Goal: Information Seeking & Learning: Learn about a topic

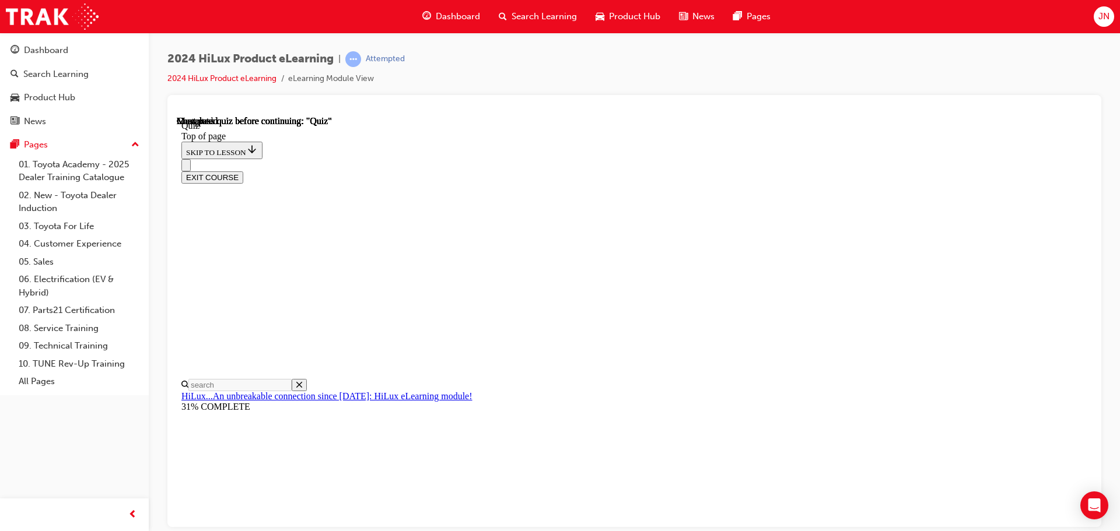
scroll to position [37, 0]
drag, startPoint x: 617, startPoint y: 466, endPoint x: 592, endPoint y: 398, distance: 72.7
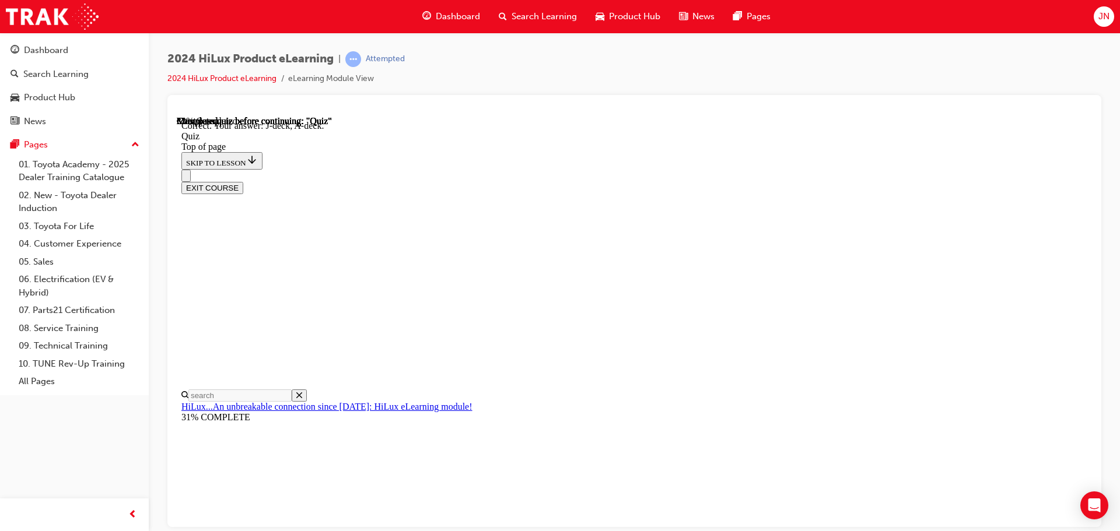
scroll to position [215, 0]
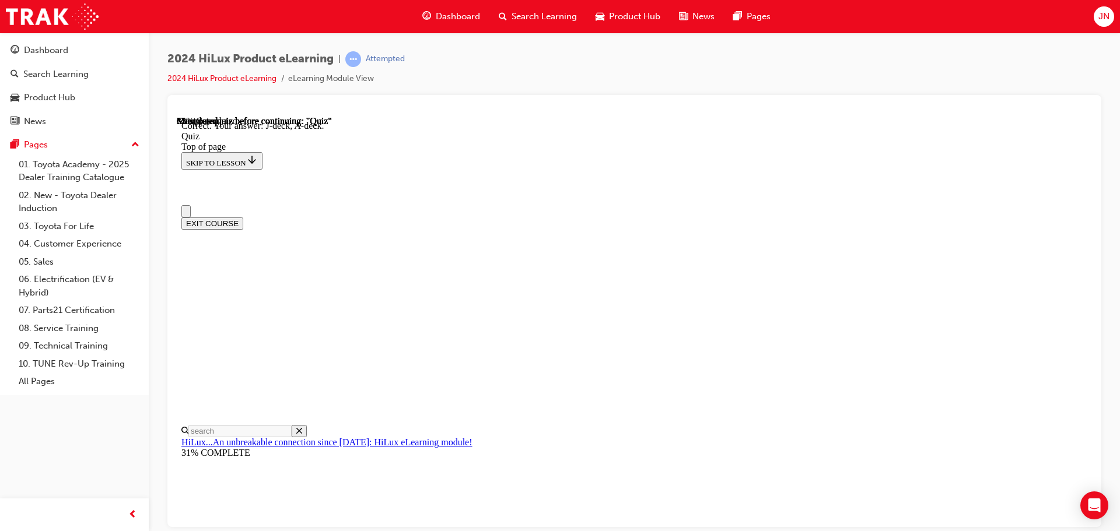
scroll to position [175, 0]
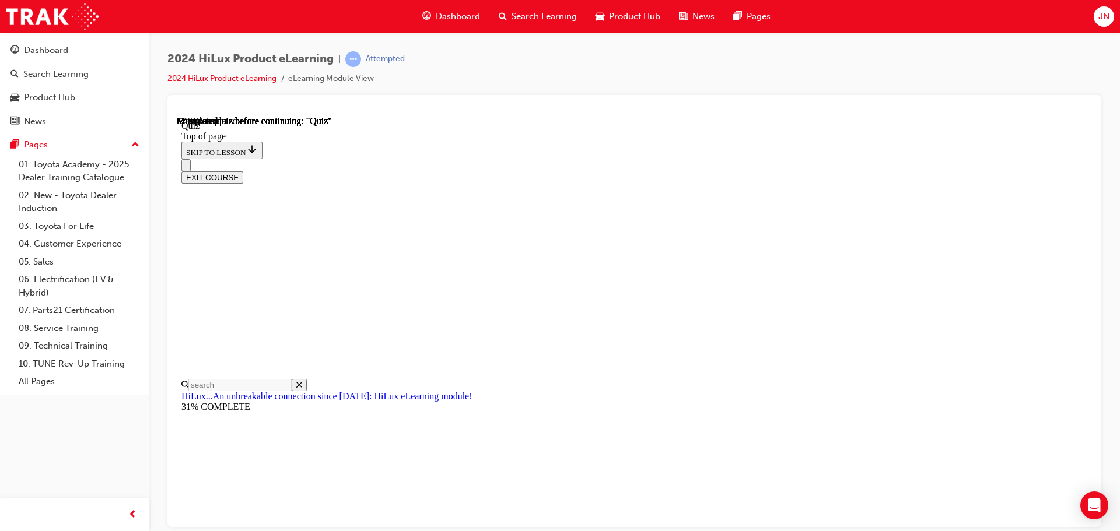
scroll to position [178, 0]
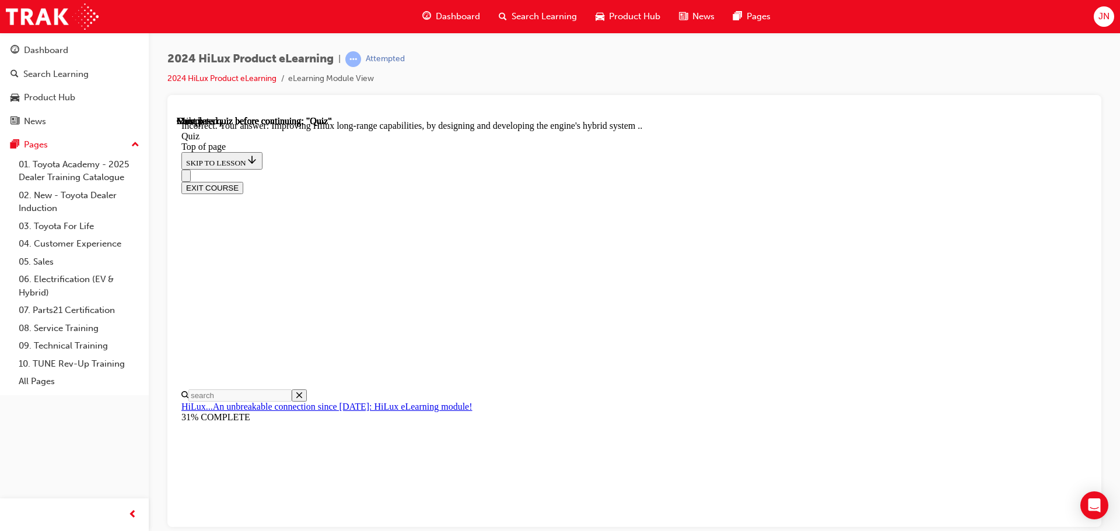
scroll to position [270, 0]
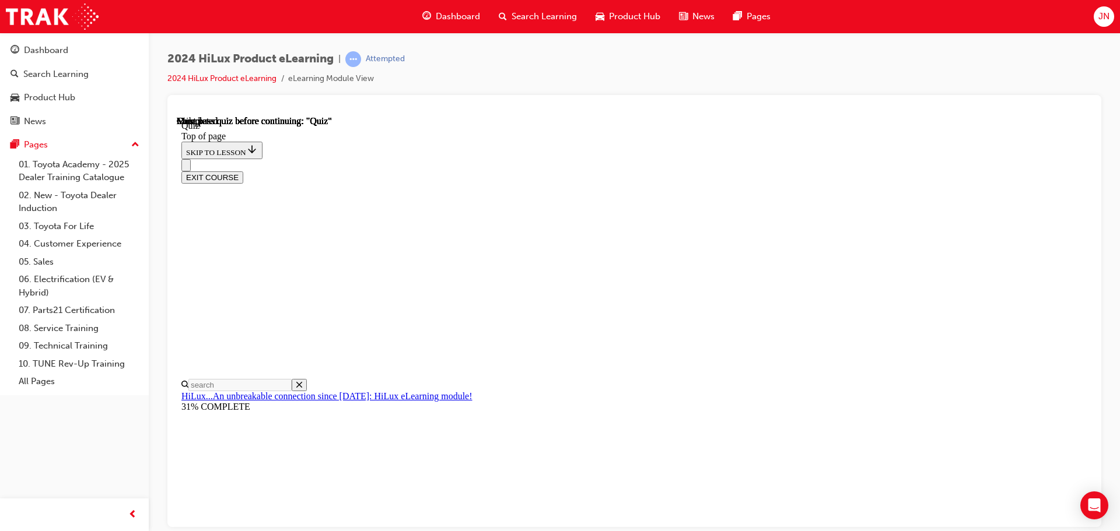
scroll to position [220, 0]
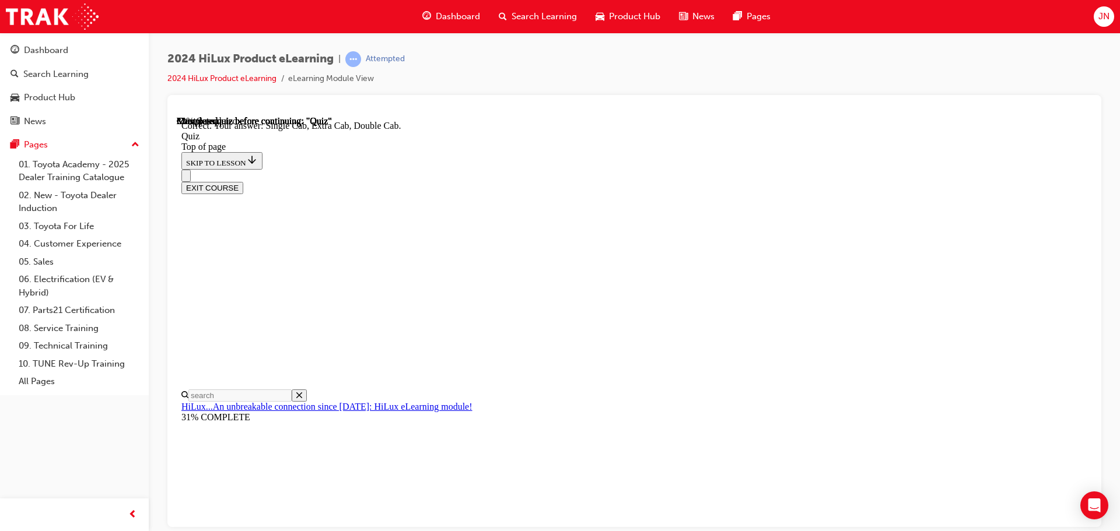
scroll to position [301, 0]
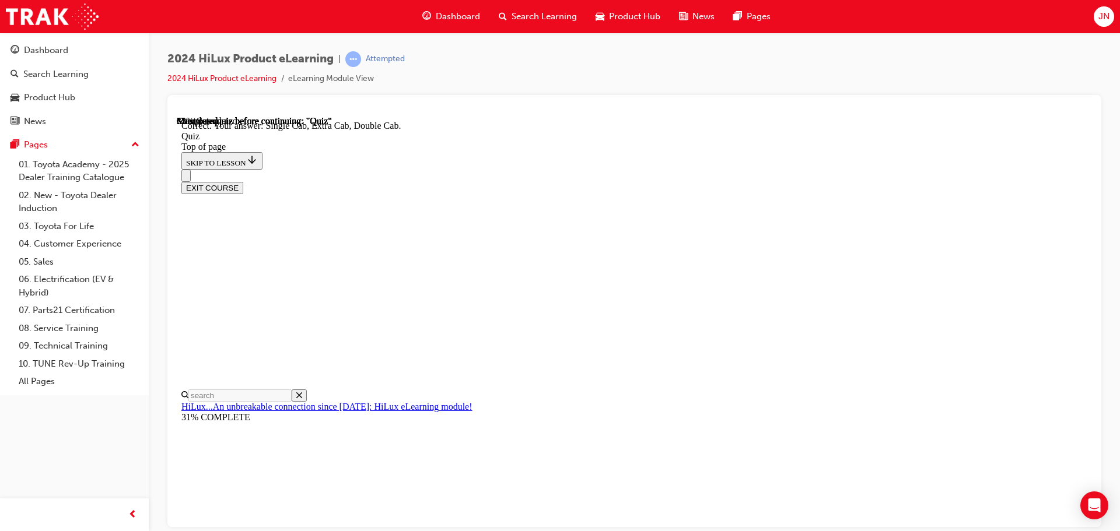
scroll to position [233, 0]
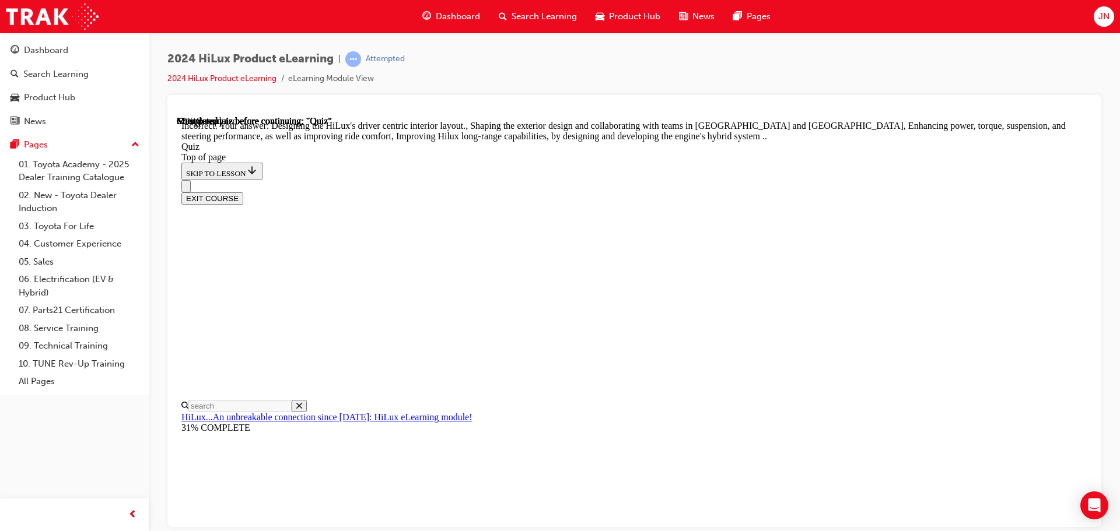
scroll to position [270, 0]
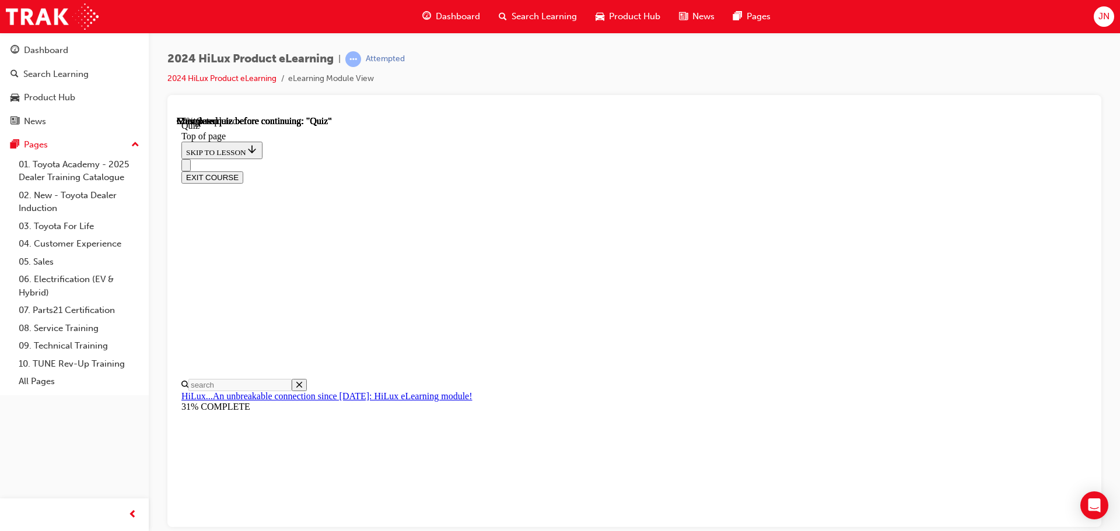
scroll to position [117, 0]
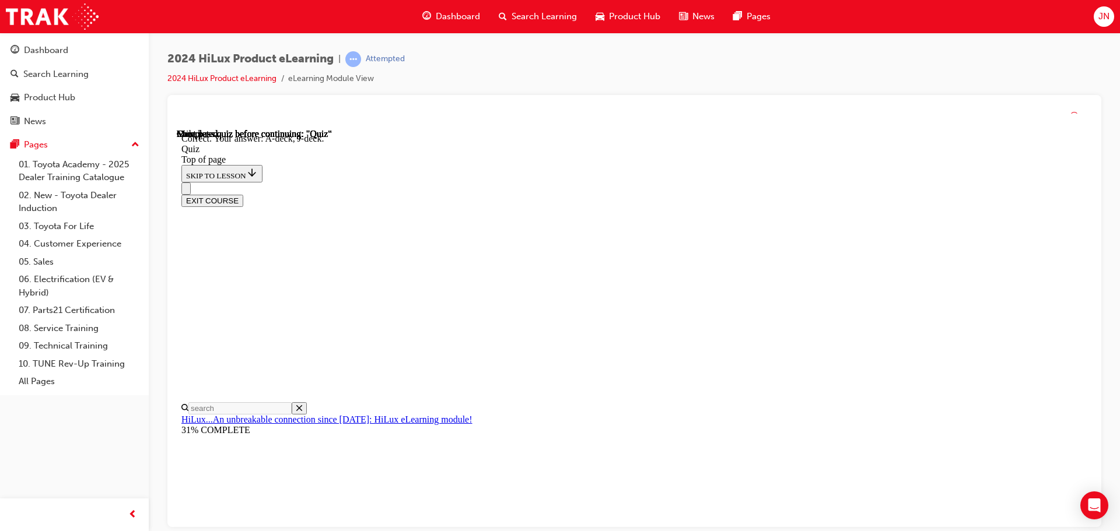
scroll to position [215, 0]
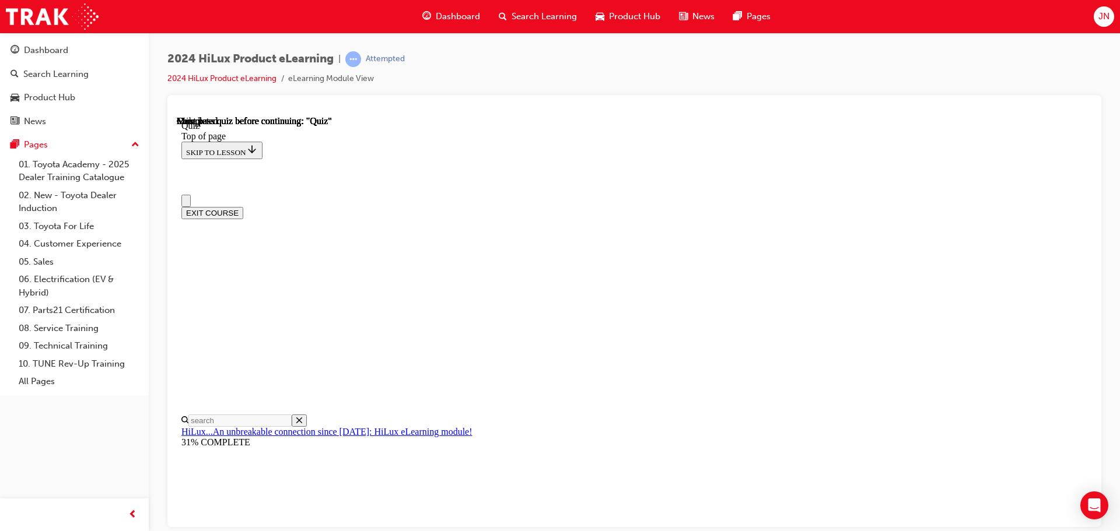
scroll to position [220, 0]
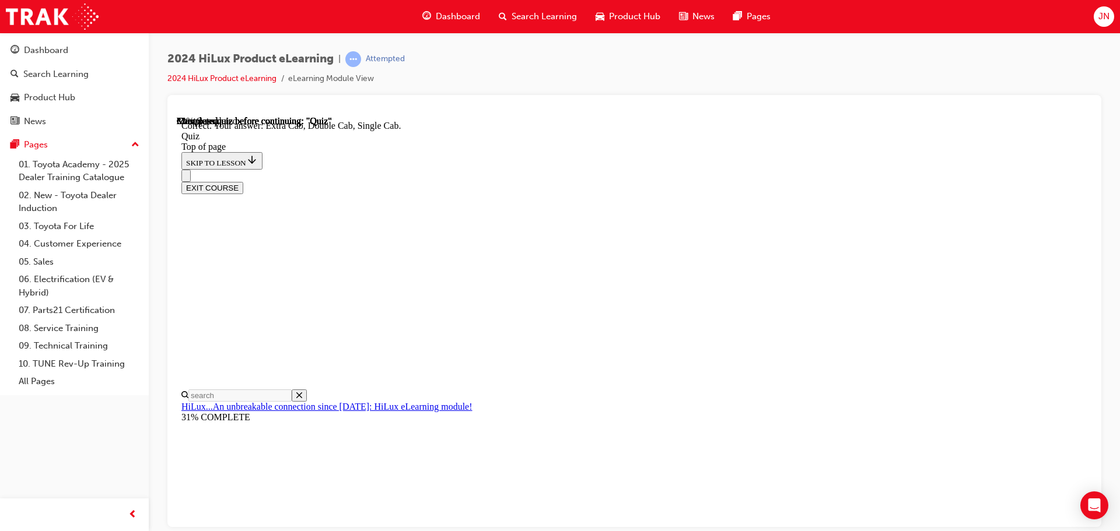
scroll to position [301, 0]
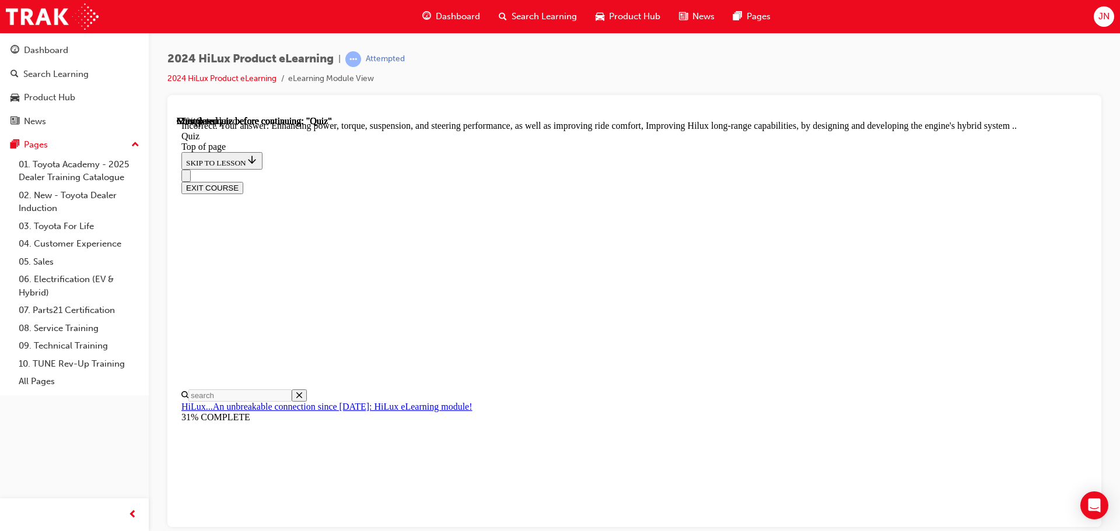
scroll to position [270, 0]
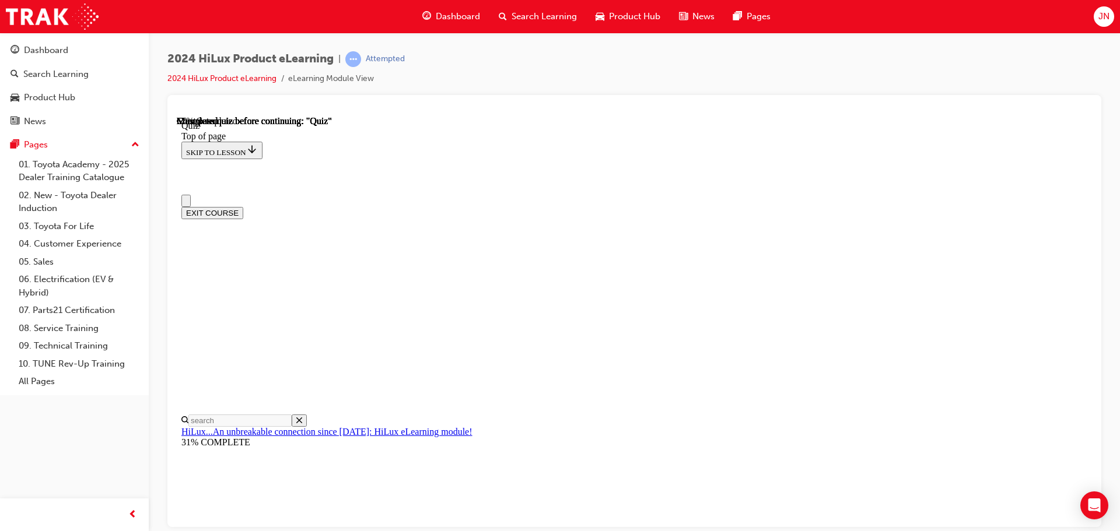
scroll to position [0, 0]
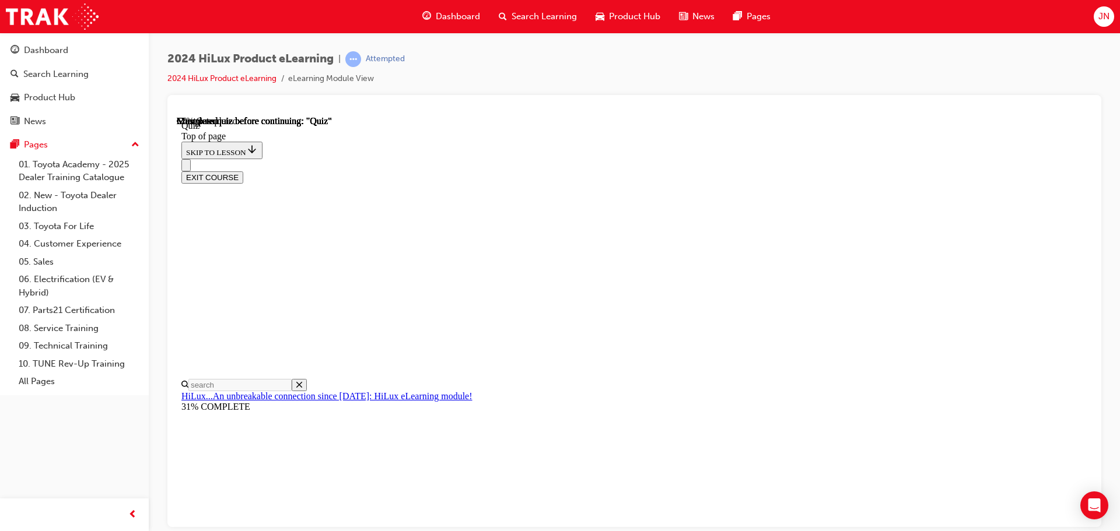
scroll to position [175, 0]
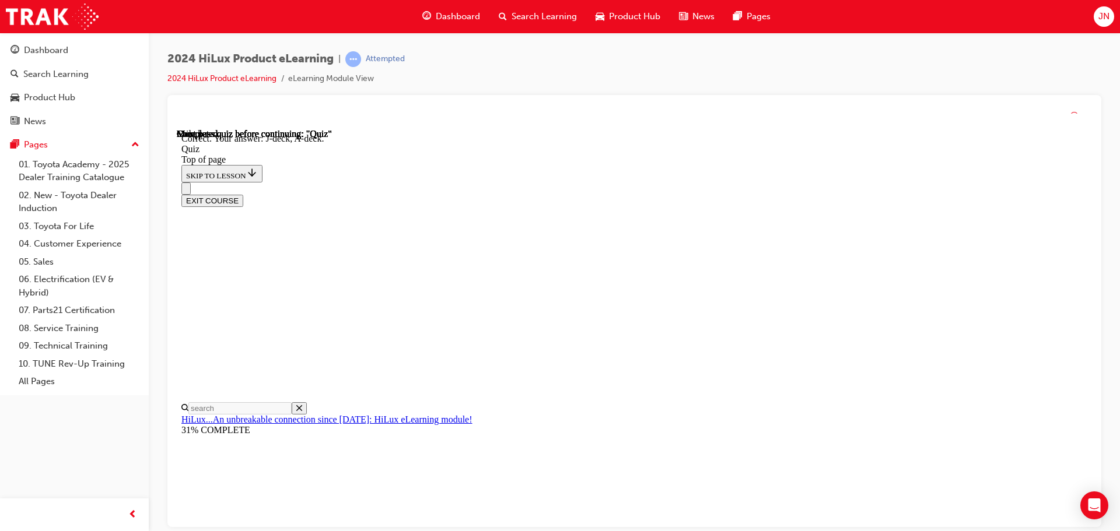
scroll to position [215, 0]
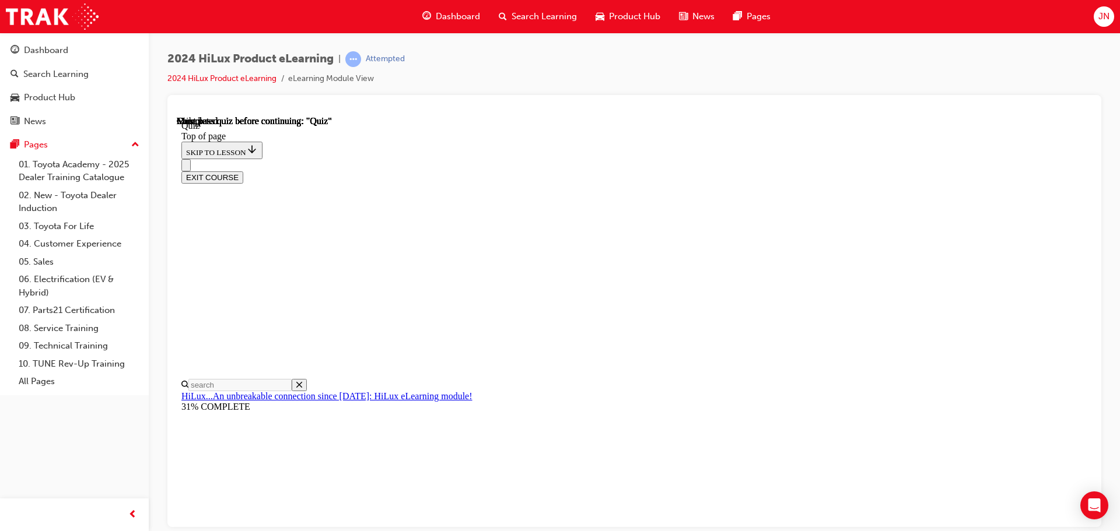
scroll to position [220, 0]
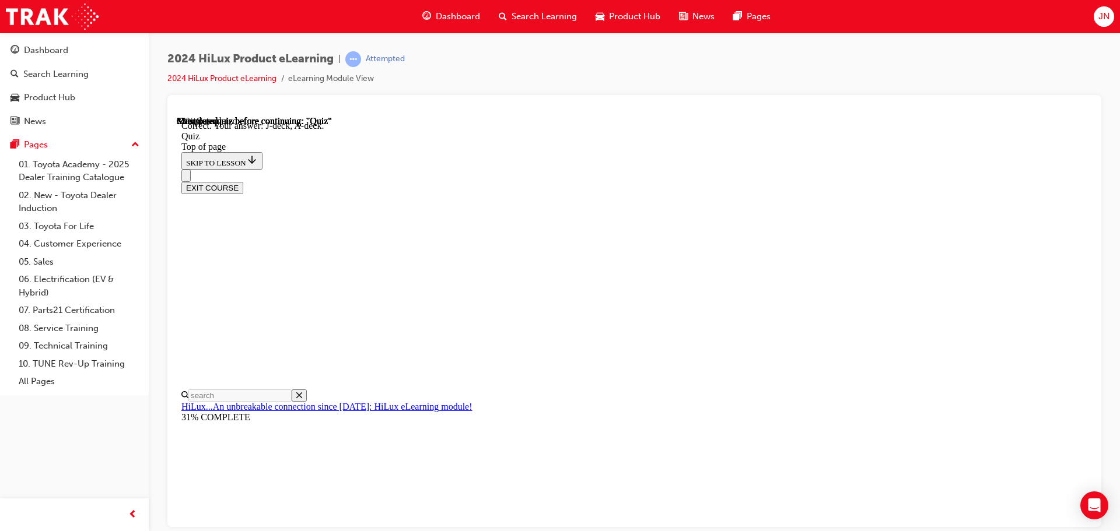
scroll to position [215, 0]
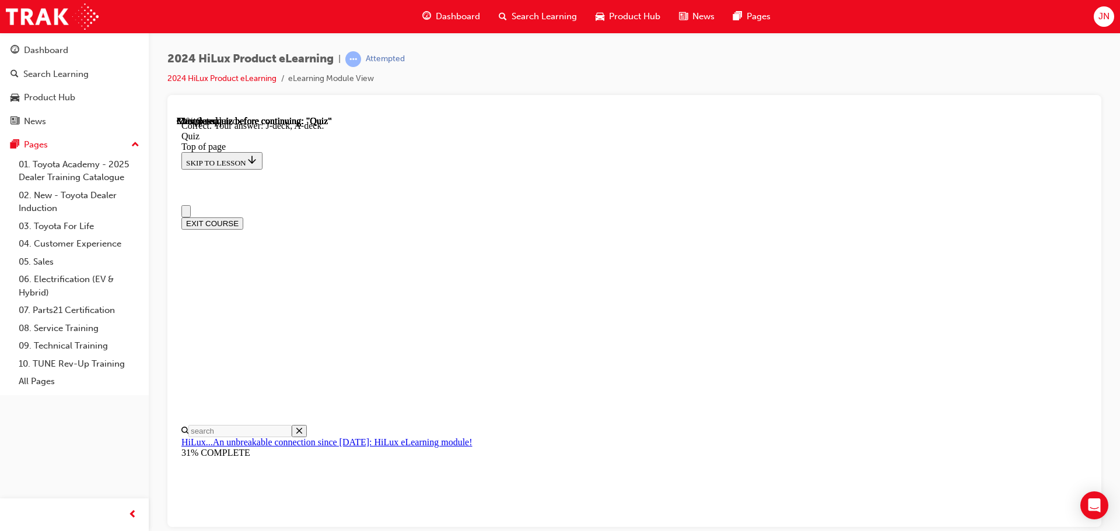
scroll to position [117, 0]
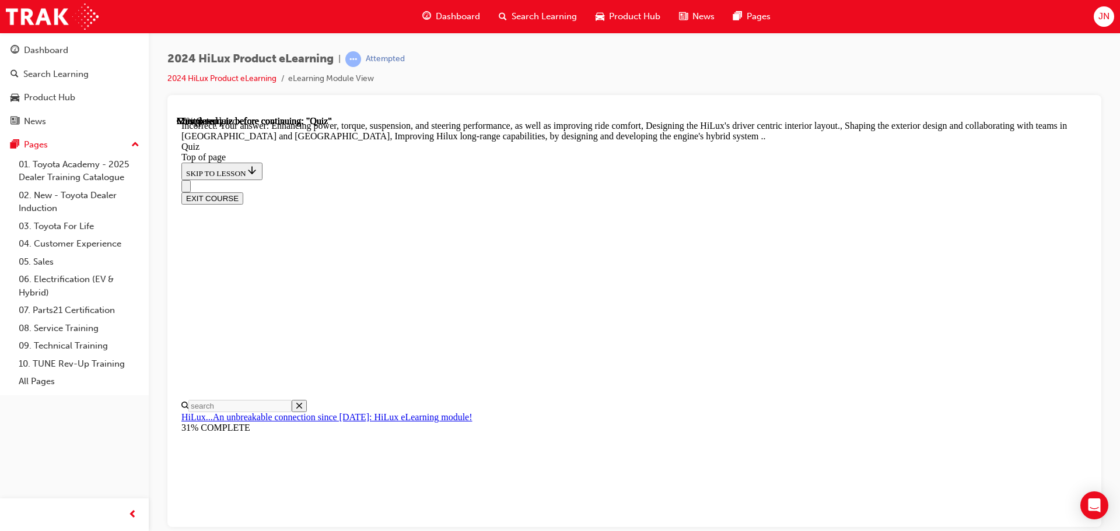
scroll to position [270, 0]
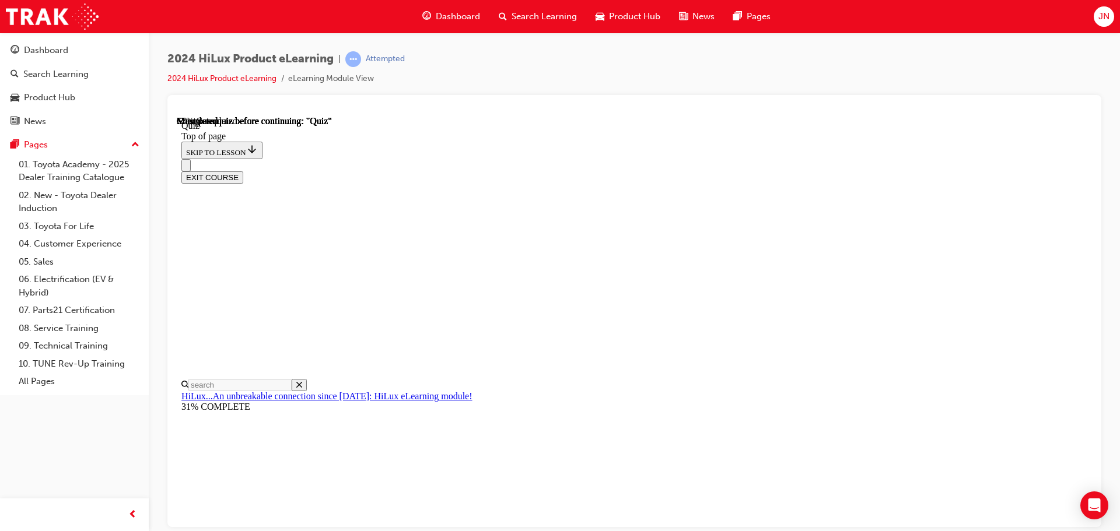
scroll to position [58, 0]
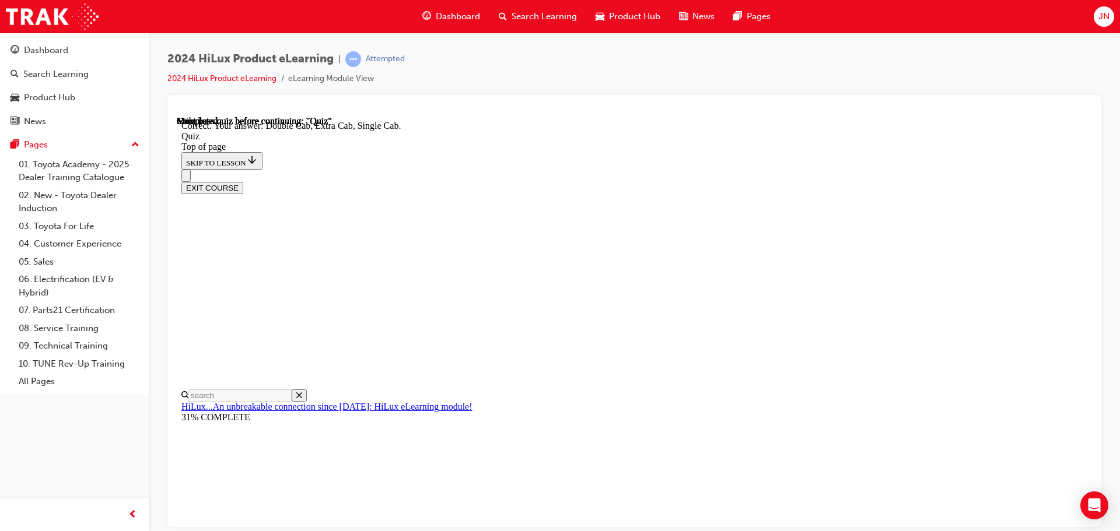
scroll to position [301, 0]
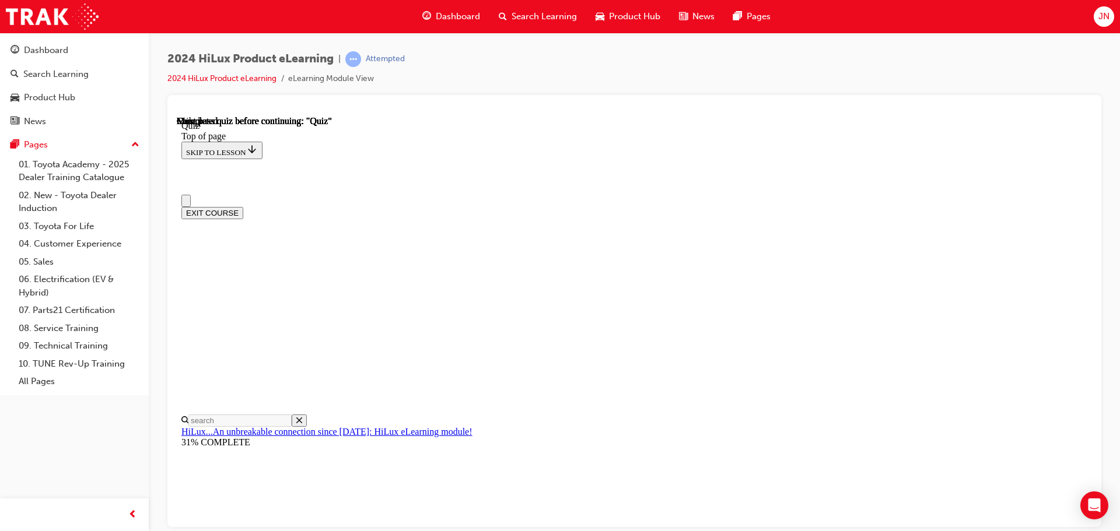
scroll to position [117, 0]
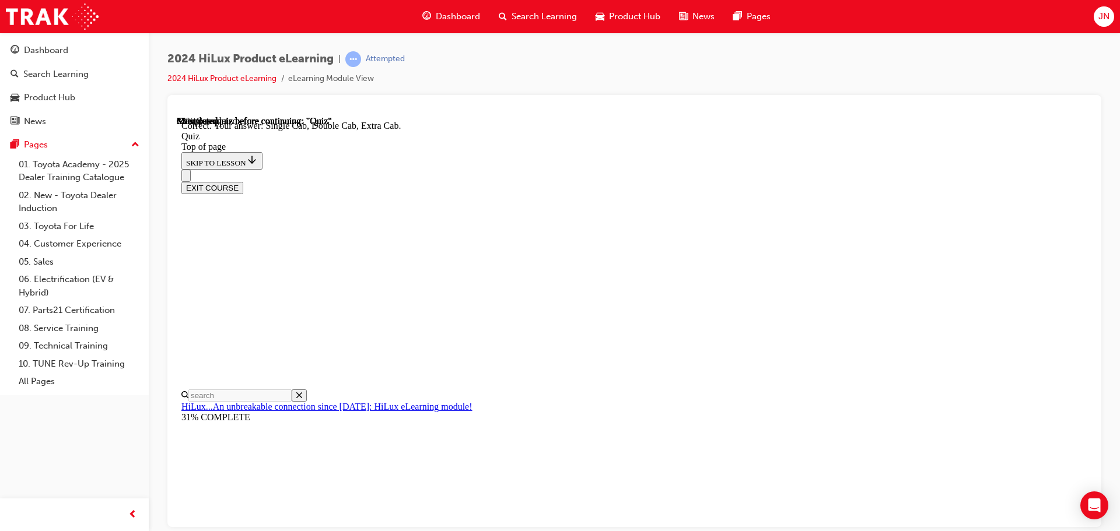
scroll to position [301, 0]
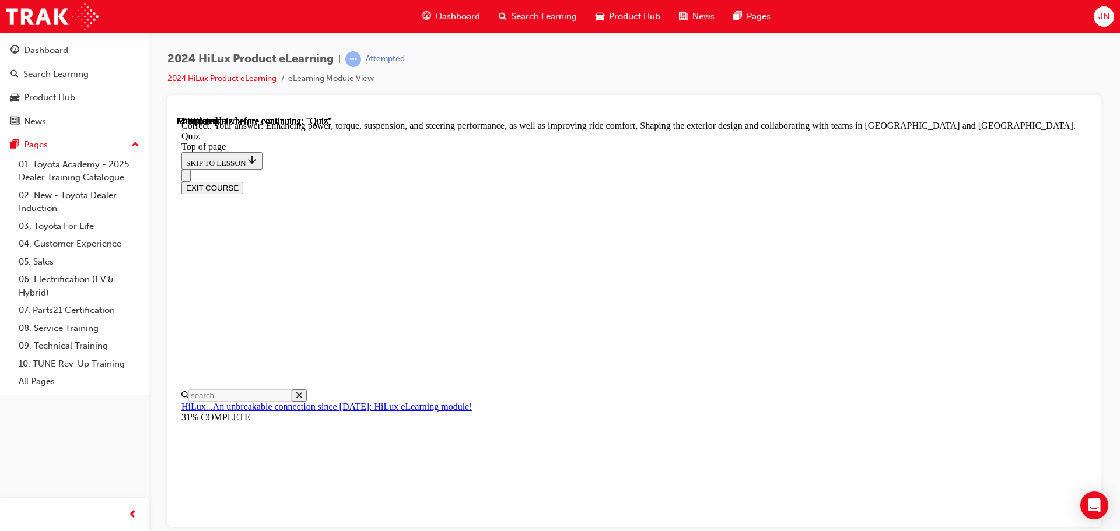
scroll to position [270, 0]
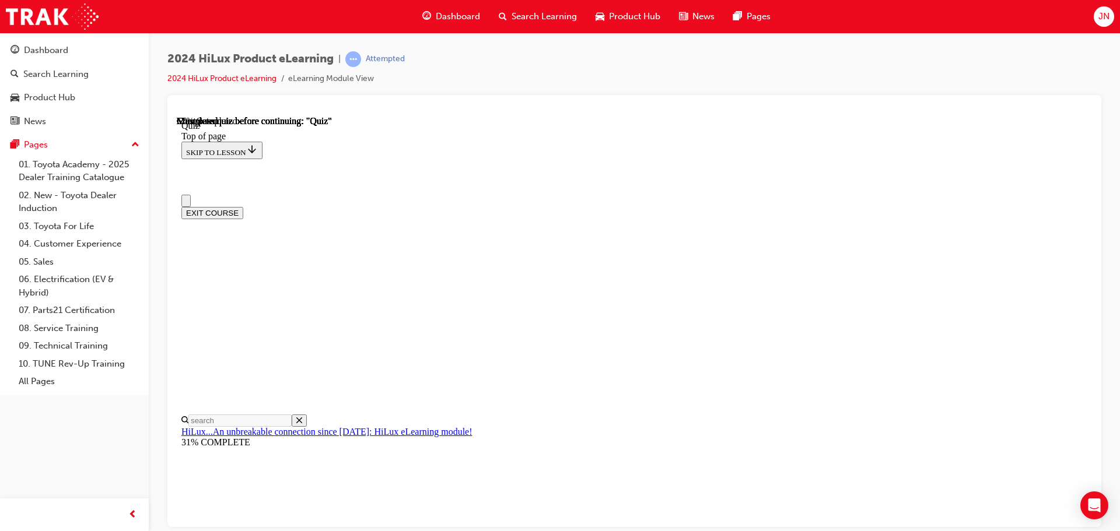
scroll to position [0, 0]
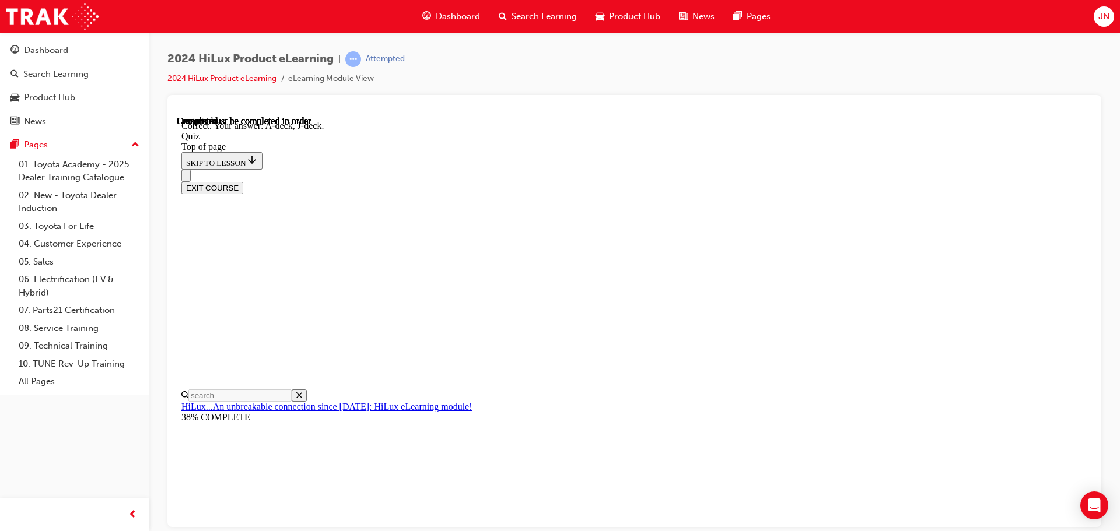
scroll to position [215, 0]
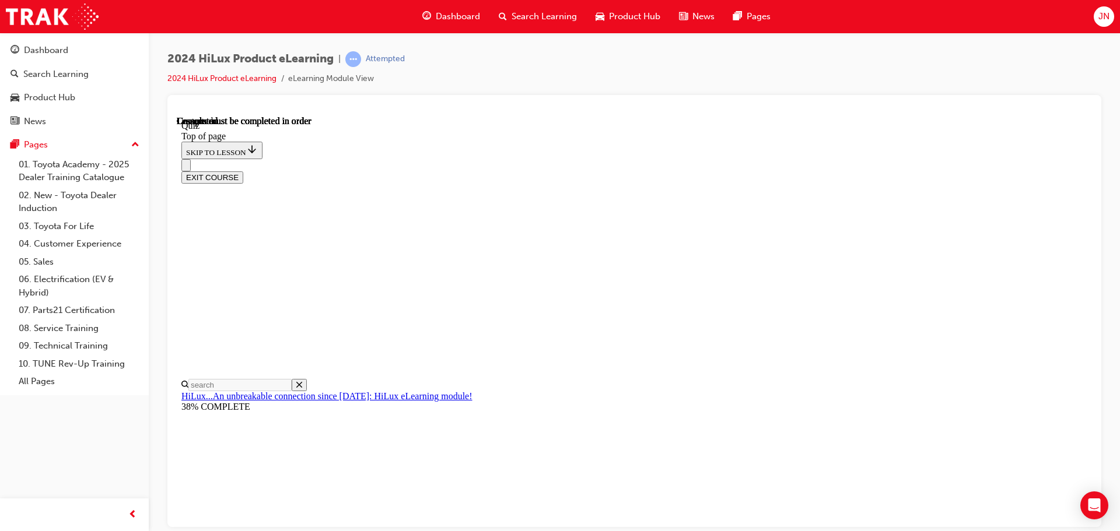
scroll to position [220, 0]
drag, startPoint x: 841, startPoint y: 331, endPoint x: 779, endPoint y: 307, distance: 66.6
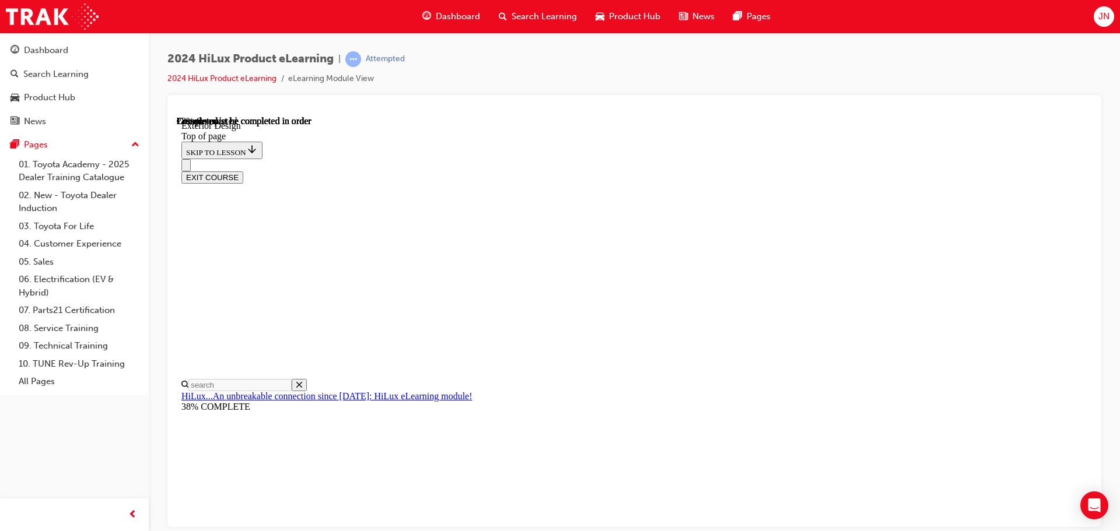
scroll to position [1086, 0]
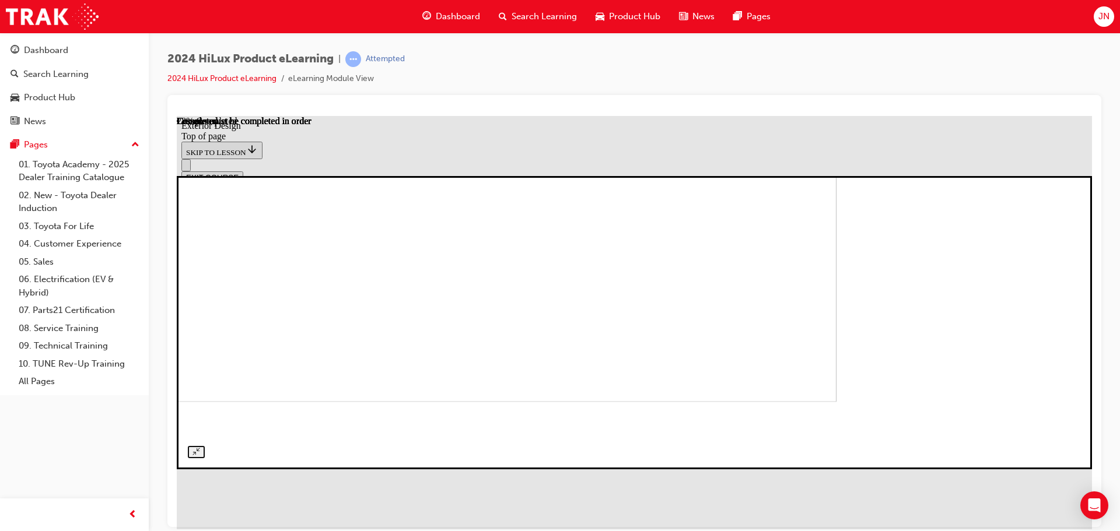
click at [683, 343] on img at bounding box center [378, 273] width 915 height 257
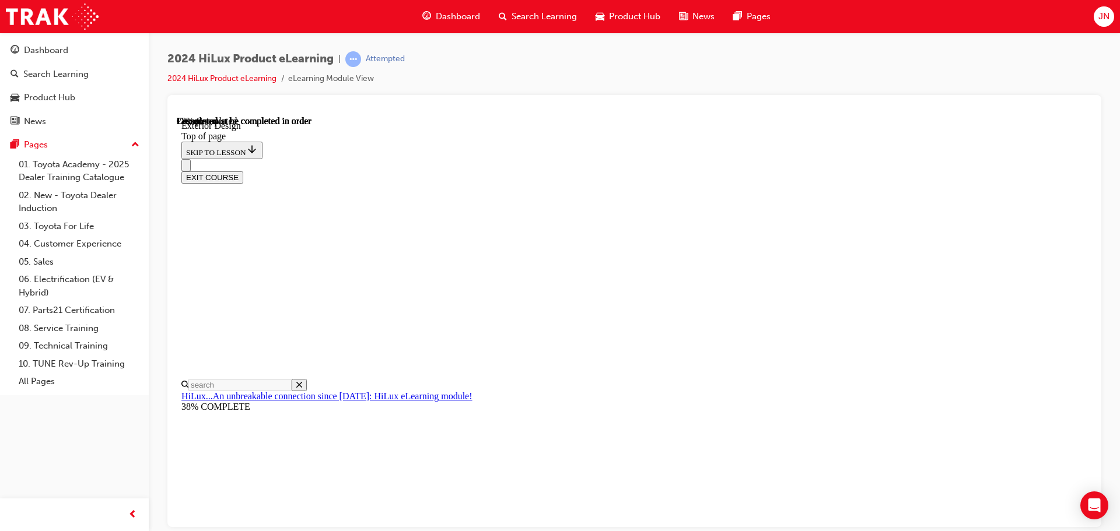
scroll to position [1377, 0]
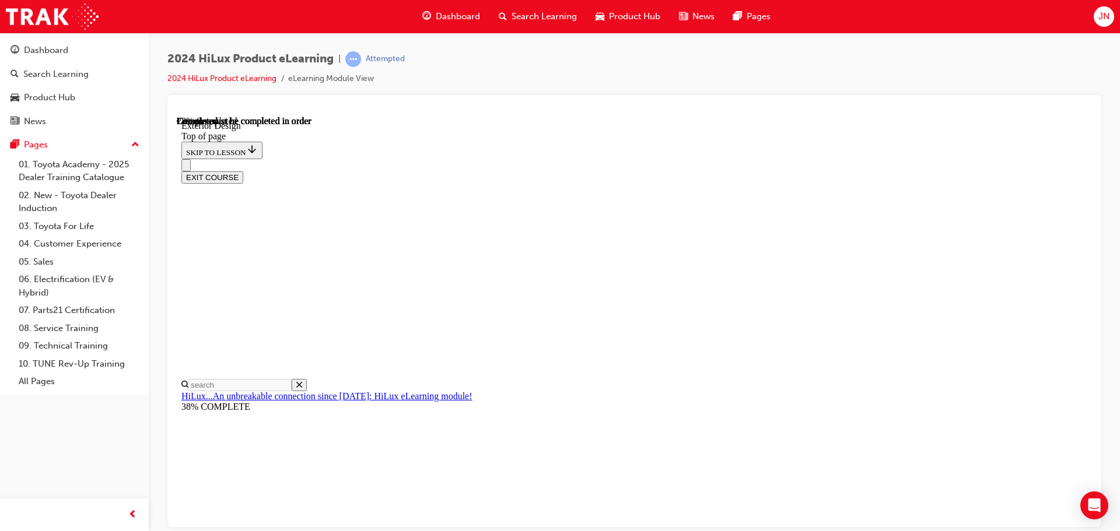
scroll to position [0, 66]
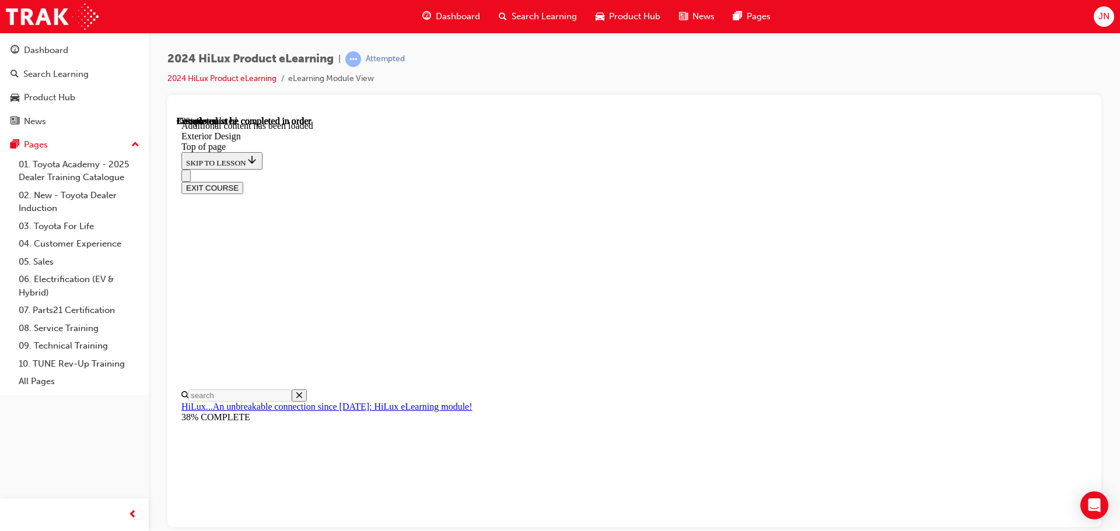
scroll to position [2153, 0]
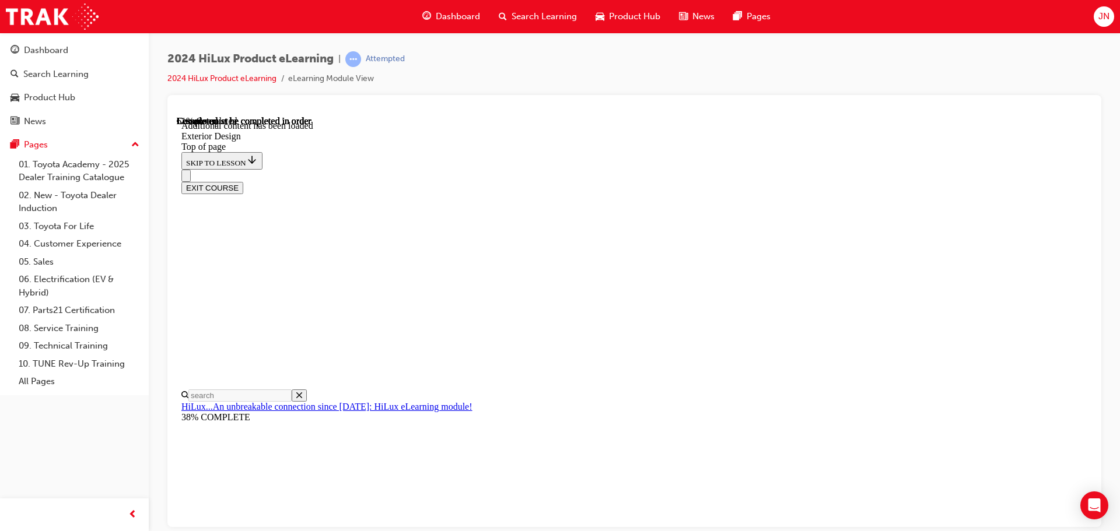
scroll to position [3073, 0]
drag, startPoint x: 968, startPoint y: 201, endPoint x: 869, endPoint y: 184, distance: 101.0
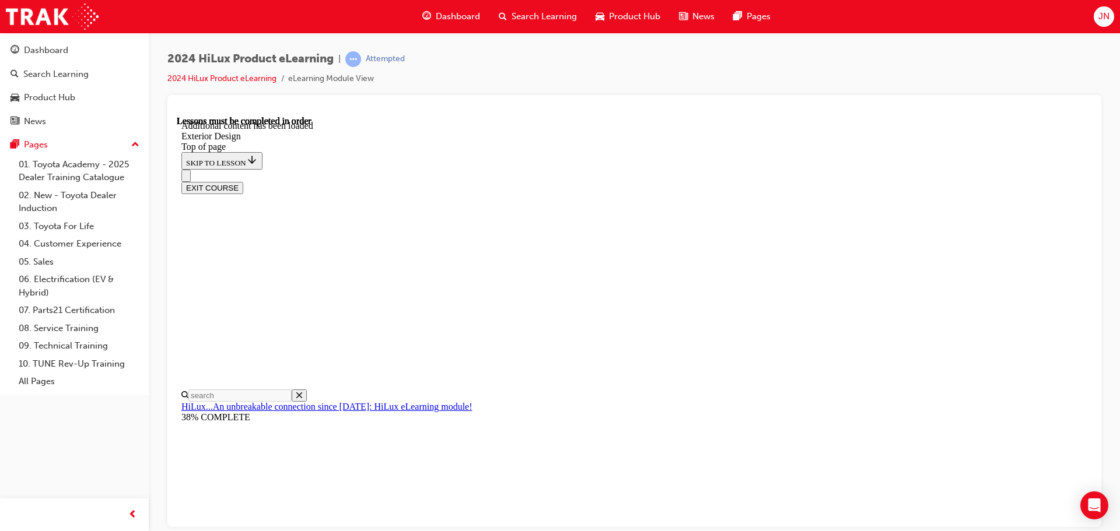
scroll to position [2971, 0]
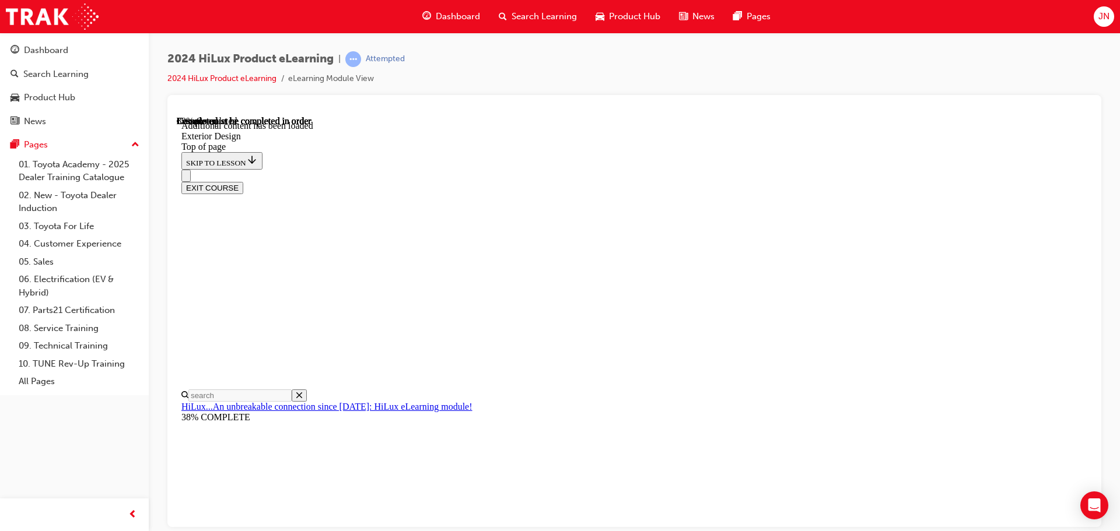
scroll to position [4035, 0]
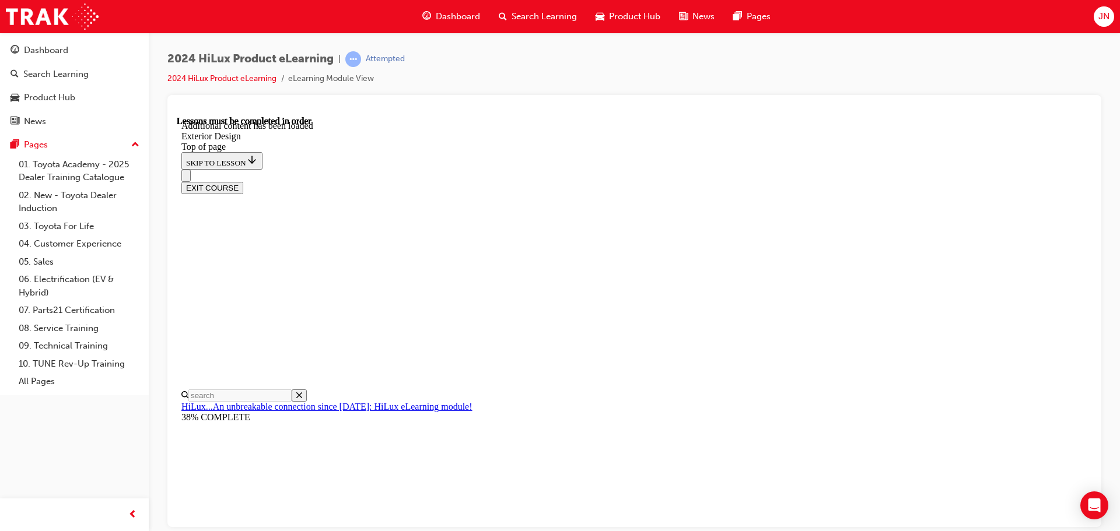
scroll to position [238, 0]
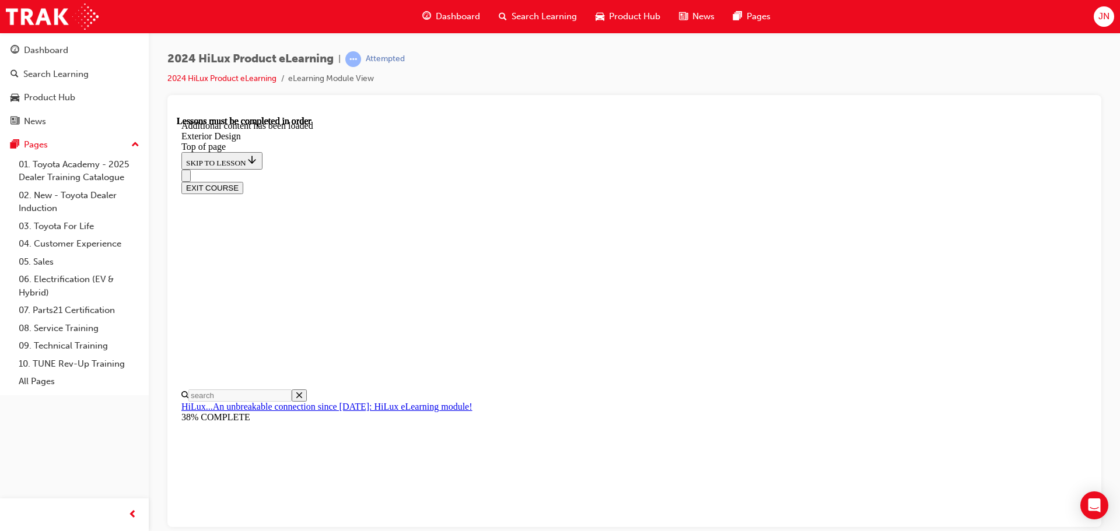
scroll to position [4220, 0]
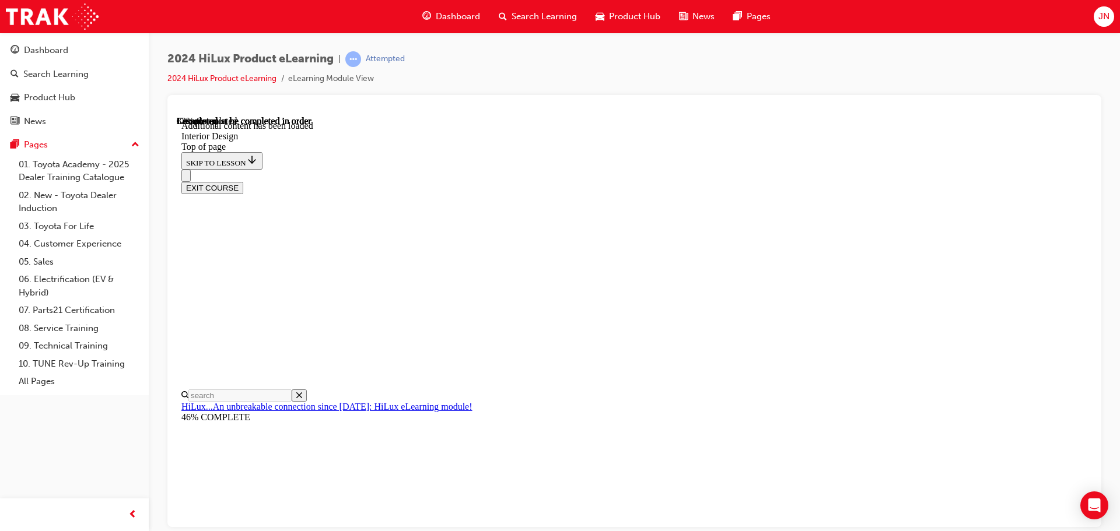
scroll to position [541, 0]
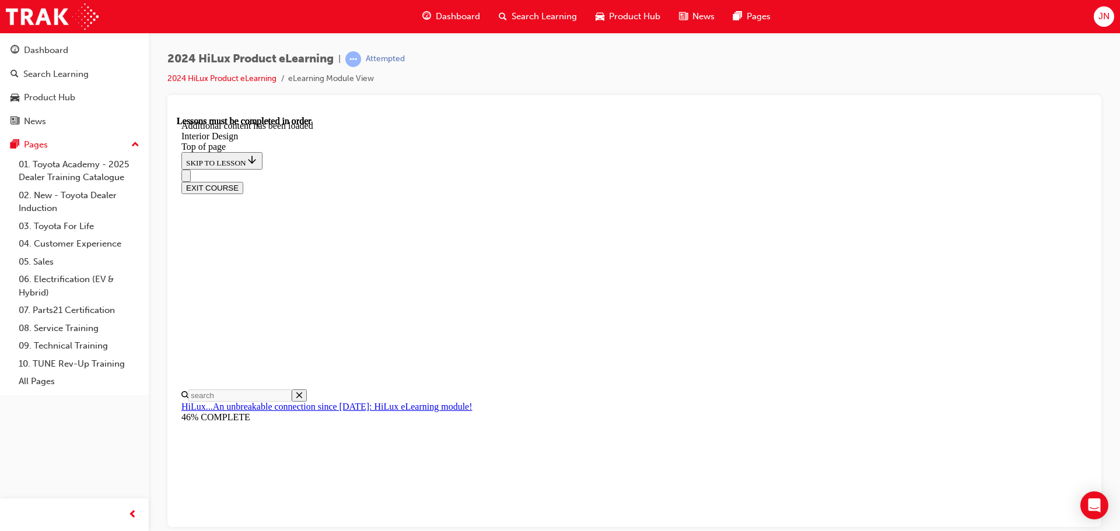
scroll to position [789, 0]
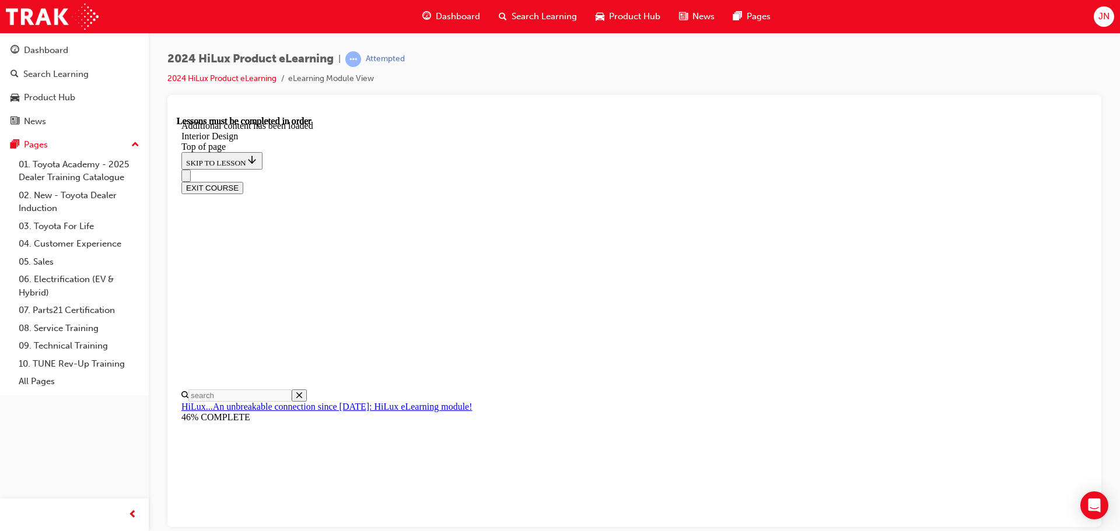
scroll to position [1402, 0]
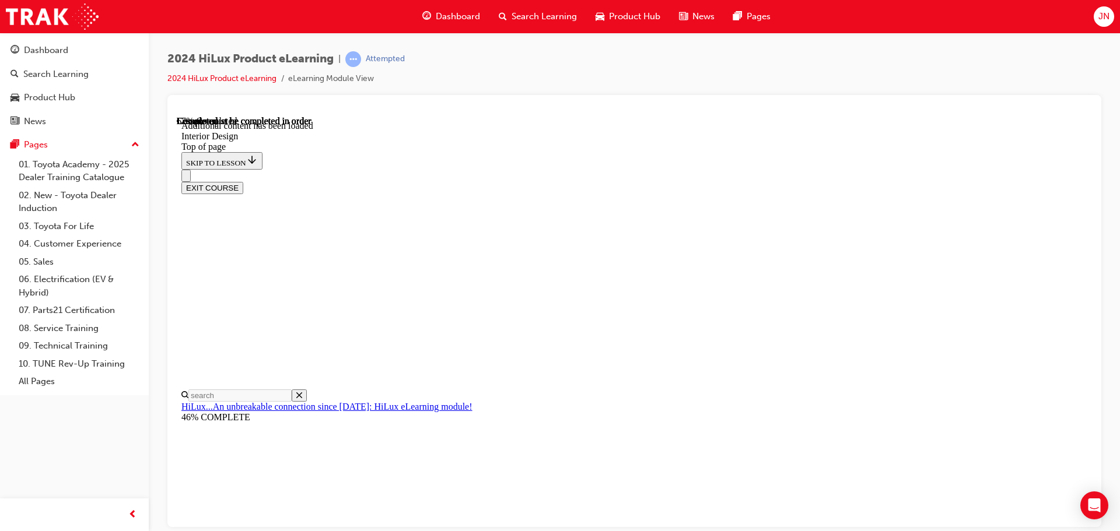
scroll to position [1693, 0]
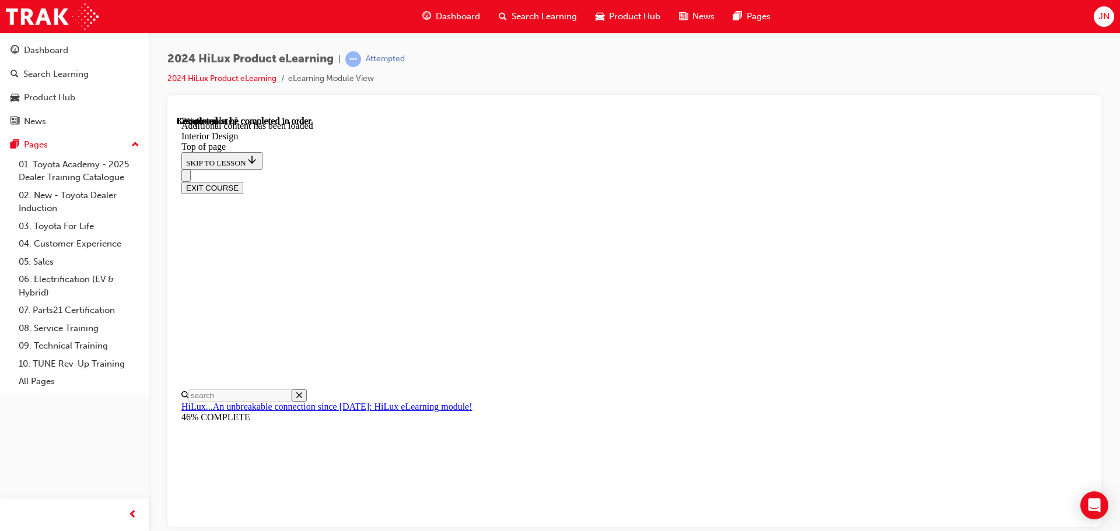
scroll to position [1981, 0]
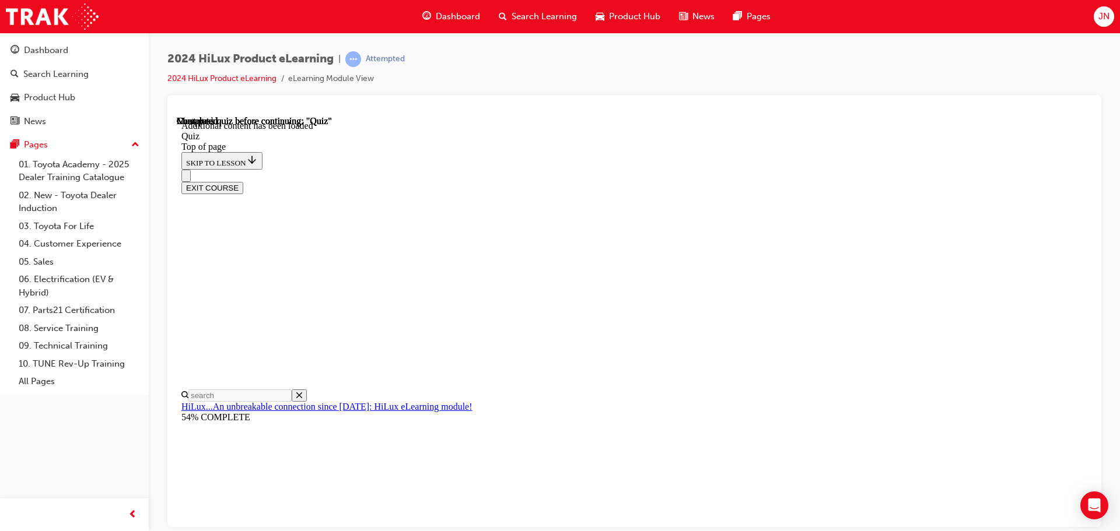
scroll to position [36, 0]
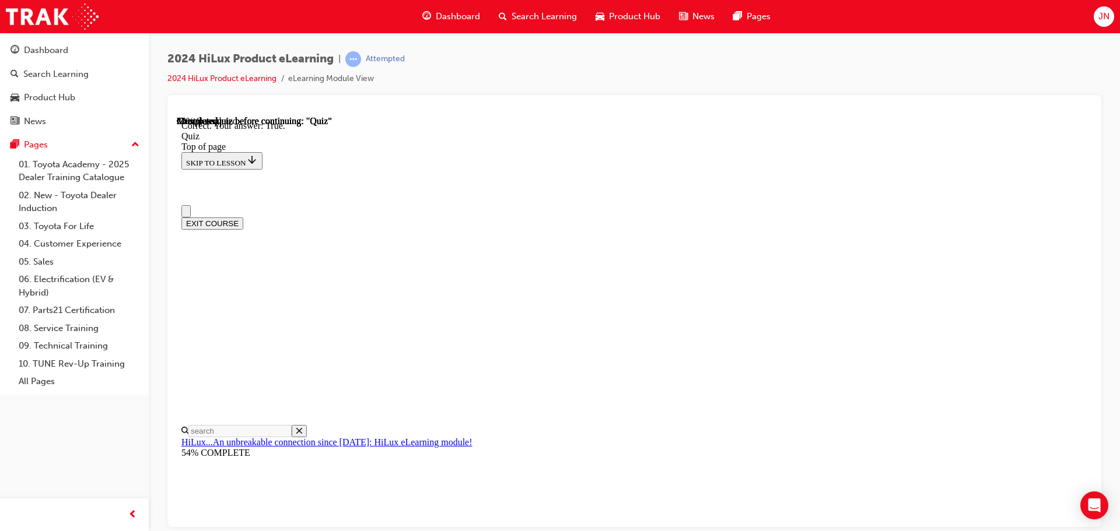
scroll to position [58, 0]
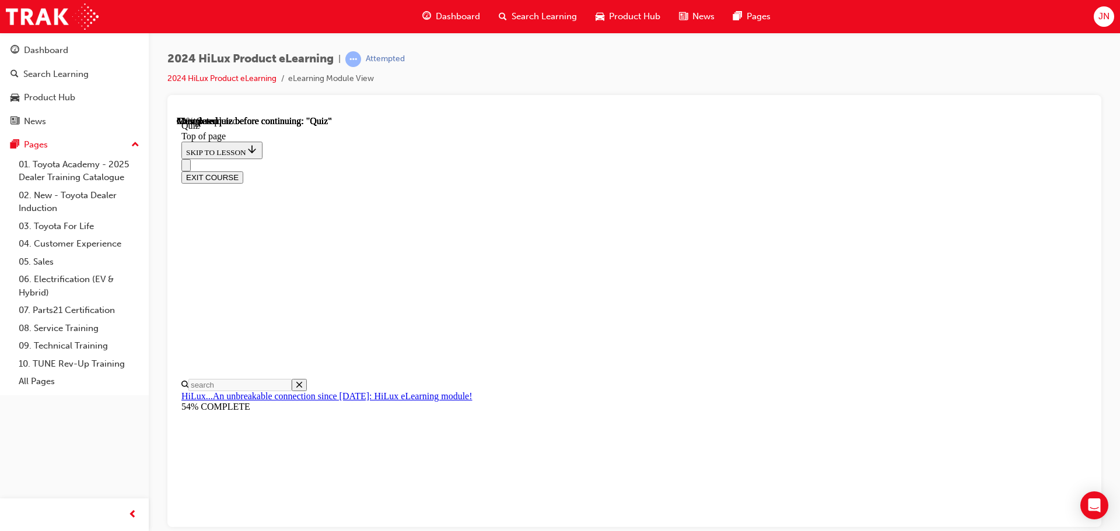
scroll to position [117, 0]
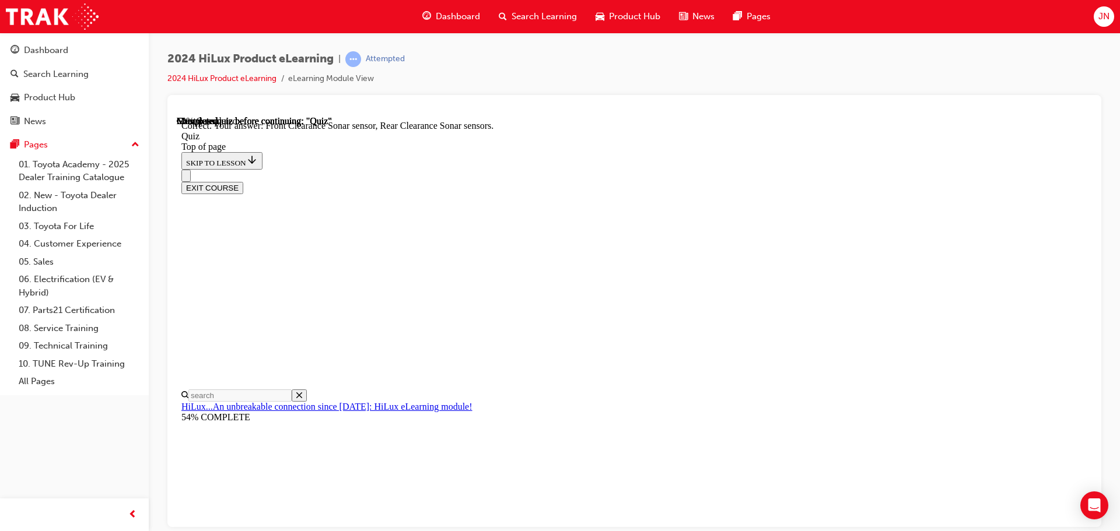
scroll to position [215, 0]
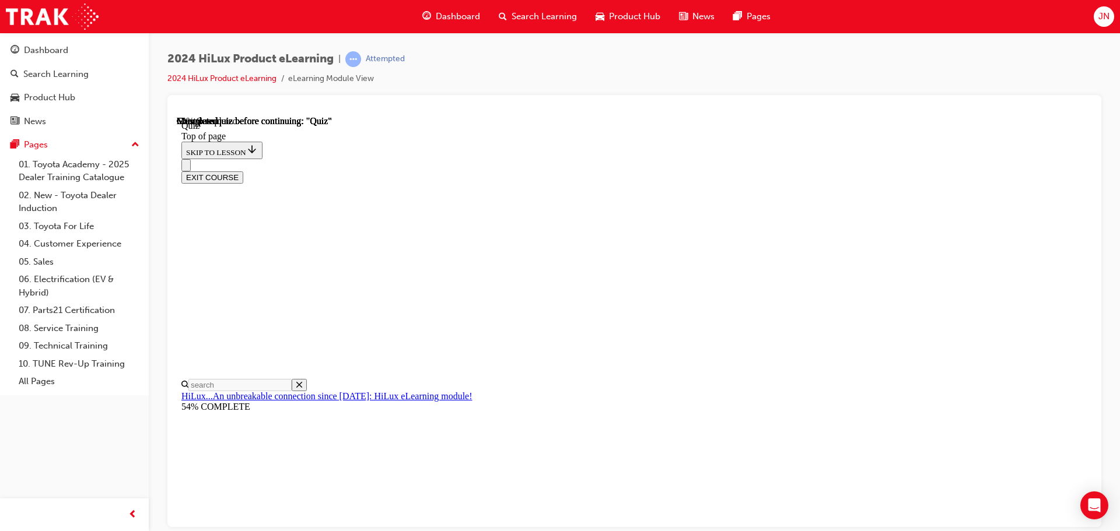
scroll to position [108, 0]
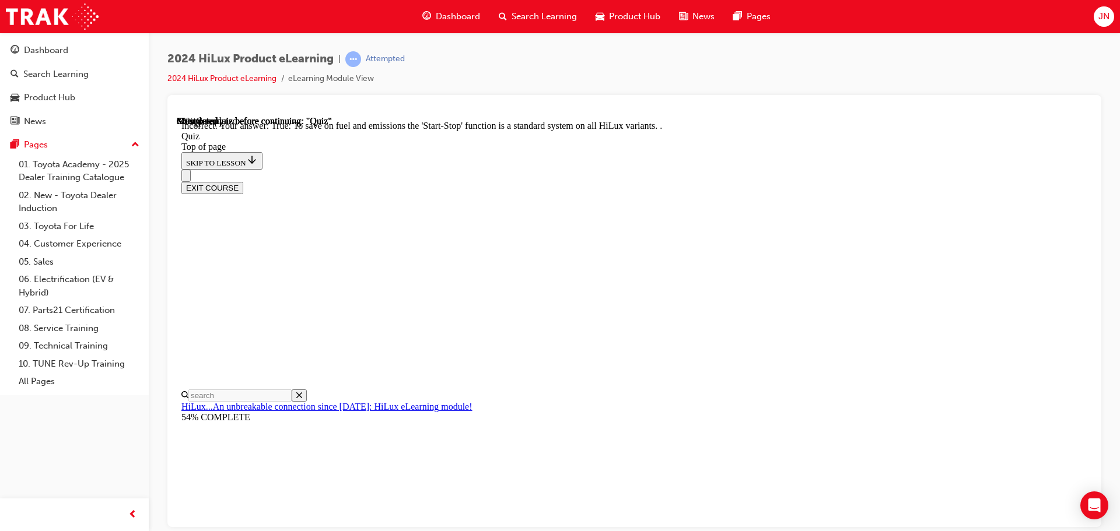
scroll to position [145, 0]
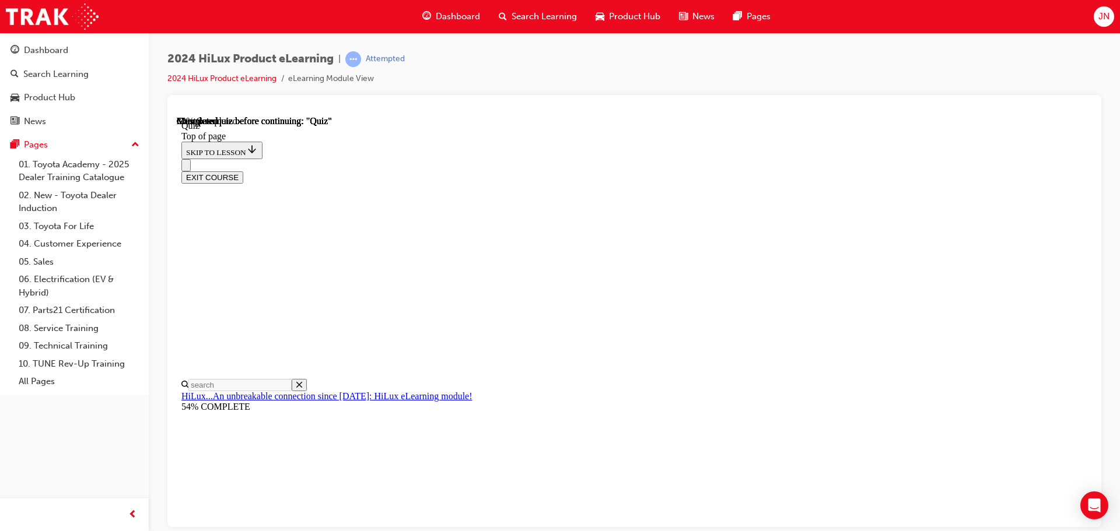
scroll to position [105, 0]
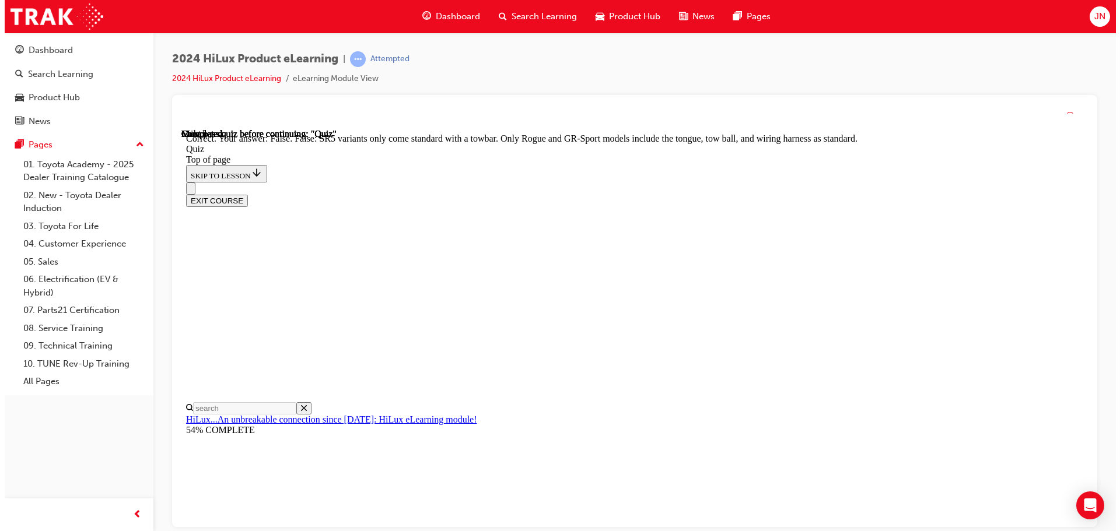
scroll to position [213, 0]
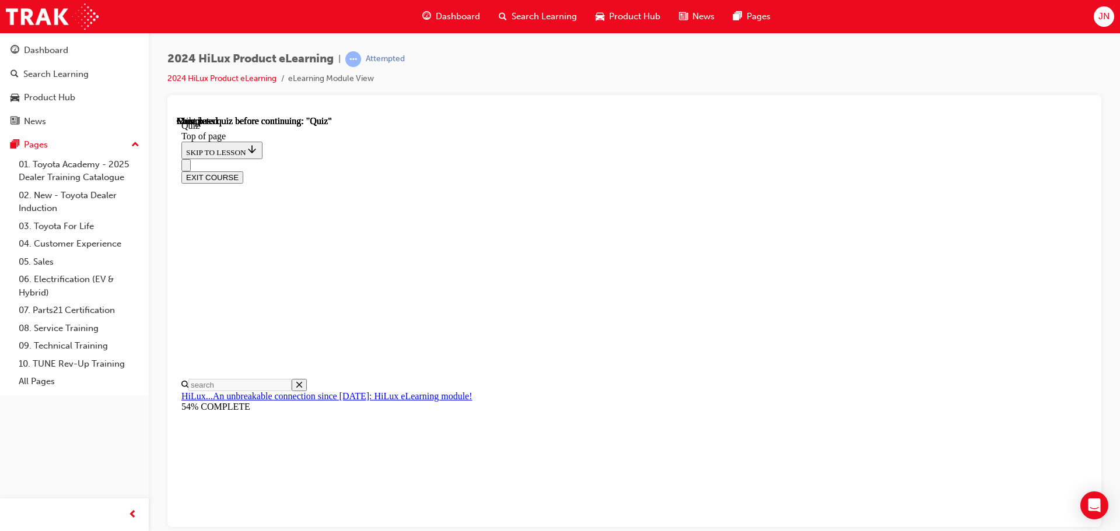
scroll to position [165, 0]
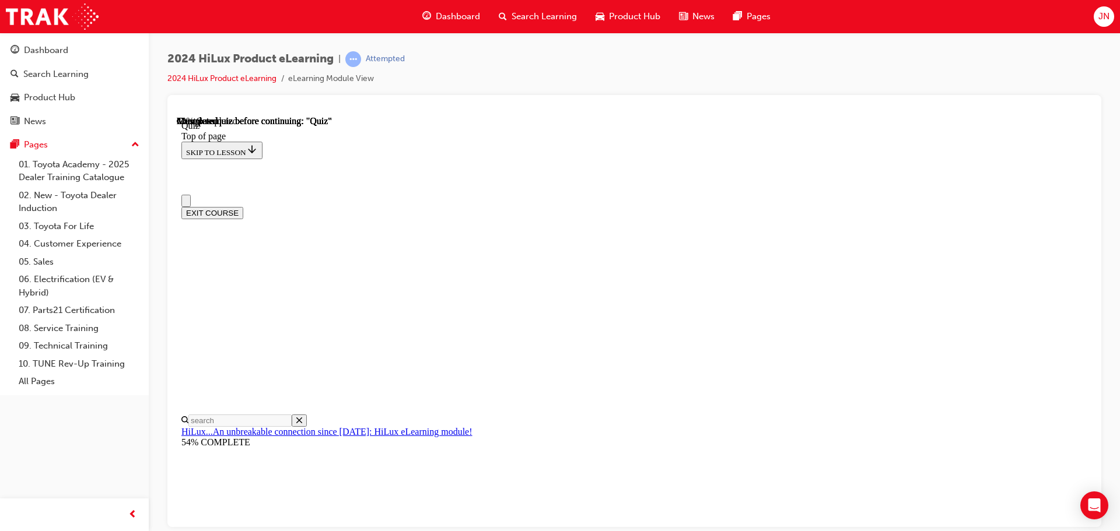
scroll to position [58, 0]
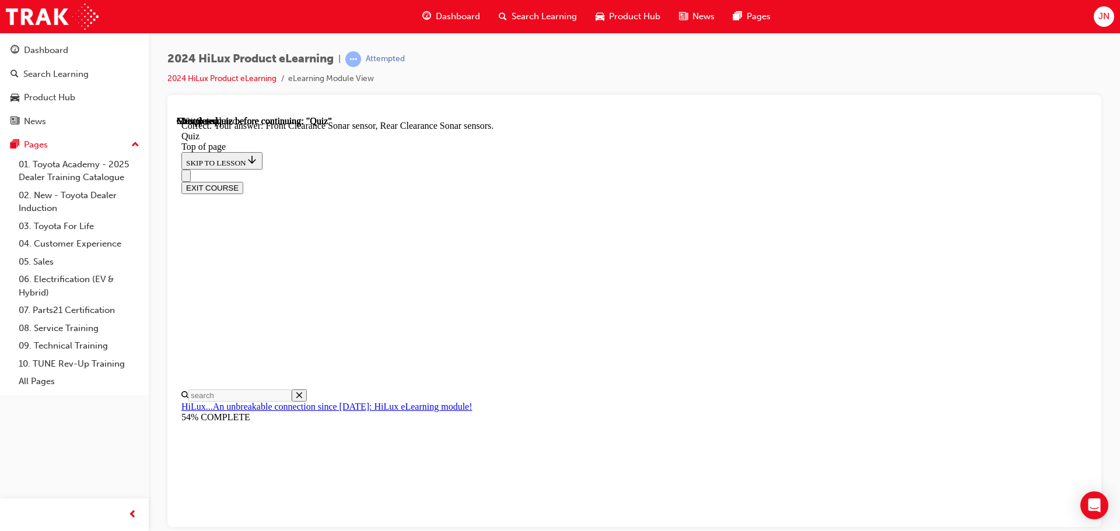
scroll to position [215, 0]
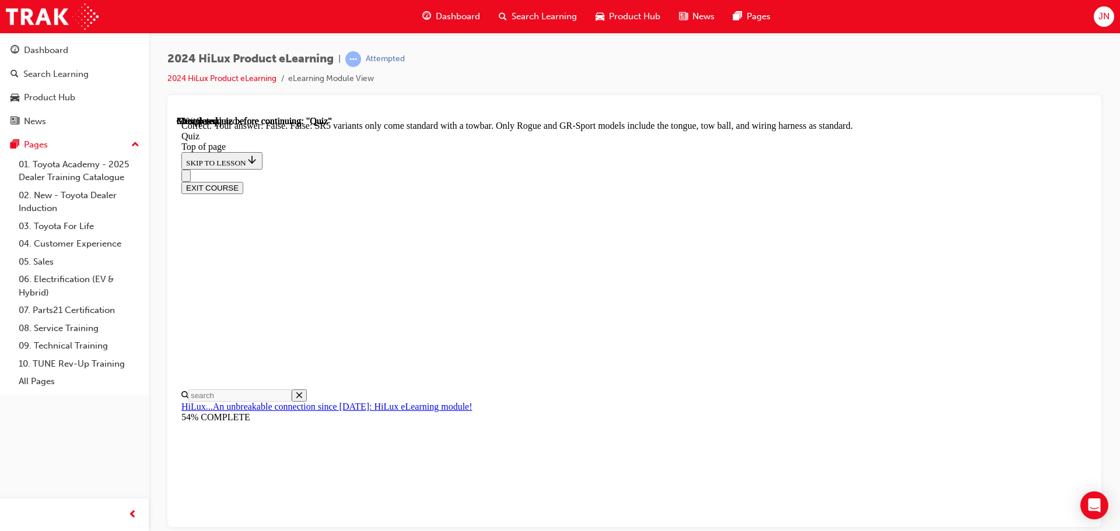
scroll to position [213, 0]
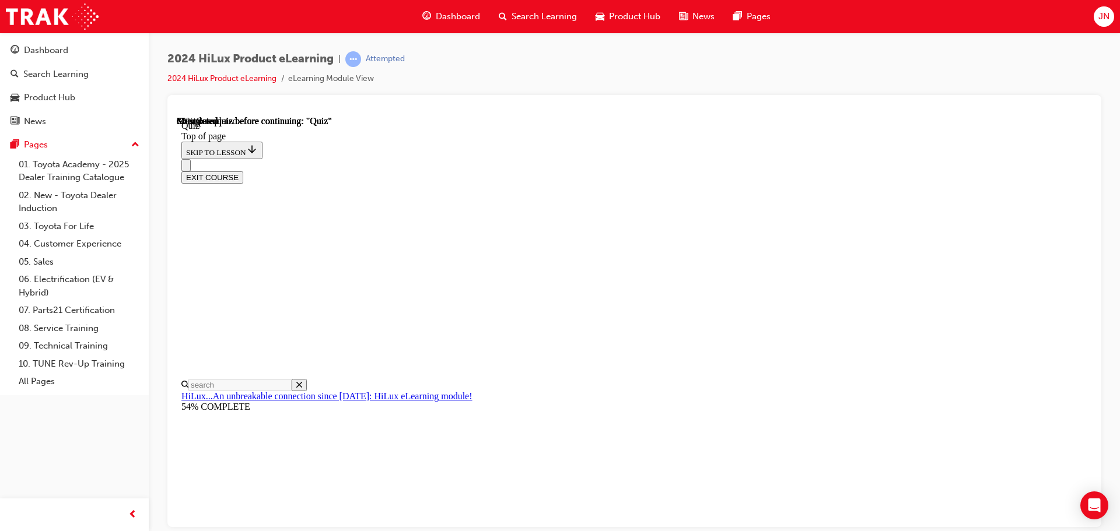
scroll to position [58, 0]
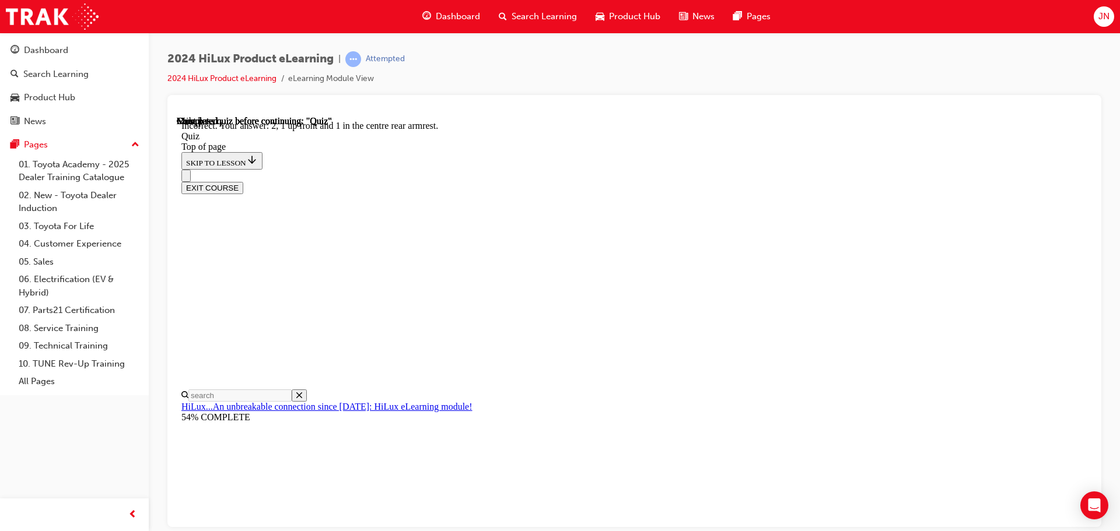
scroll to position [188, 0]
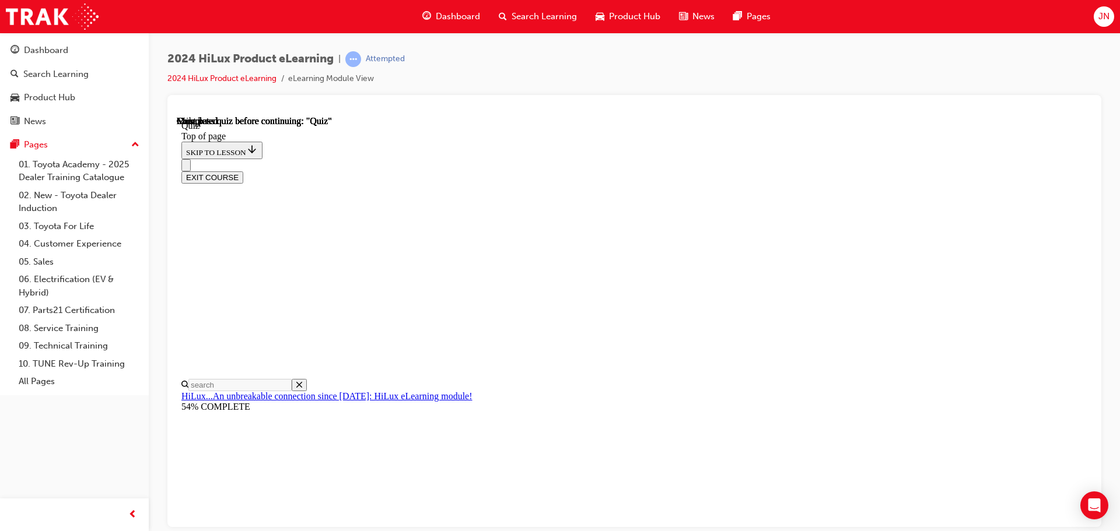
scroll to position [220, 0]
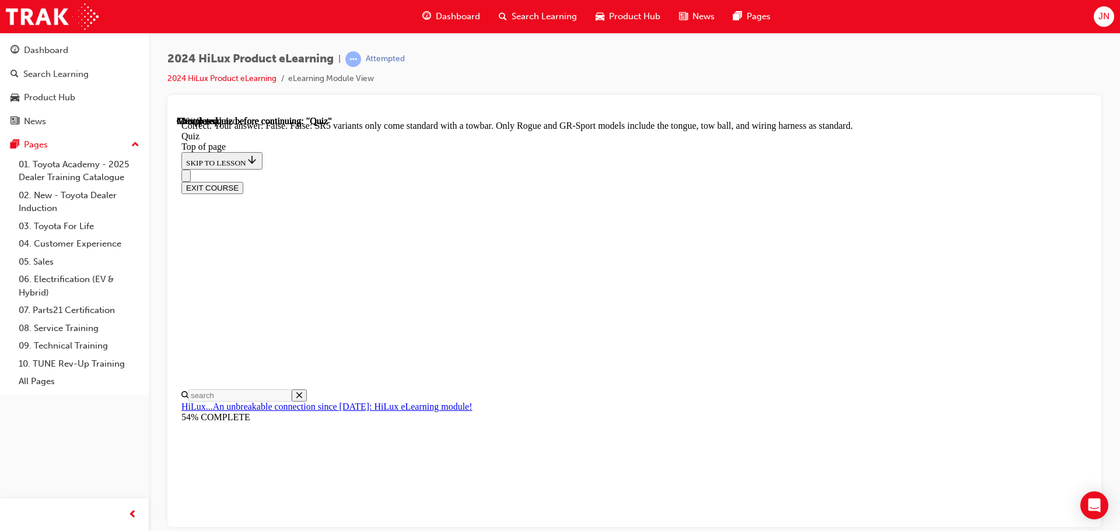
scroll to position [108, 0]
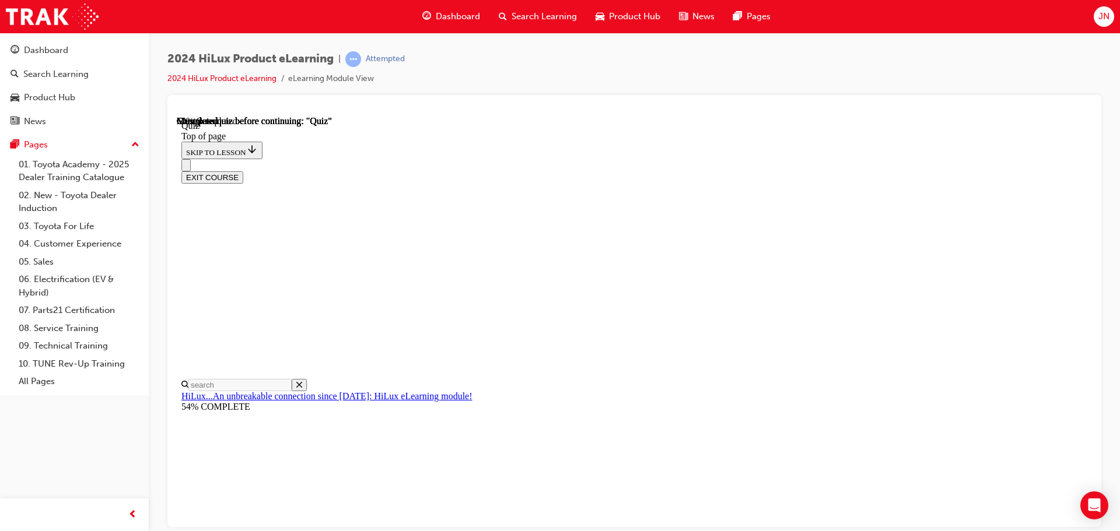
scroll to position [113, 0]
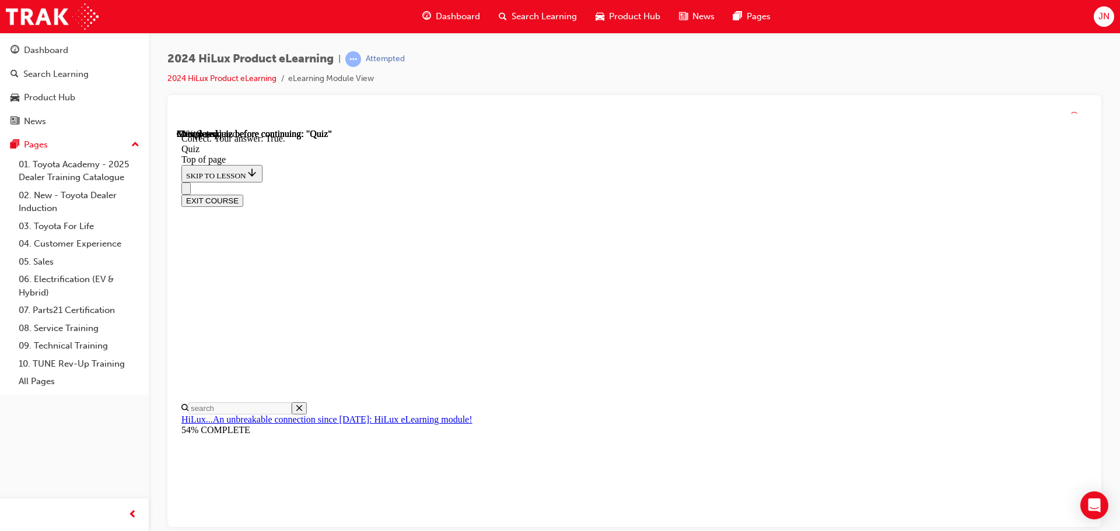
scroll to position [162, 0]
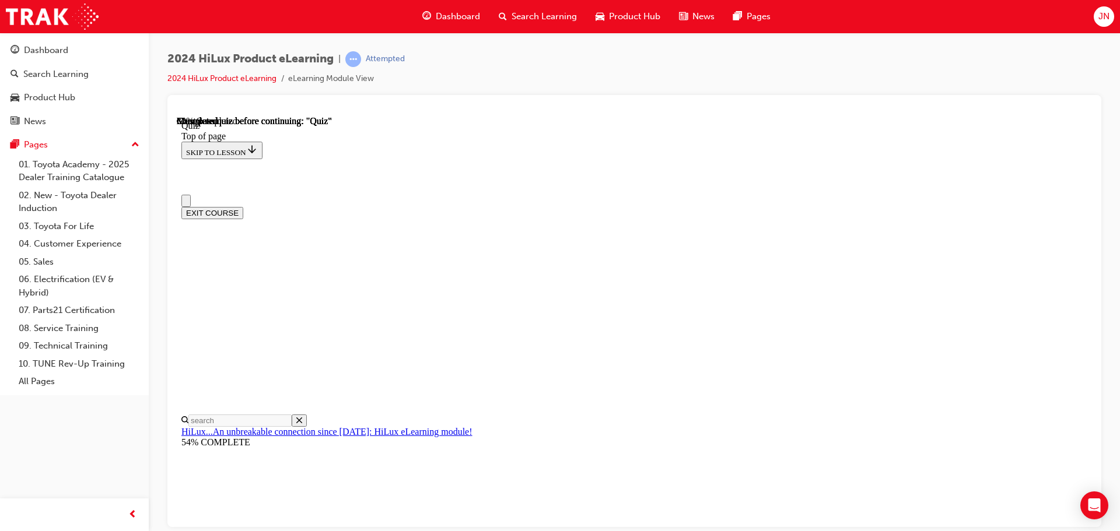
scroll to position [58, 0]
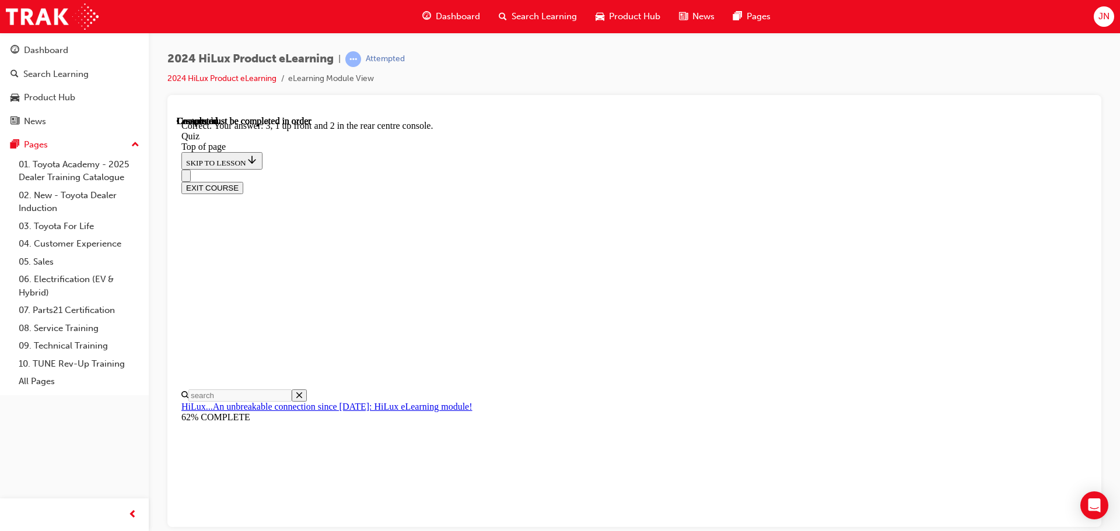
scroll to position [188, 0]
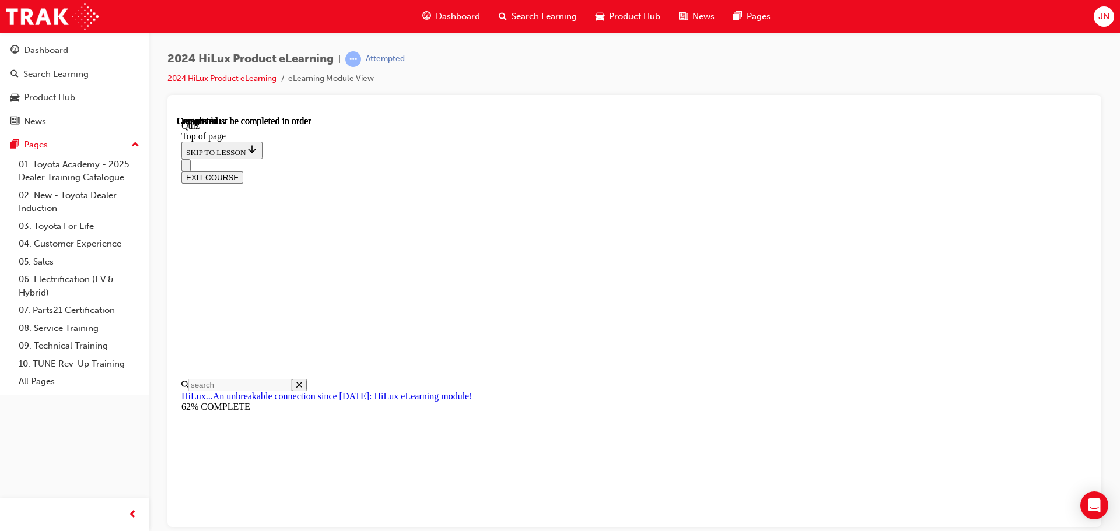
scroll to position [220, 0]
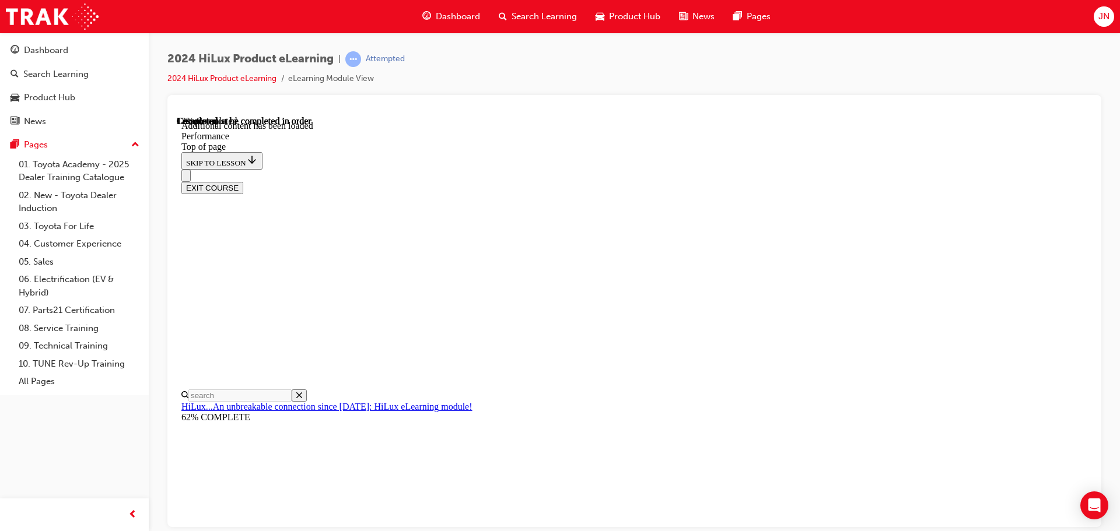
scroll to position [936, 0]
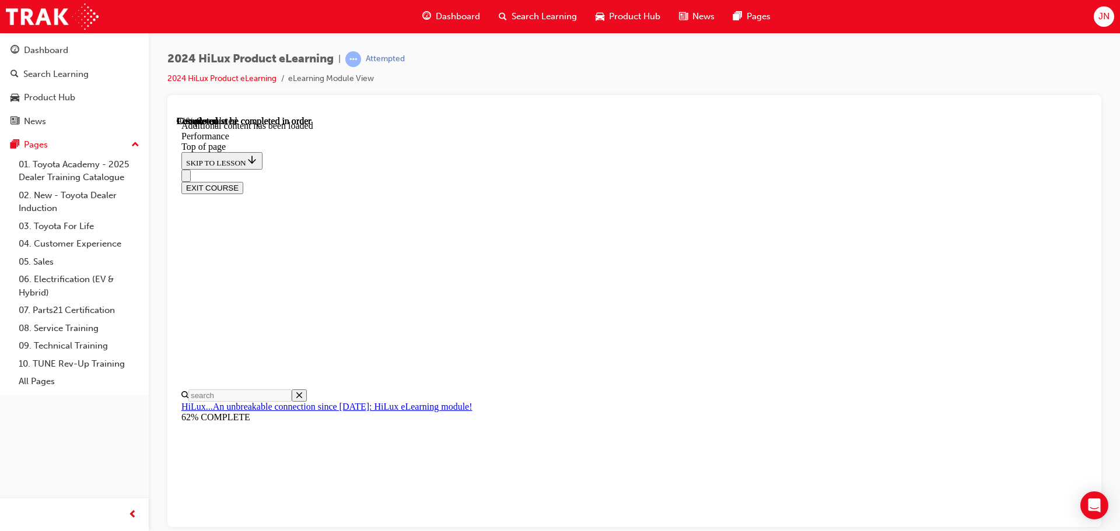
scroll to position [8145, 0]
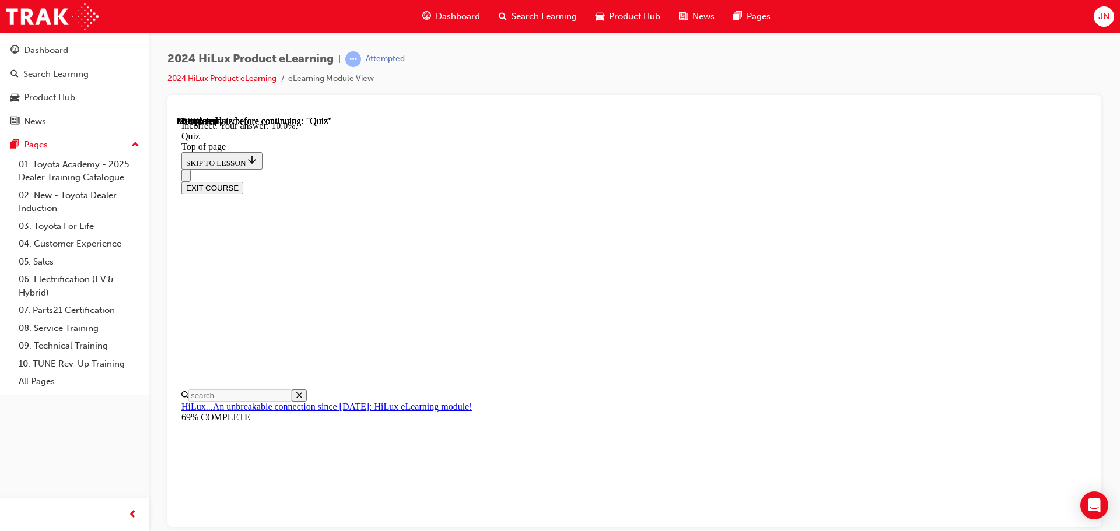
scroll to position [105, 0]
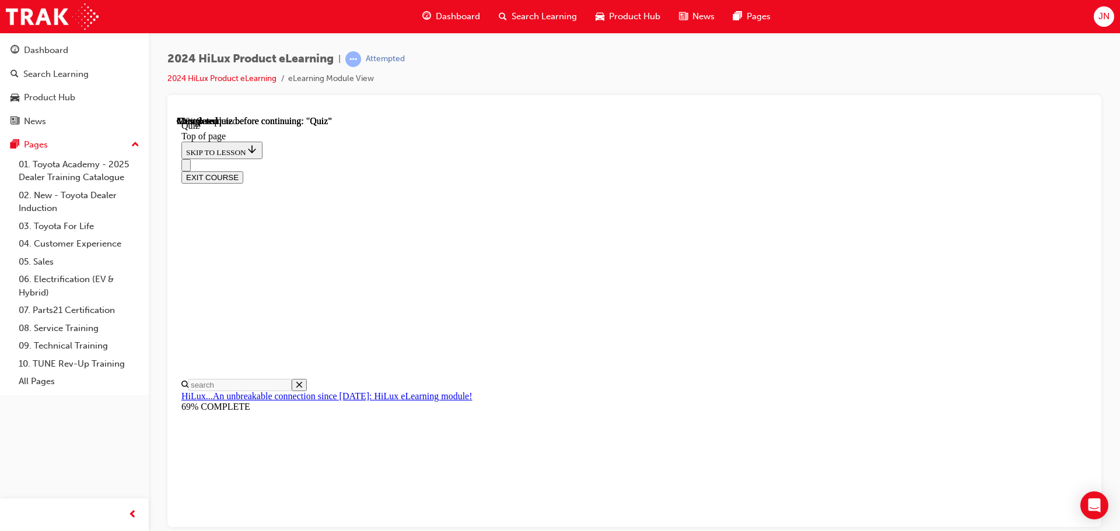
scroll to position [117, 0]
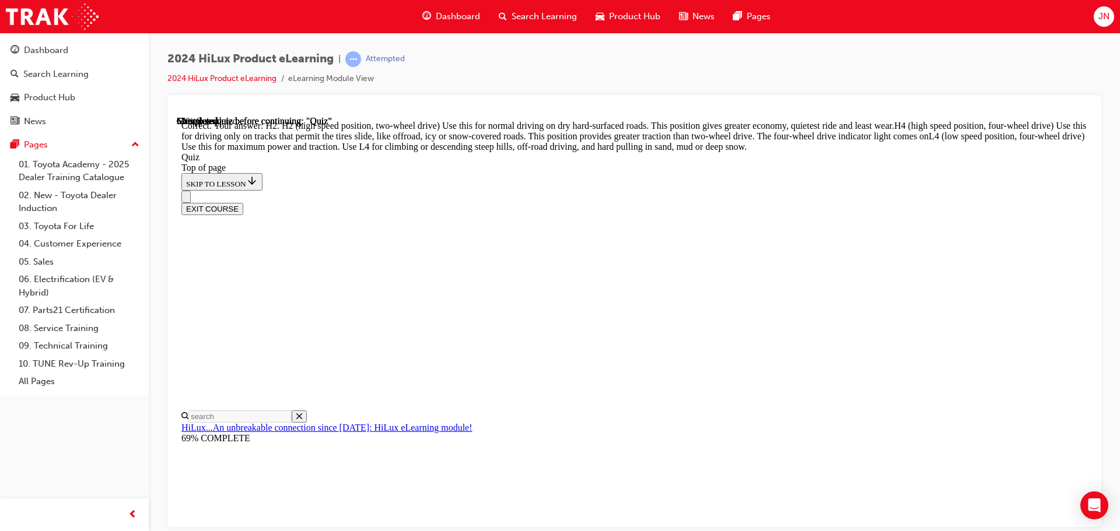
scroll to position [417, 0]
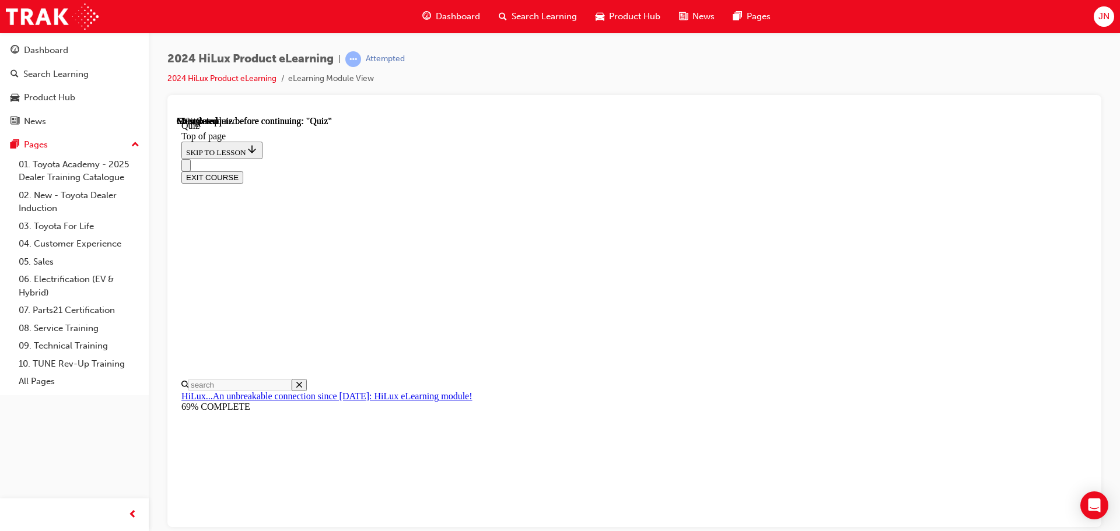
scroll to position [117, 0]
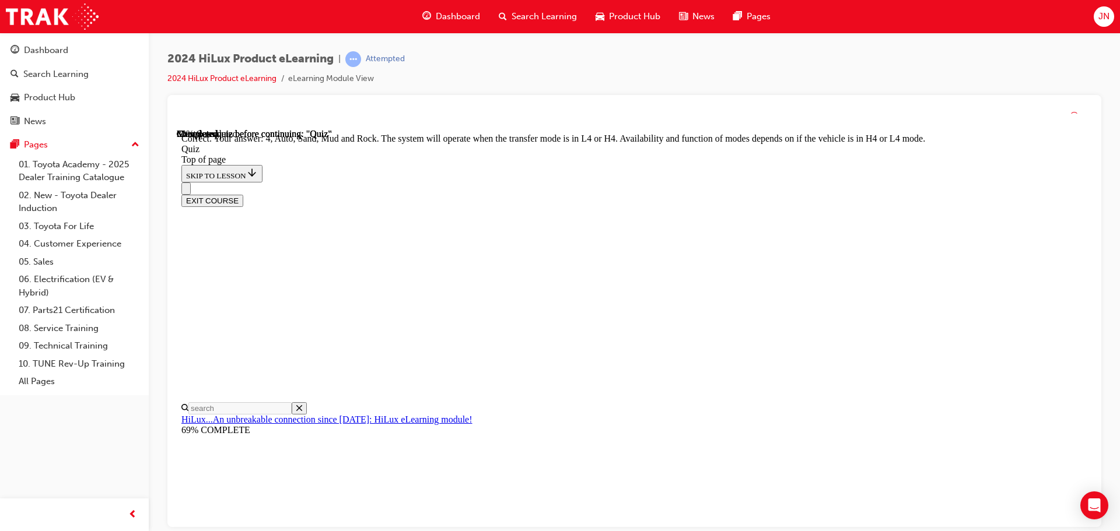
scroll to position [320, 0]
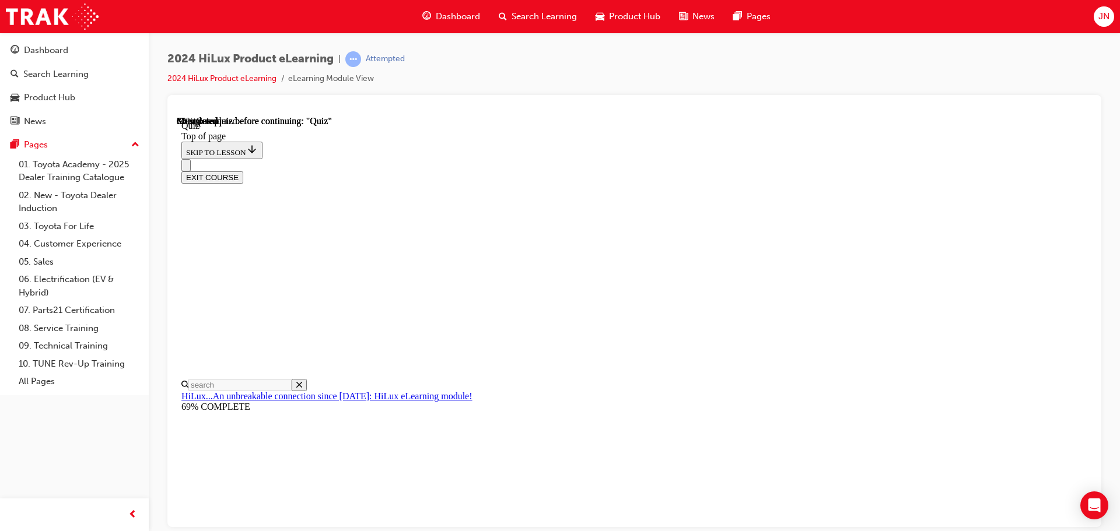
scroll to position [233, 0]
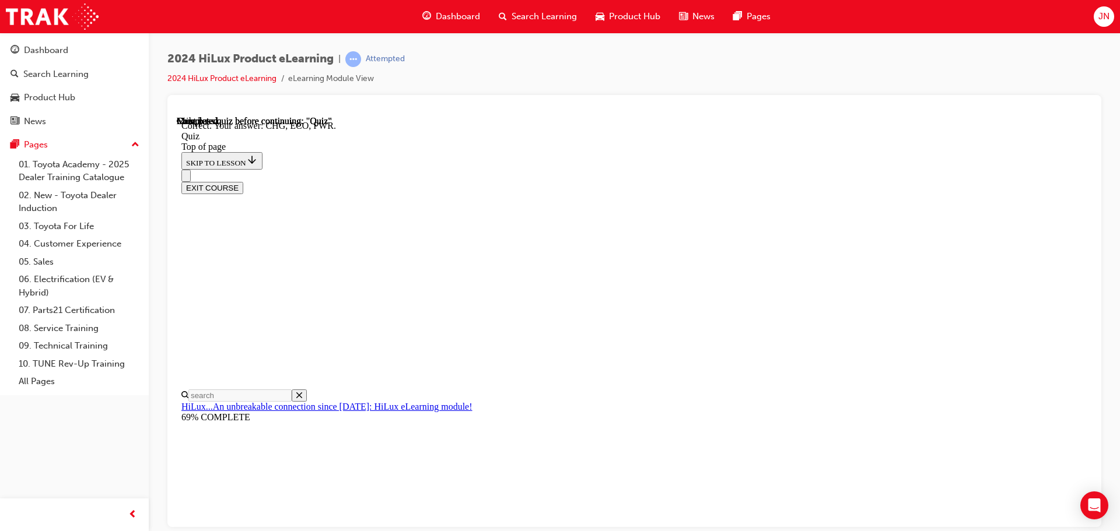
scroll to position [383, 0]
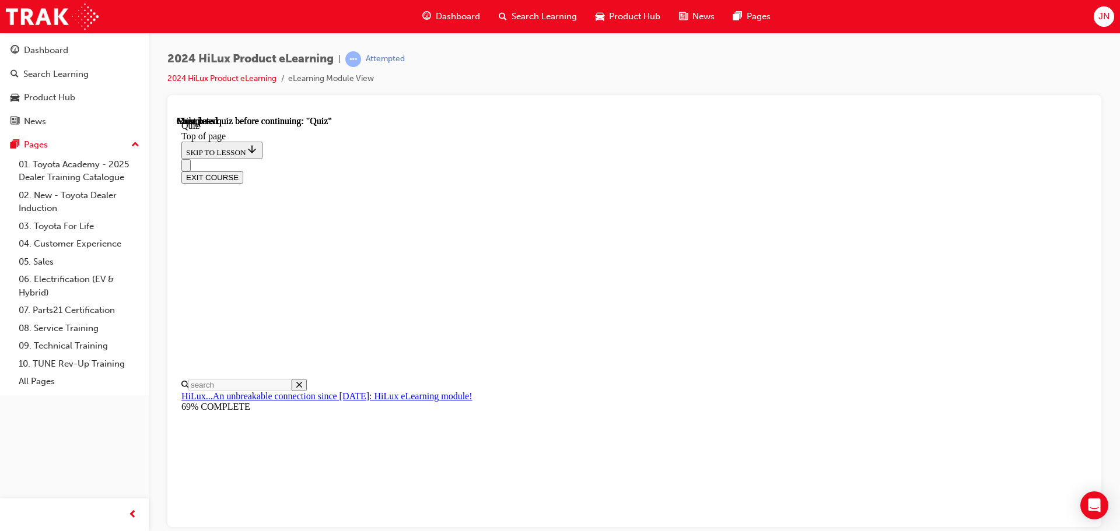
scroll to position [220, 0]
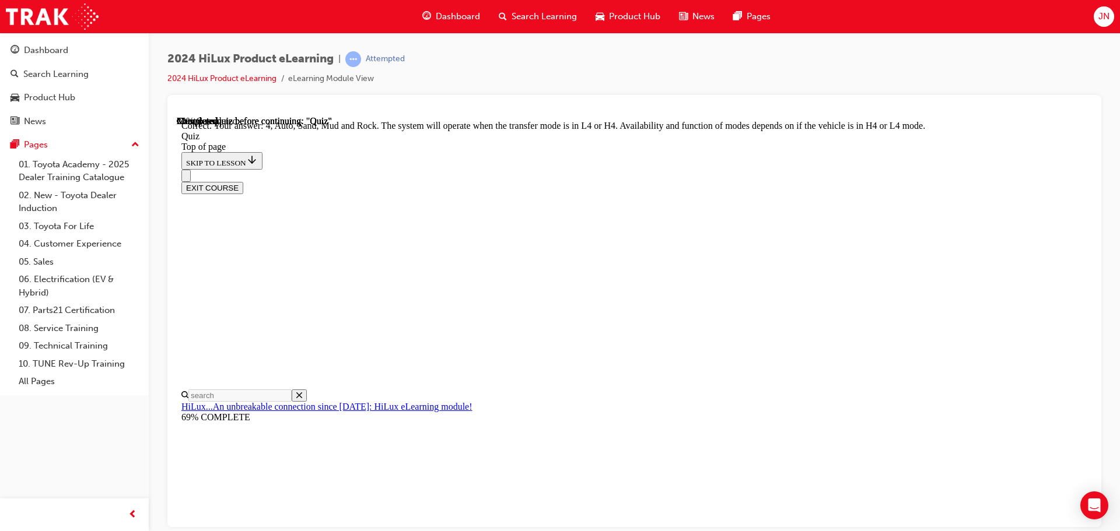
scroll to position [320, 0]
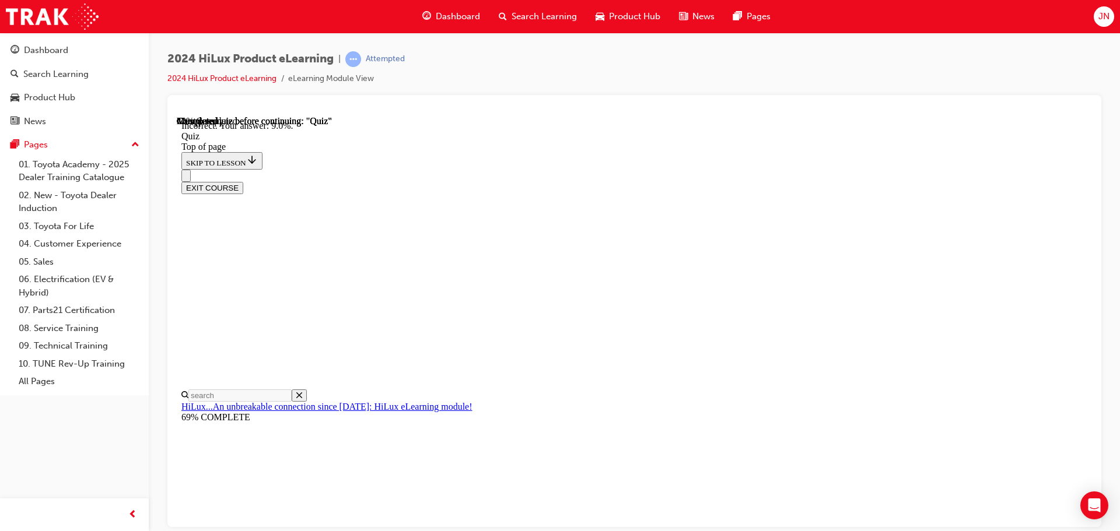
scroll to position [275, 0]
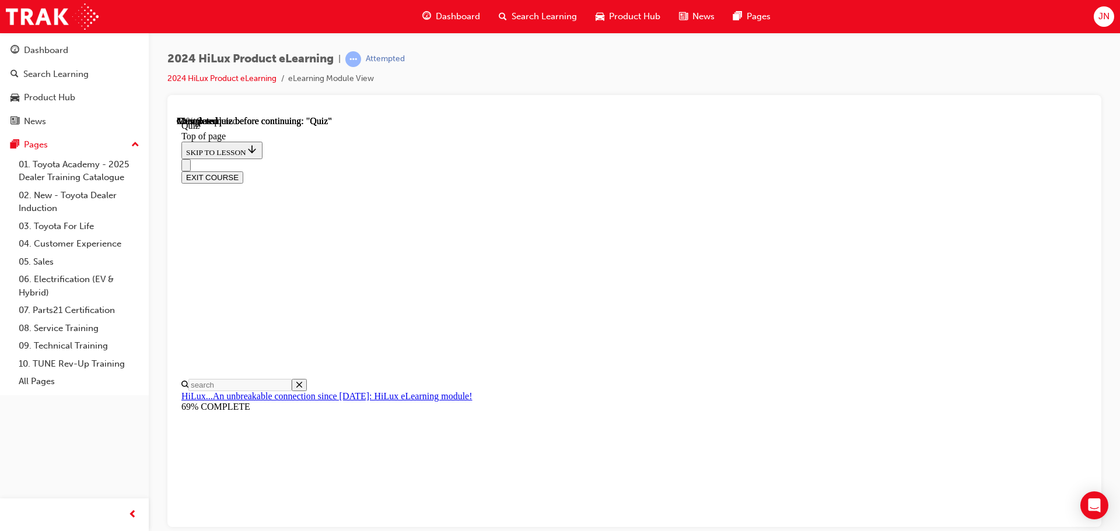
scroll to position [105, 0]
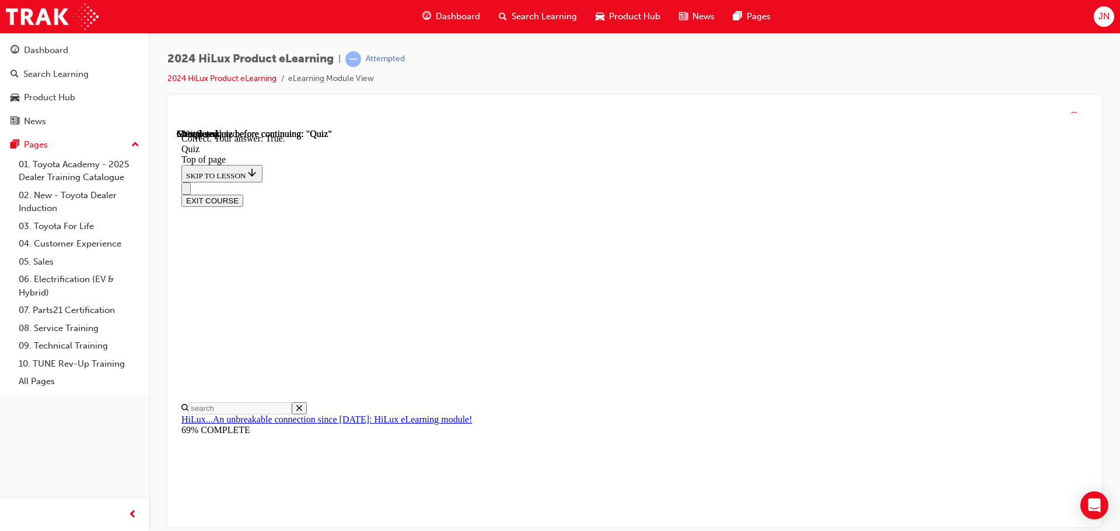
scroll to position [142, 0]
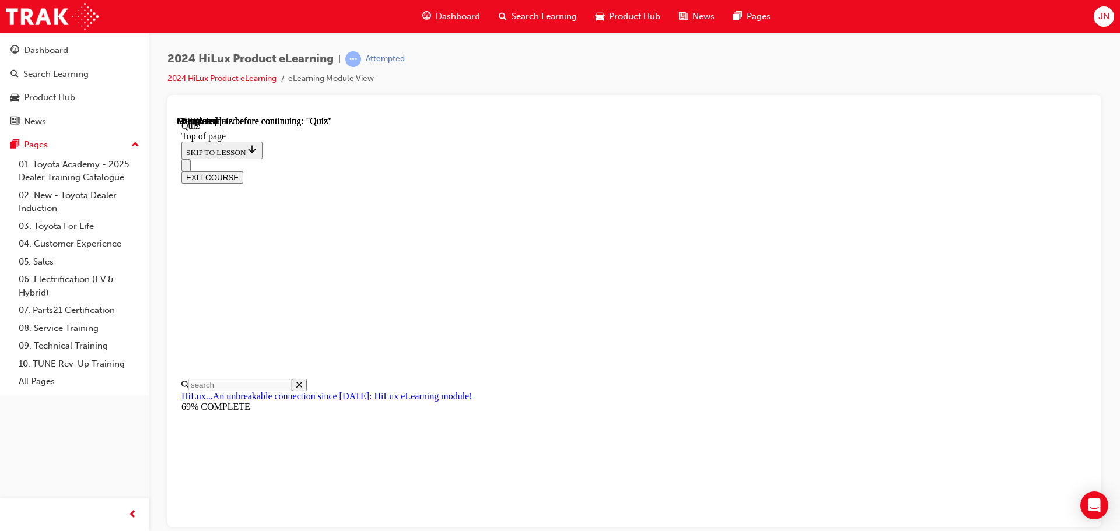
scroll to position [346, 0]
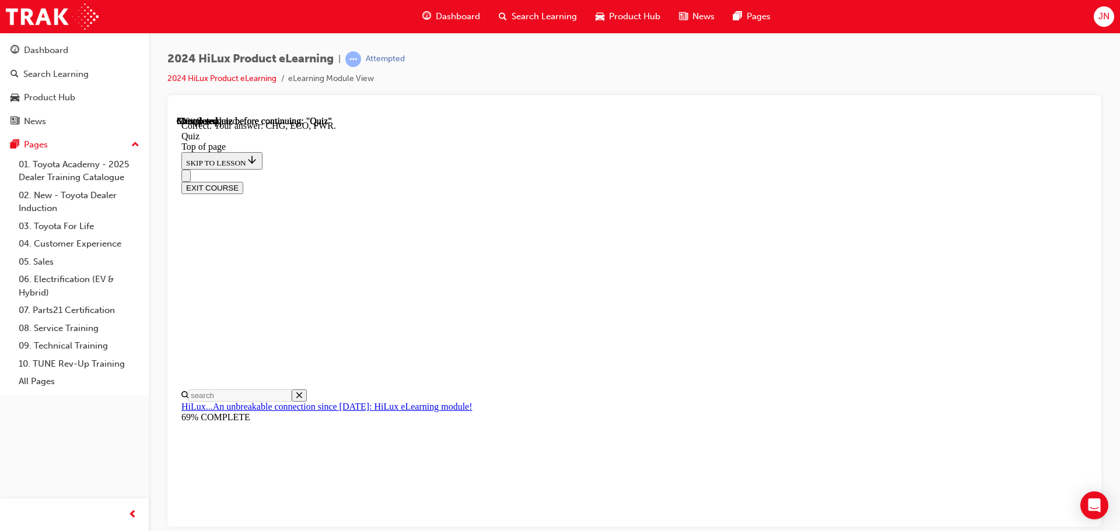
scroll to position [383, 0]
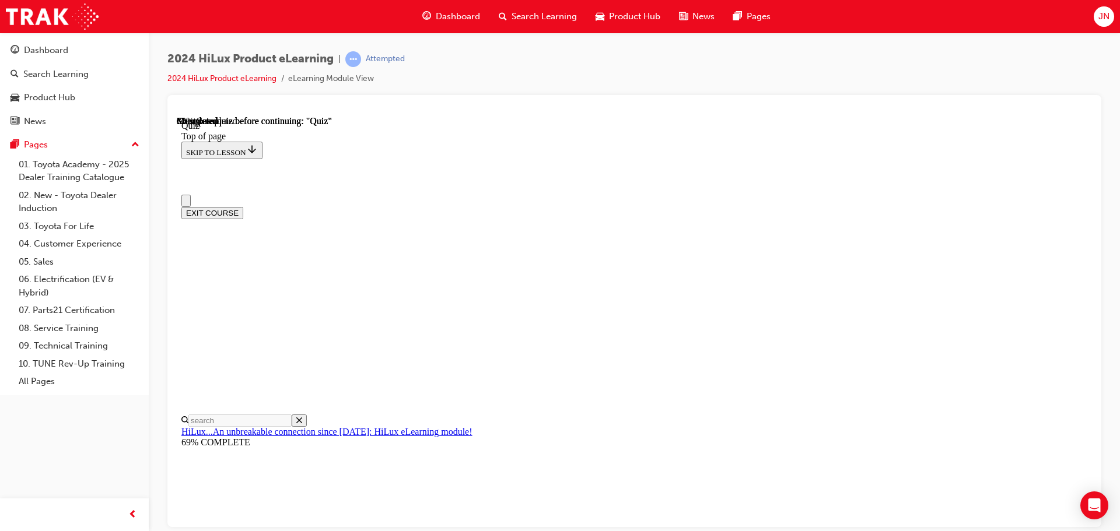
scroll to position [117, 0]
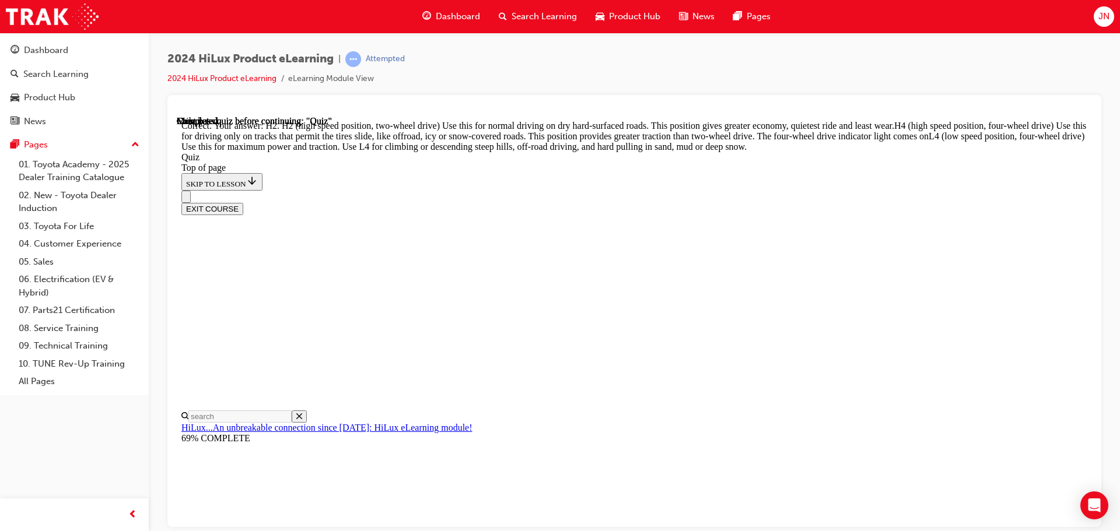
scroll to position [417, 0]
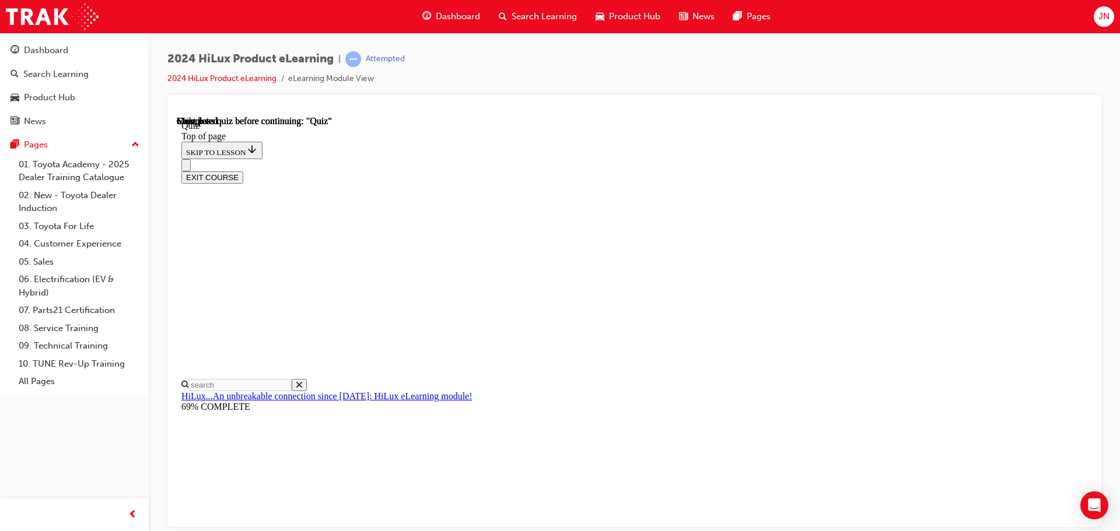
scroll to position [220, 0]
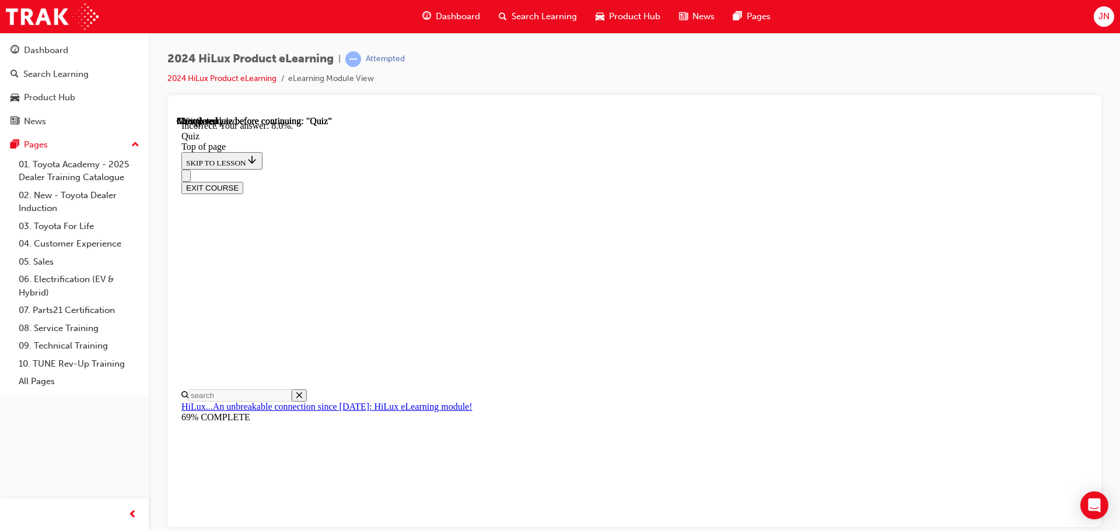
scroll to position [275, 0]
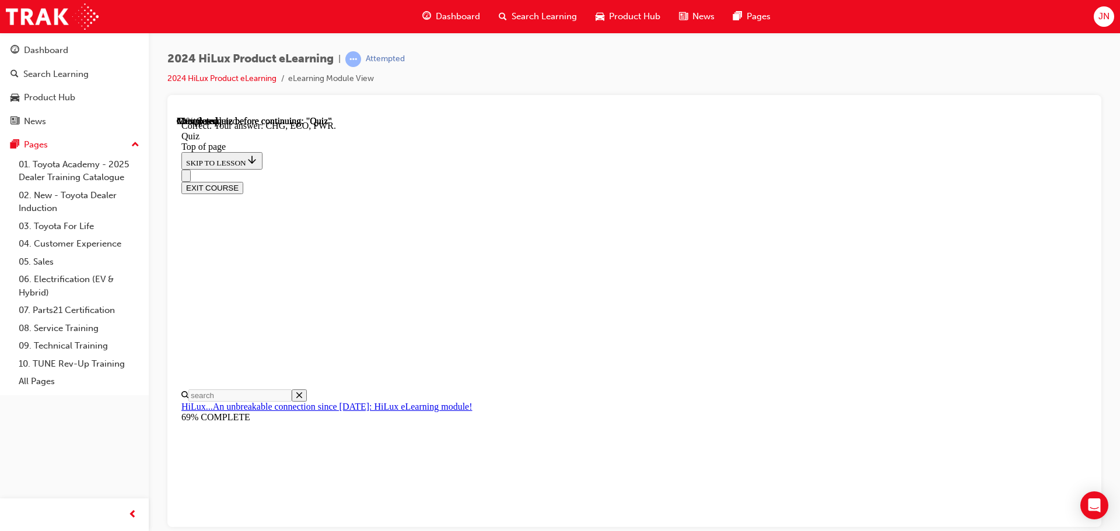
scroll to position [383, 0]
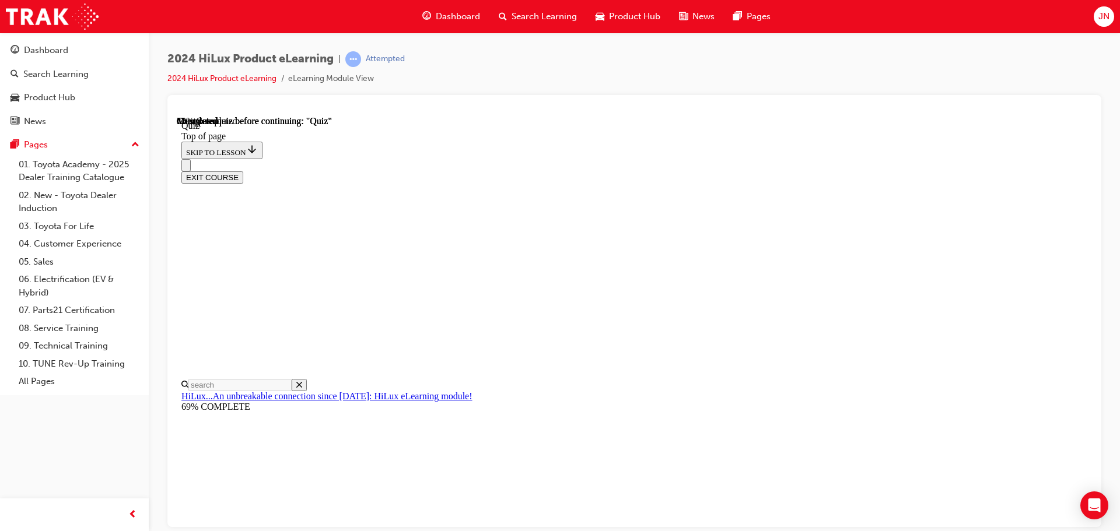
scroll to position [105, 0]
drag, startPoint x: 637, startPoint y: 333, endPoint x: 668, endPoint y: 413, distance: 85.7
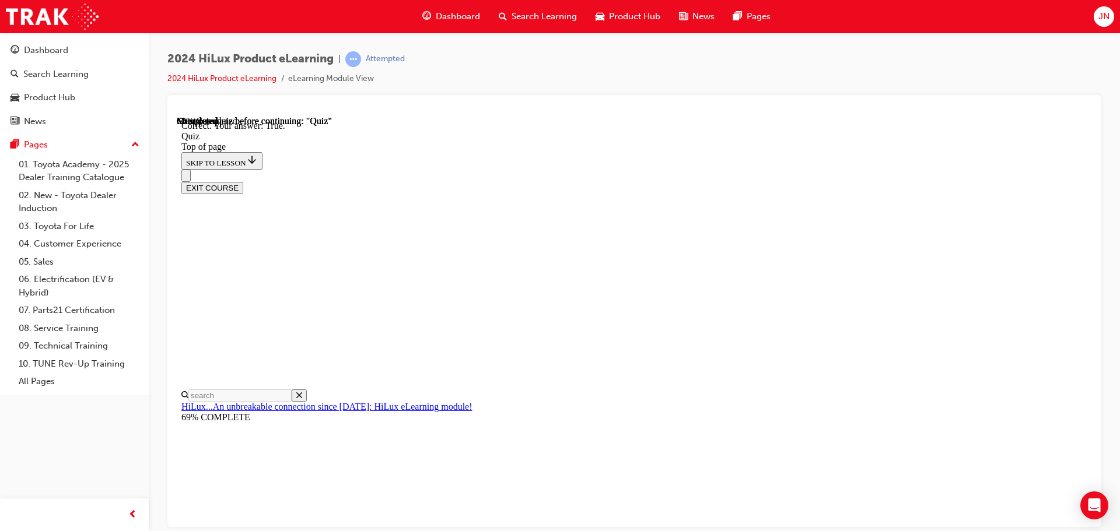
scroll to position [142, 0]
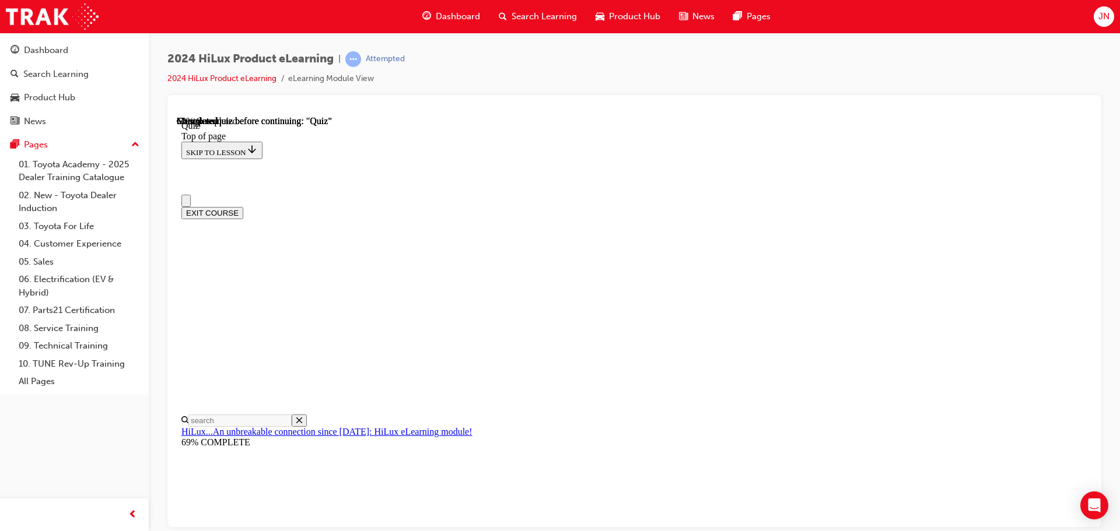
scroll to position [0, 0]
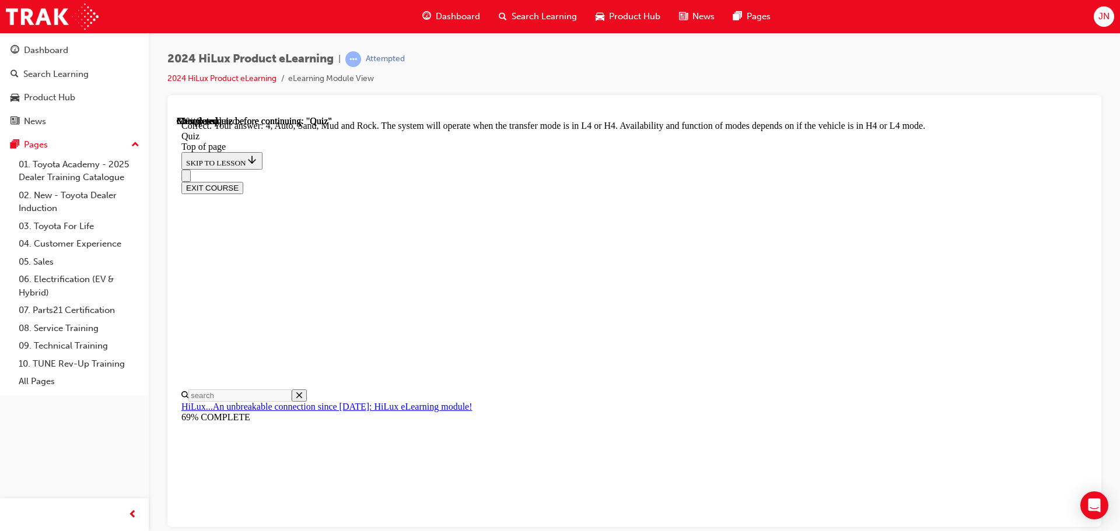
scroll to position [320, 0]
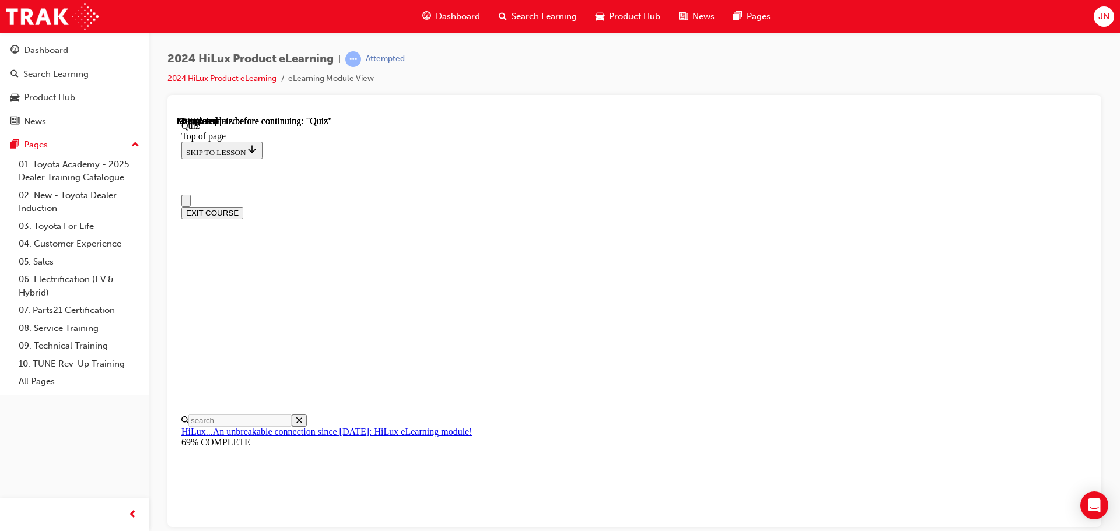
scroll to position [117, 0]
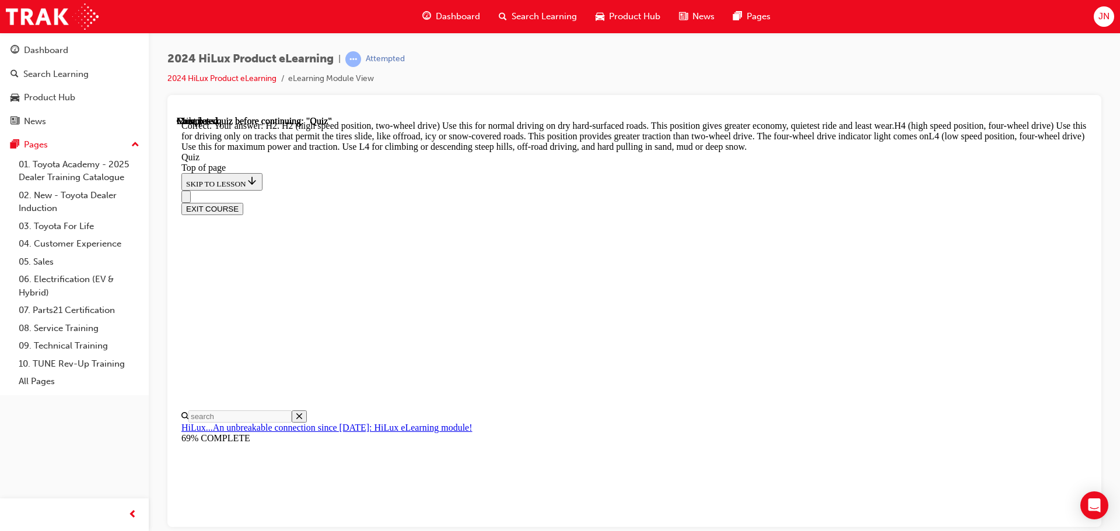
scroll to position [417, 0]
drag, startPoint x: 690, startPoint y: 498, endPoint x: 686, endPoint y: 482, distance: 16.3
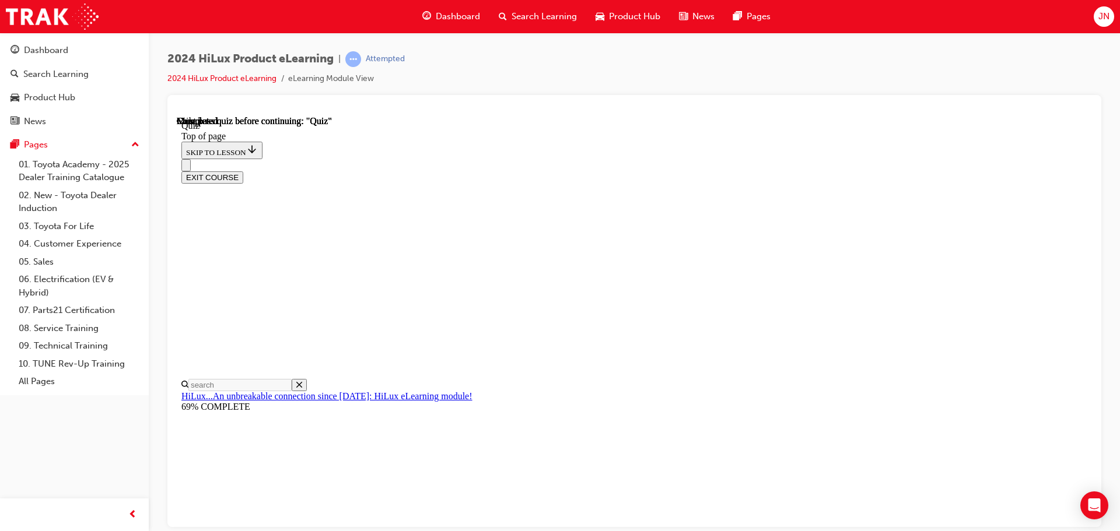
scroll to position [220, 0]
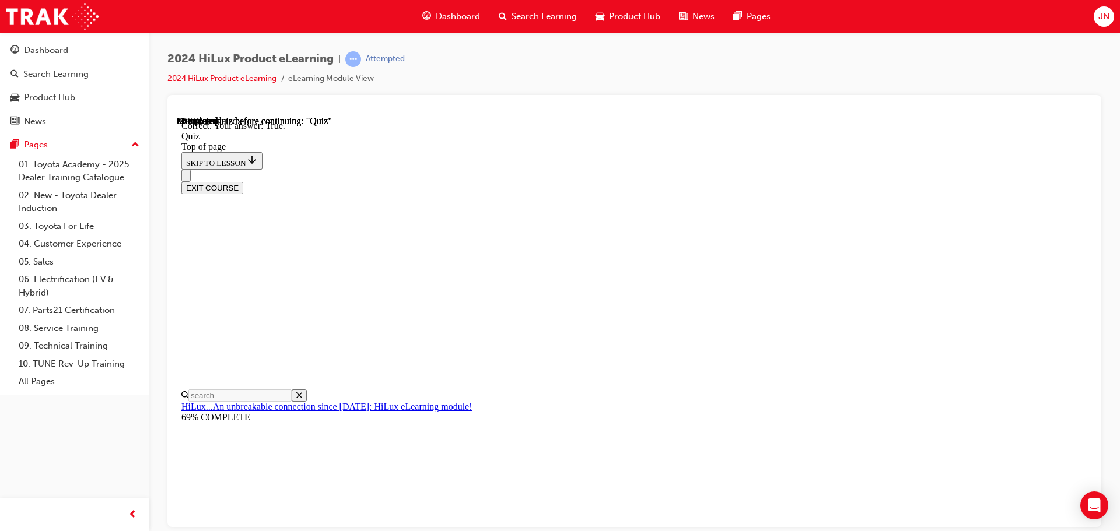
scroll to position [142, 0]
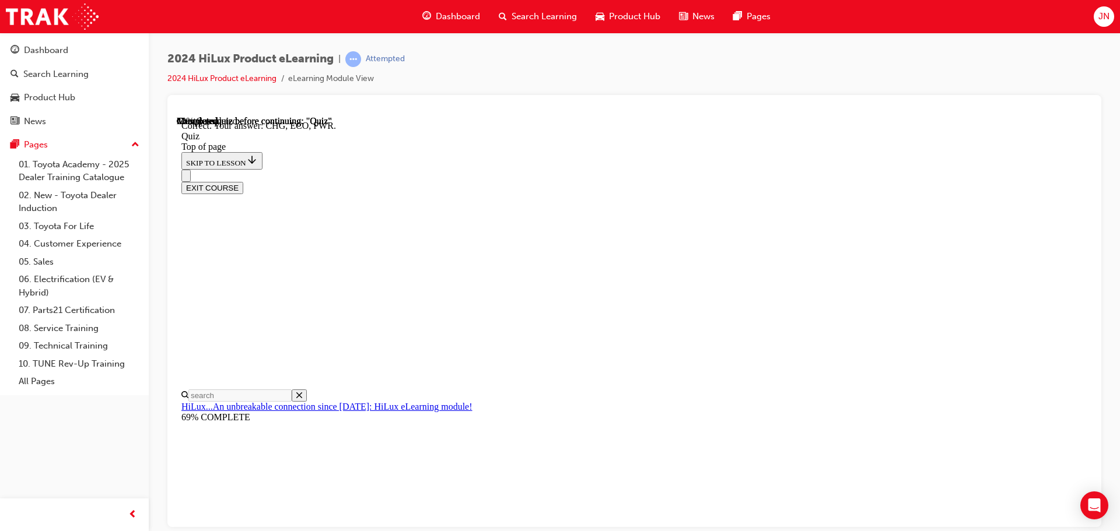
scroll to position [383, 0]
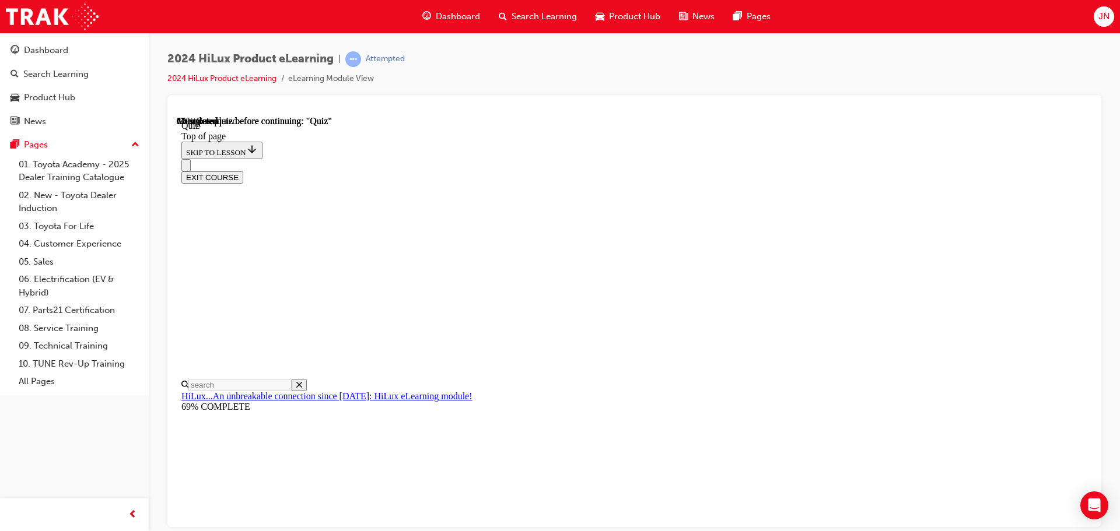
scroll to position [0, 0]
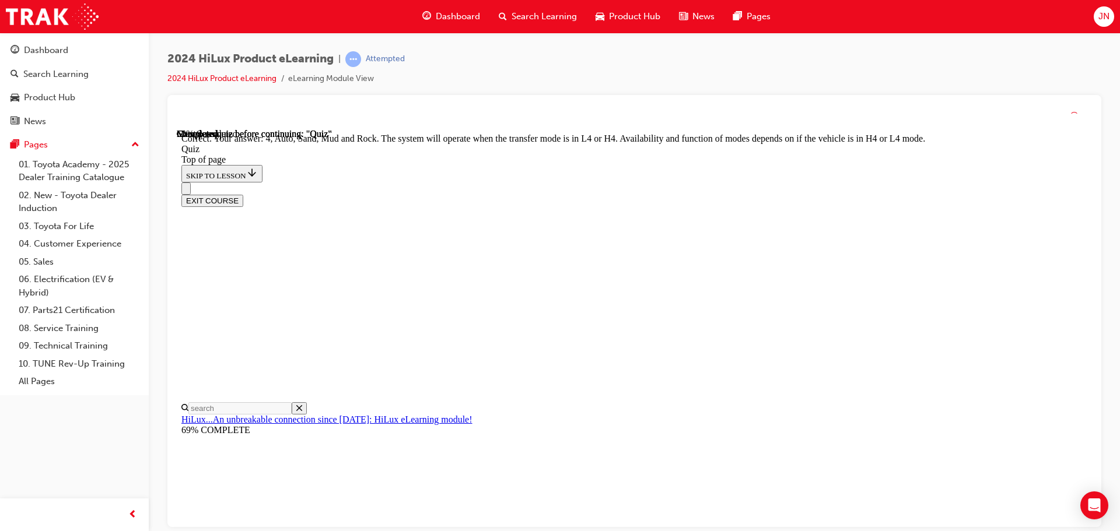
scroll to position [320, 0]
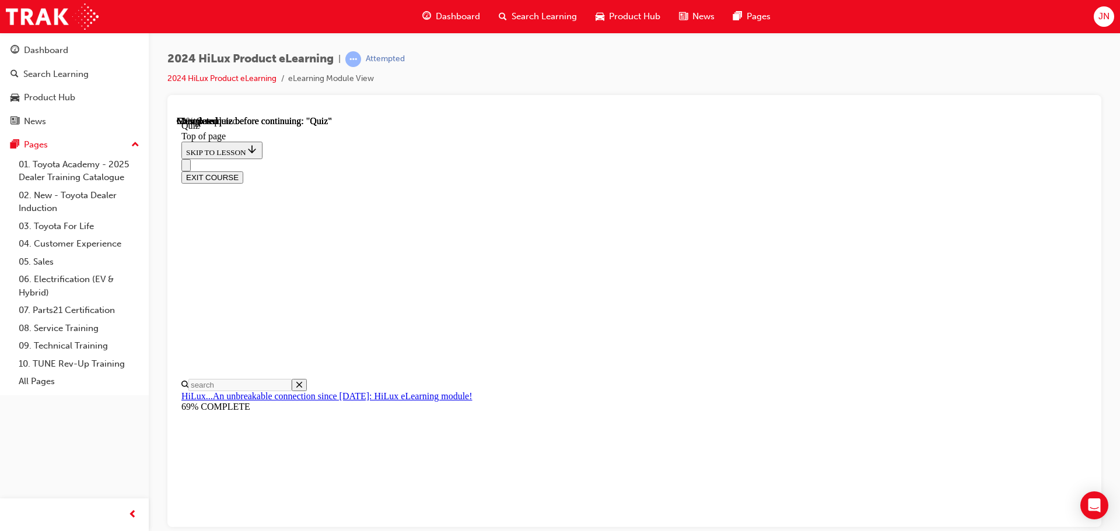
scroll to position [58, 0]
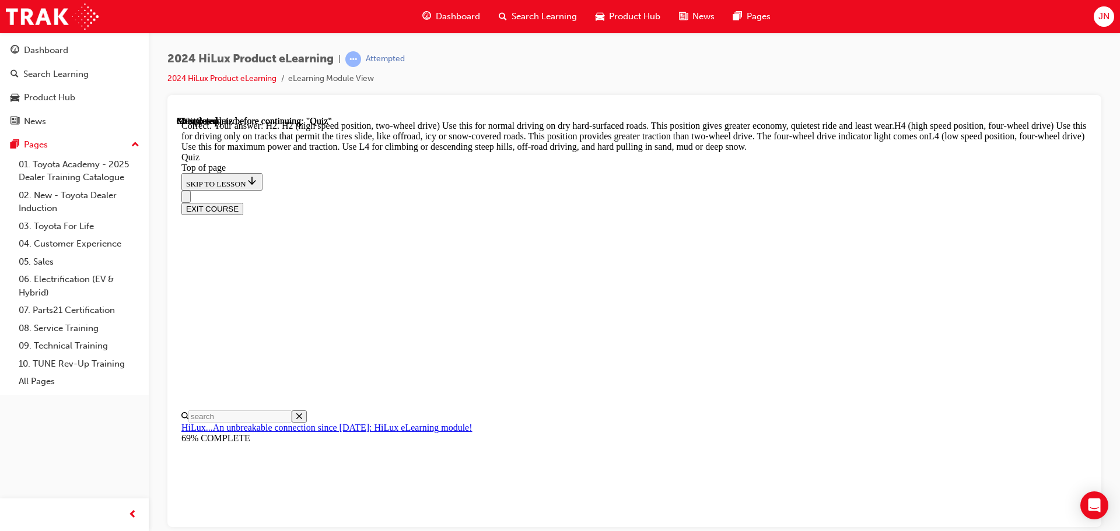
scroll to position [417, 0]
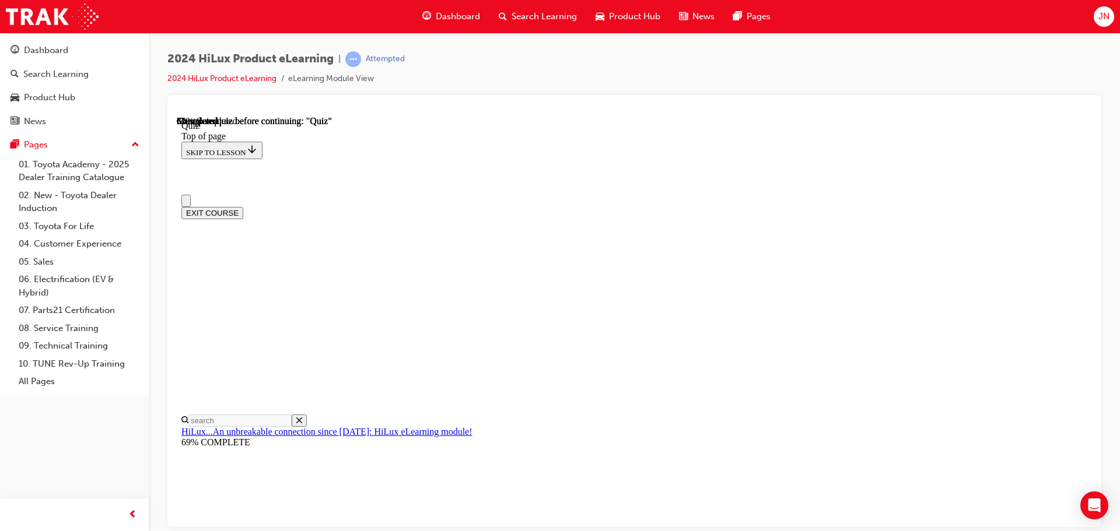
scroll to position [117, 0]
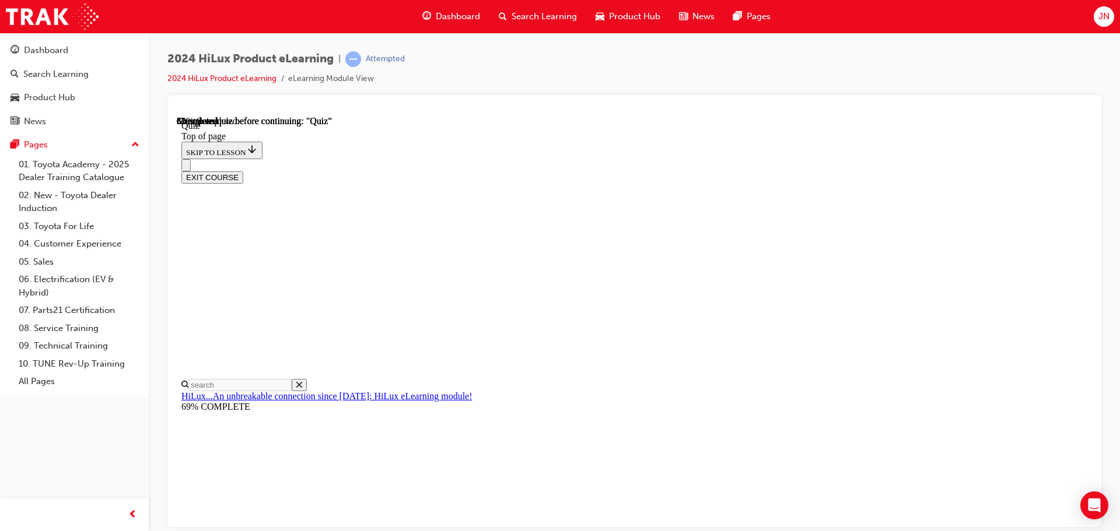
drag, startPoint x: 515, startPoint y: 210, endPoint x: 865, endPoint y: 248, distance: 351.8
copy p "Up to what fuel consumption gains in percentage are achieved by combining the o…"
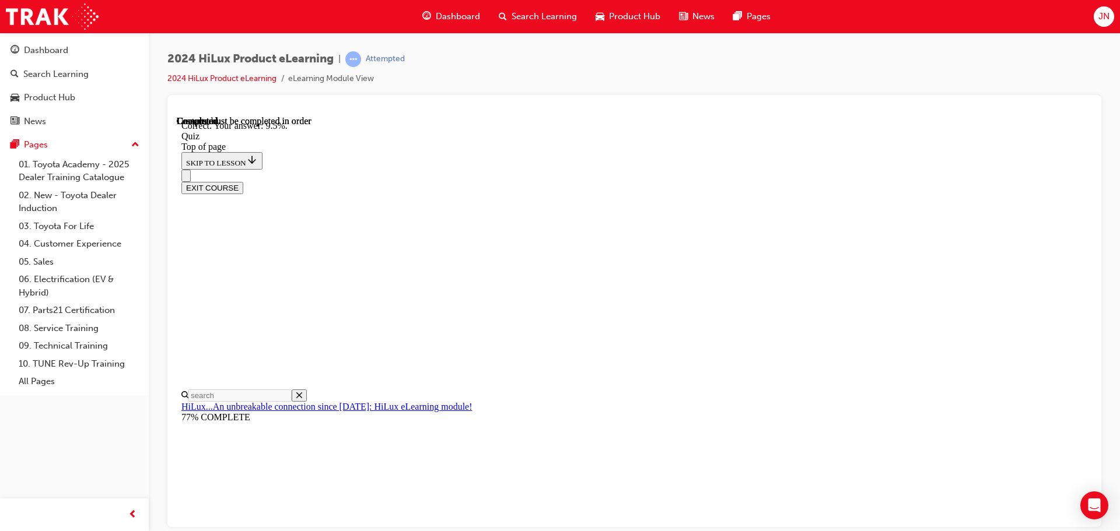
scroll to position [275, 0]
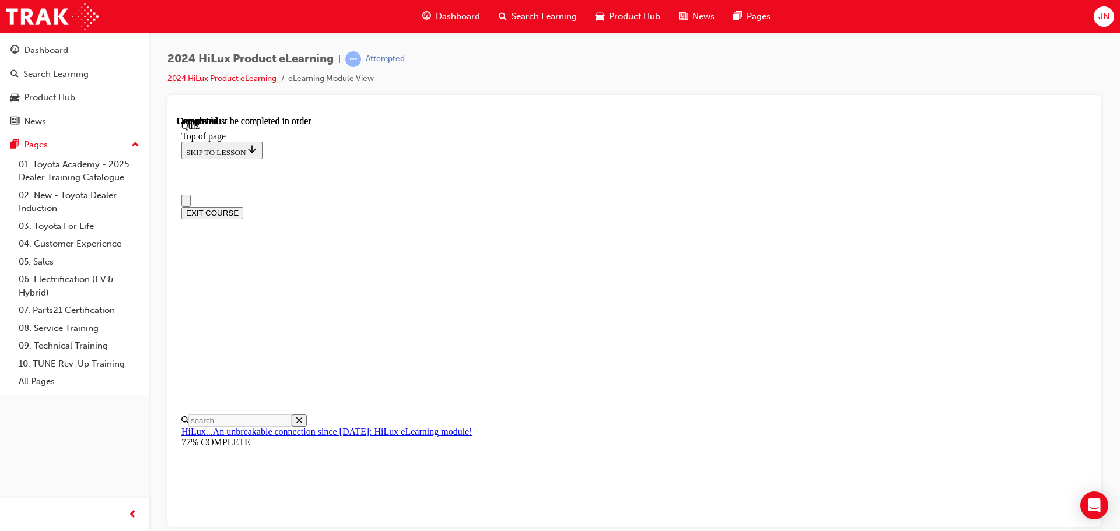
scroll to position [220, 0]
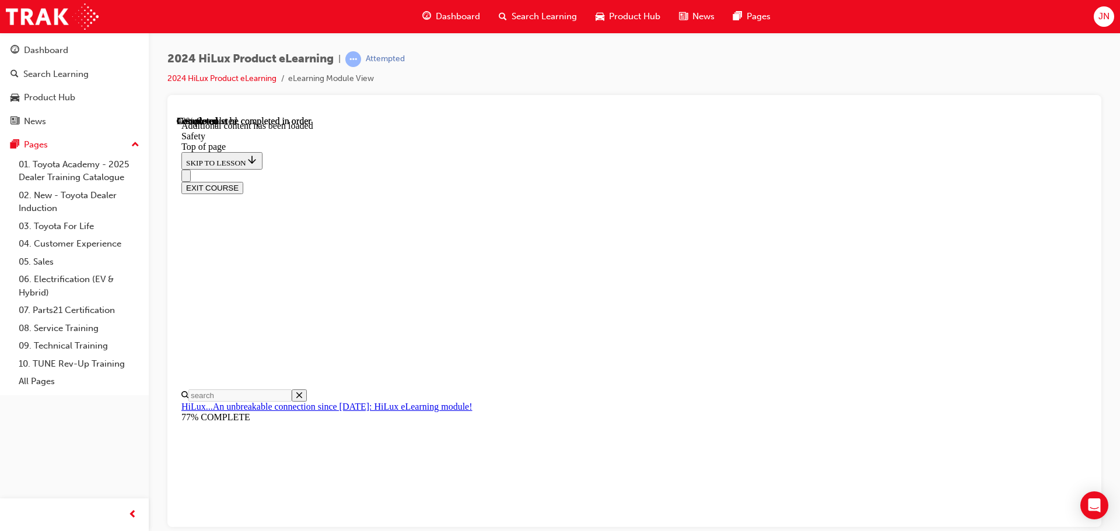
scroll to position [620, 0]
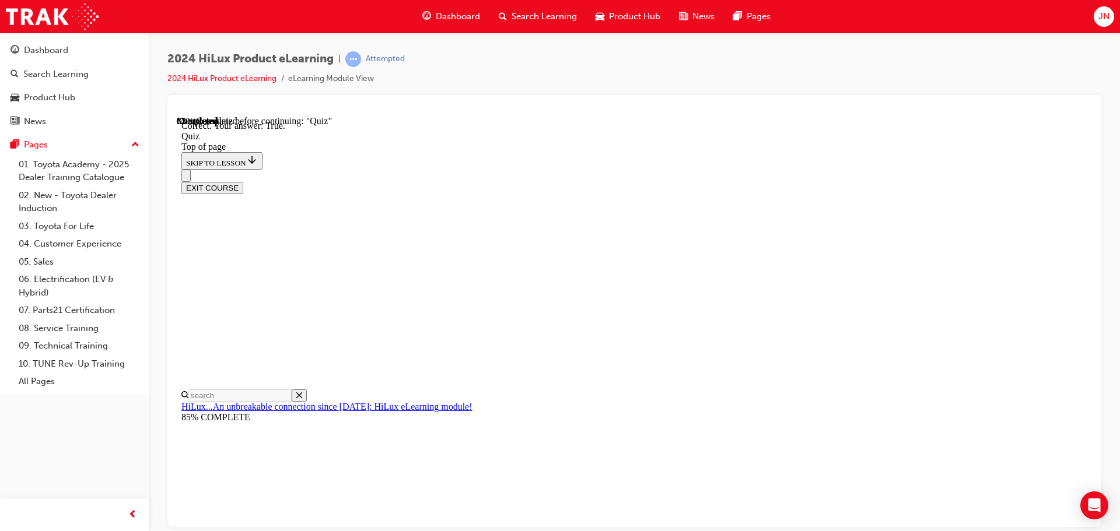
scroll to position [0, 0]
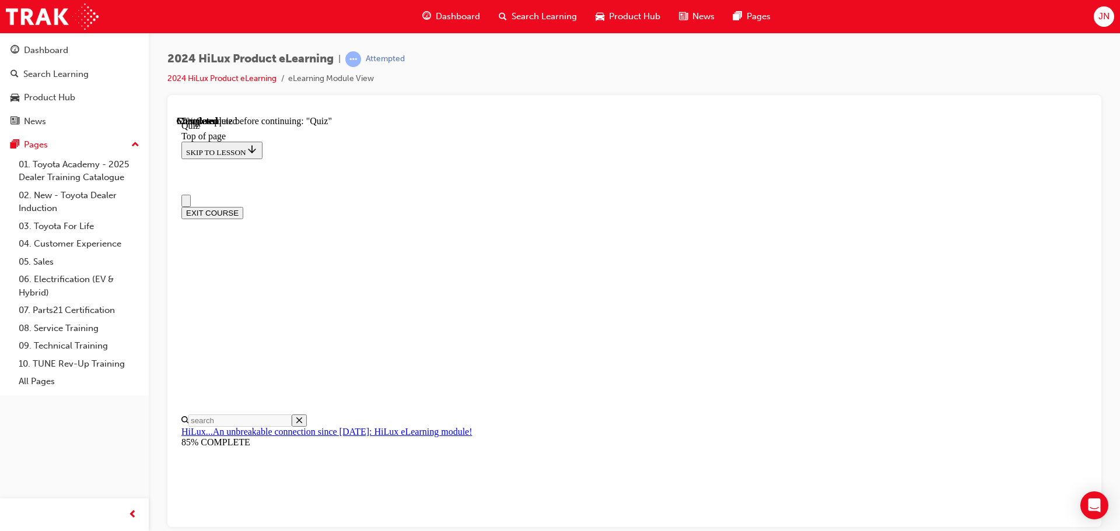
scroll to position [0, 0]
drag, startPoint x: 859, startPoint y: 323, endPoint x: 499, endPoint y: 327, distance: 361.0
copy p "Which iteration of Toyota Safety Sense (TSS) comes standard on the HiLux?"
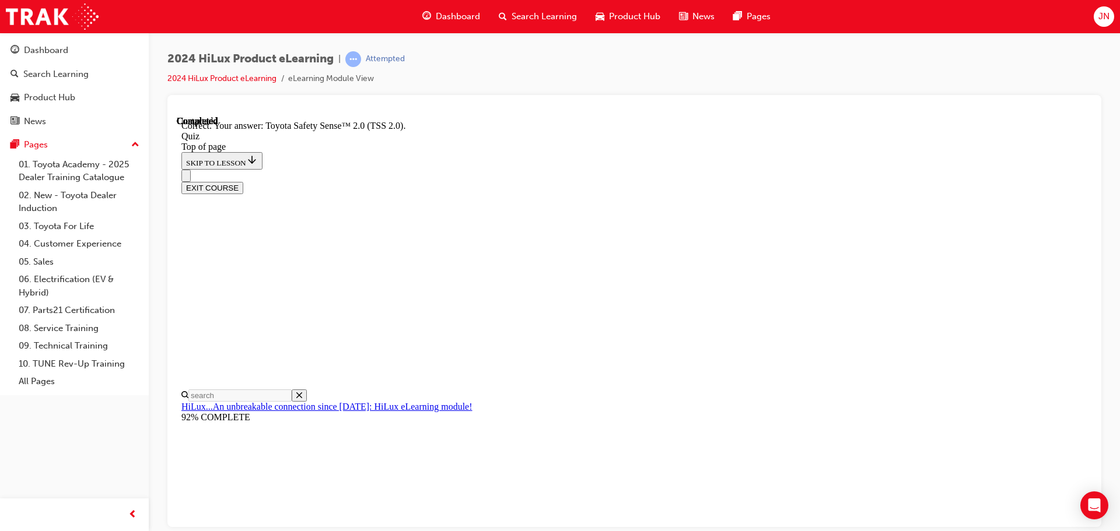
scroll to position [190, 0]
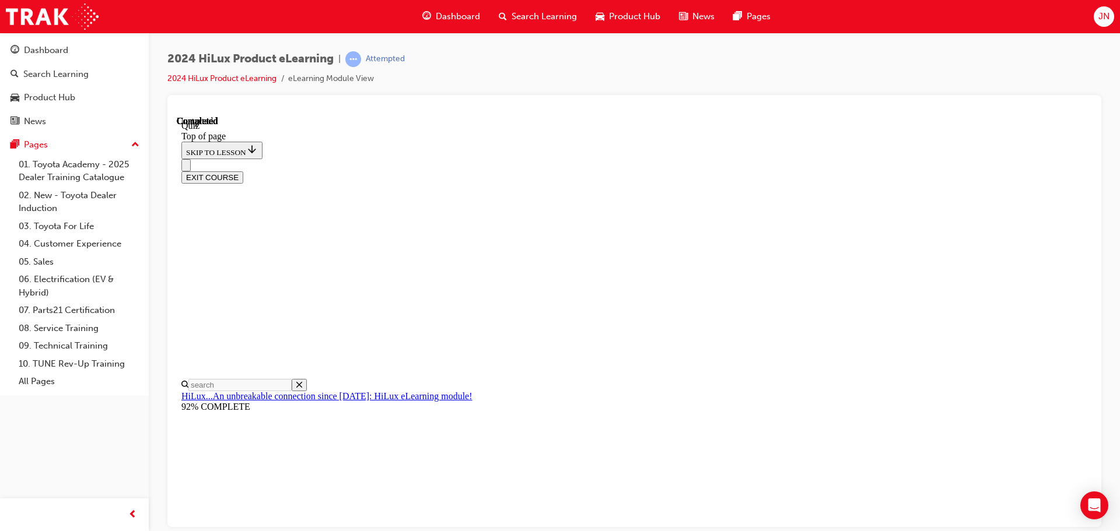
scroll to position [220, 0]
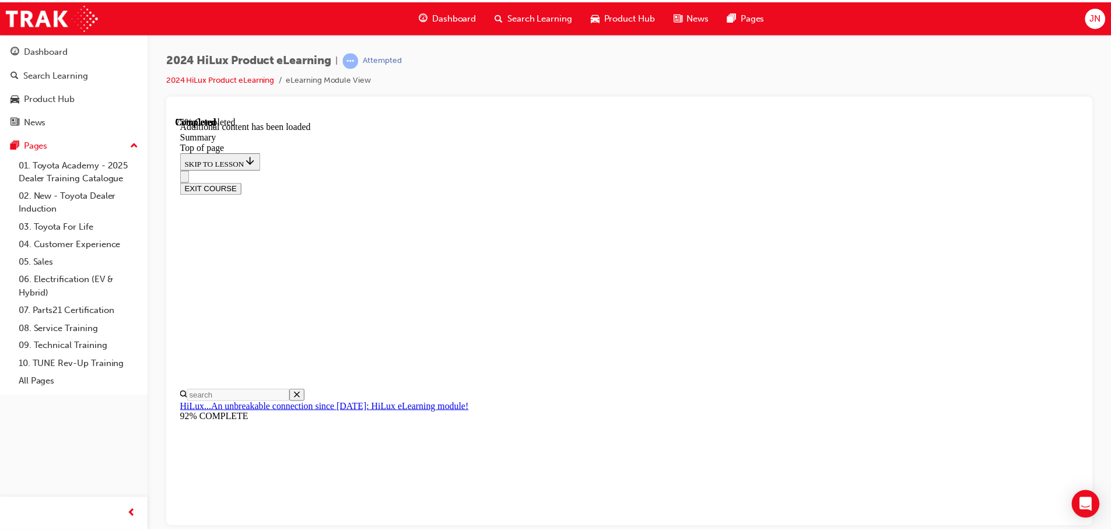
scroll to position [1163, 0]
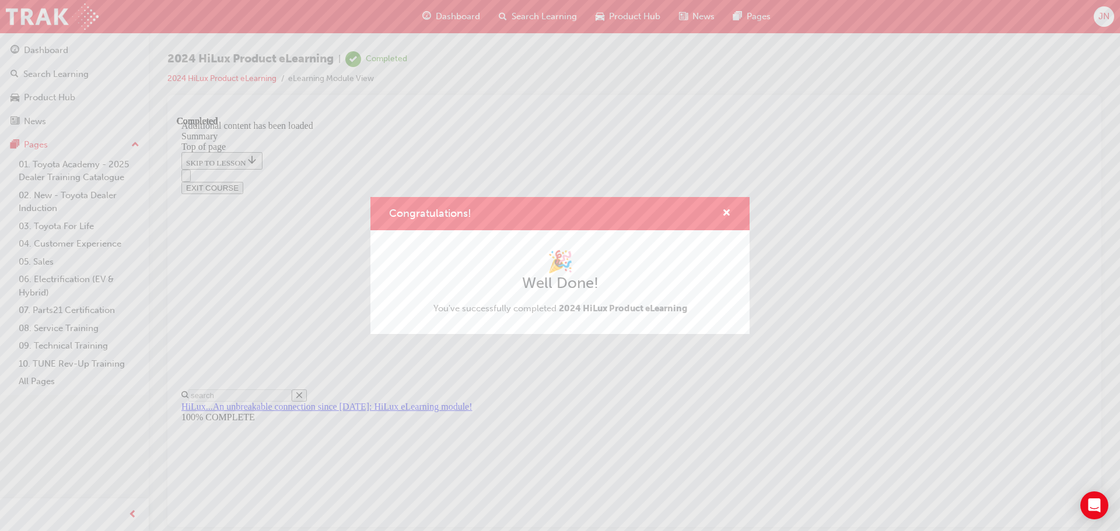
click at [721, 213] on div "Congratulations!" at bounding box center [722, 213] width 18 height 15
click at [723, 216] on span "cross-icon" at bounding box center [726, 214] width 9 height 10
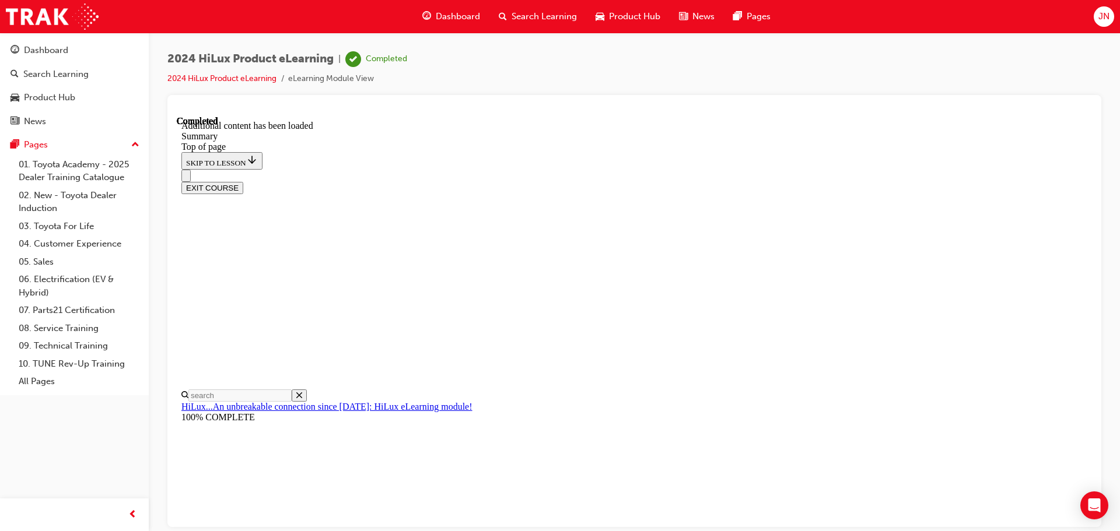
click at [243, 181] on button "EXIT COURSE" at bounding box center [212, 187] width 62 height 12
click at [51, 52] on div "Dashboard" at bounding box center [46, 50] width 44 height 13
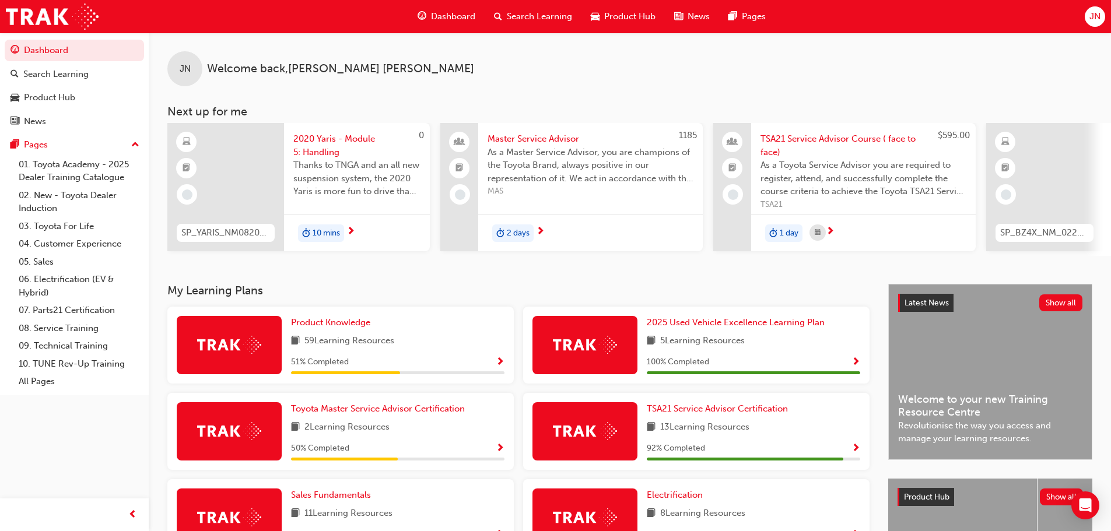
click at [329, 142] on span "2020 Yaris - Module 5: Handling" at bounding box center [356, 145] width 127 height 26
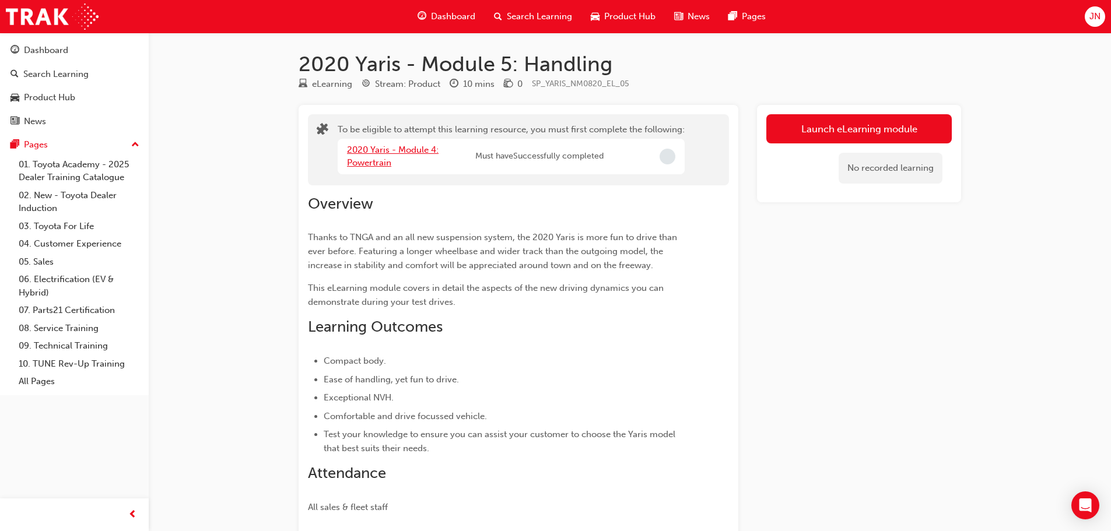
click at [381, 151] on link "2020 Yaris - Module 4: Powertrain" at bounding box center [393, 157] width 92 height 24
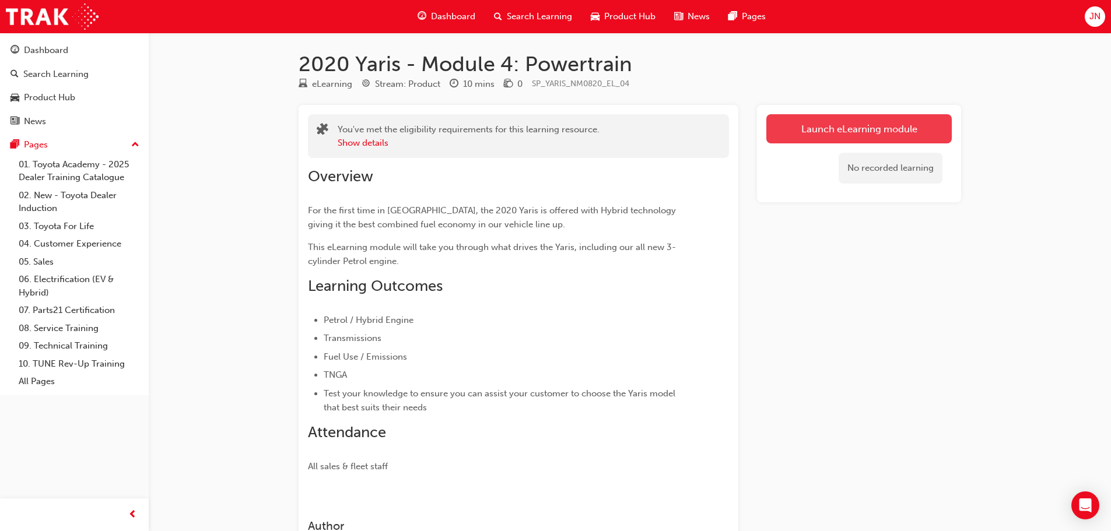
click at [896, 134] on link "Launch eLearning module" at bounding box center [858, 128] width 185 height 29
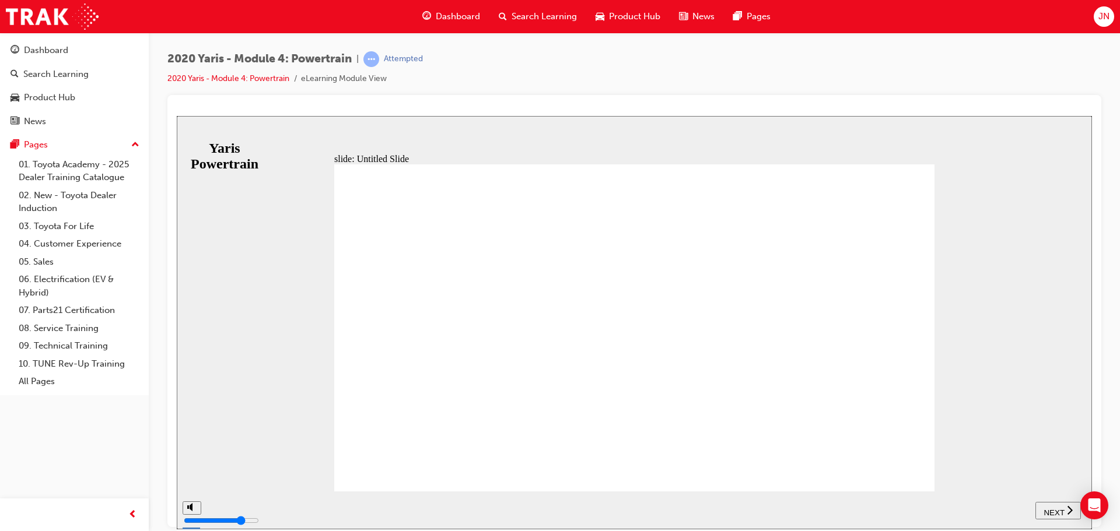
click at [1048, 508] on span "NEXT" at bounding box center [1053, 512] width 20 height 9
click at [1054, 511] on span "NEXT" at bounding box center [1053, 512] width 20 height 9
click at [1054, 511] on span "NEXT" at bounding box center [1059, 512] width 20 height 9
click at [1054, 511] on span "NEXT" at bounding box center [1053, 512] width 20 height 9
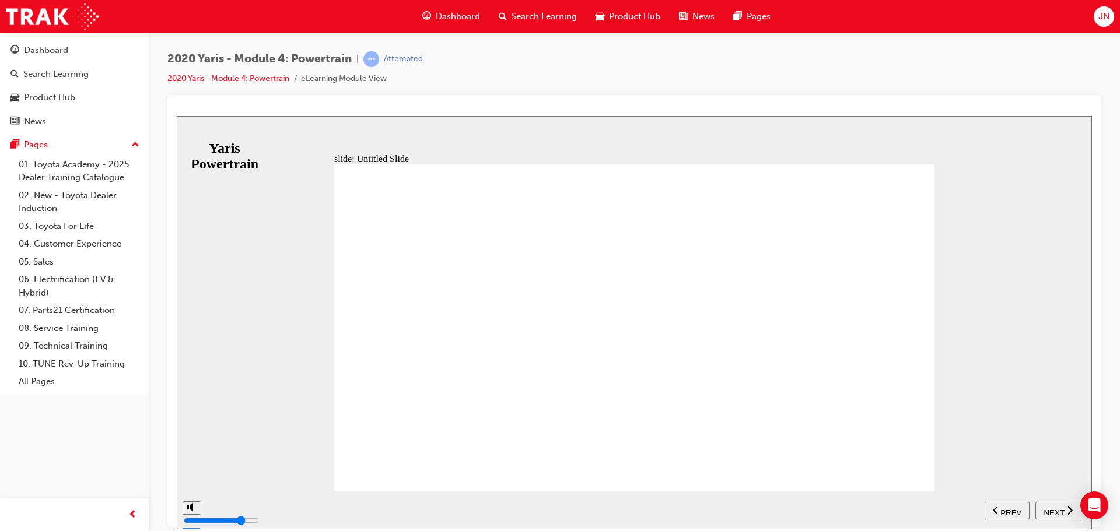
click at [1054, 511] on span "NEXT" at bounding box center [1053, 512] width 20 height 9
click at [1054, 511] on span "NEXT" at bounding box center [1059, 512] width 20 height 9
click at [1054, 511] on span "NEXT" at bounding box center [1053, 512] width 20 height 9
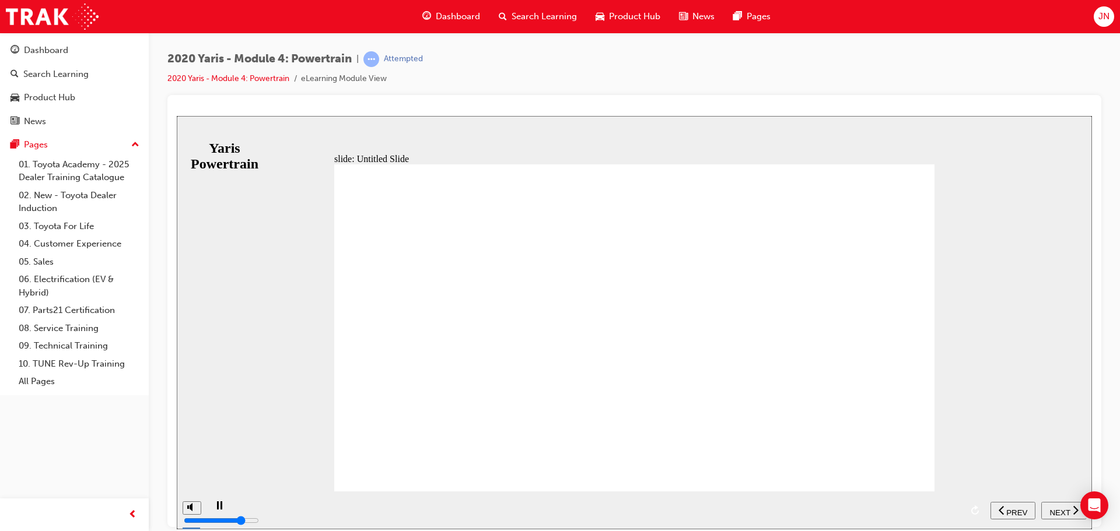
click at [1054, 511] on span "NEXT" at bounding box center [1059, 512] width 20 height 9
click at [1054, 511] on span "NEXT" at bounding box center [1053, 512] width 20 height 9
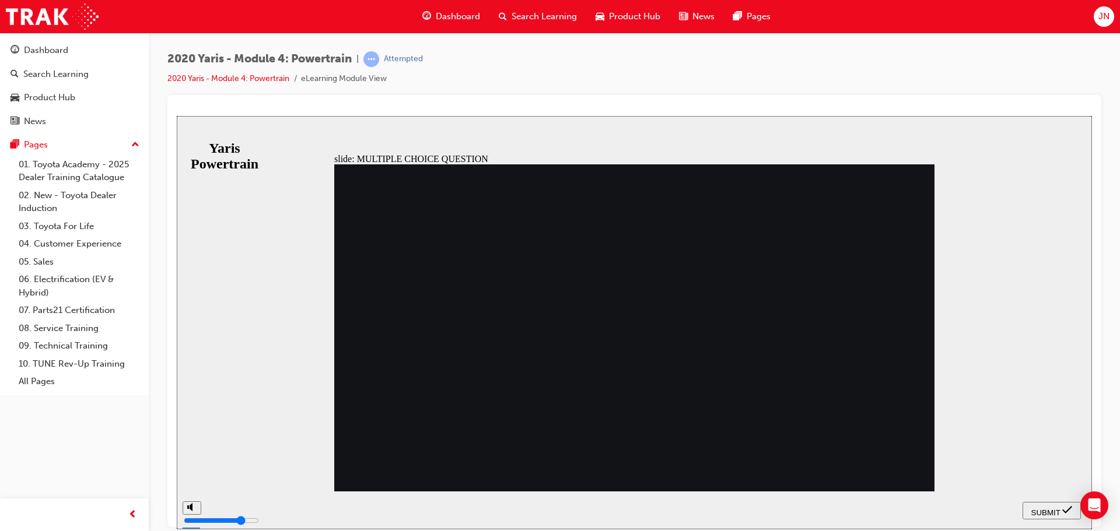
click at [1045, 509] on span "SUBMIT" at bounding box center [1045, 512] width 29 height 9
radio input "false"
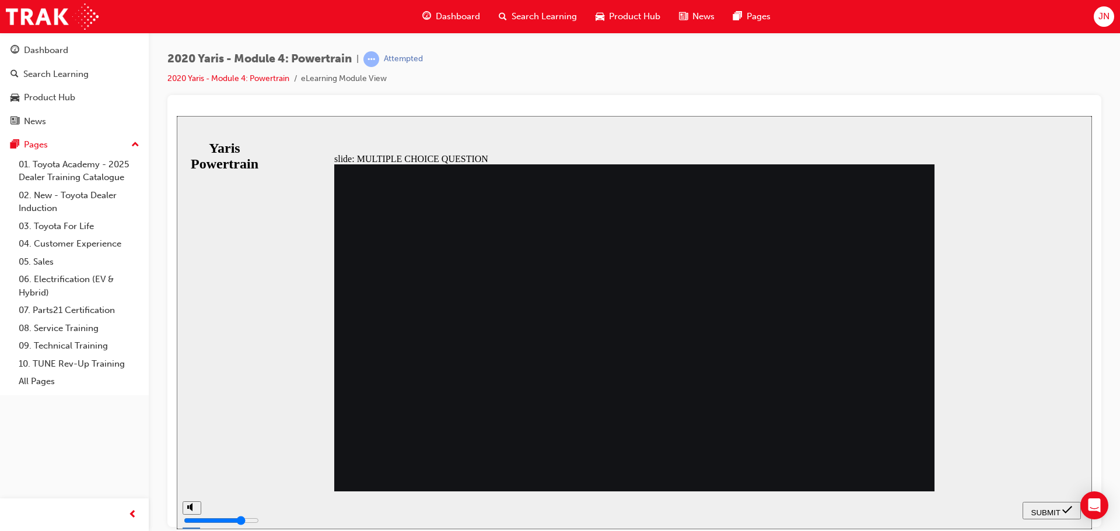
radio input "true"
click at [1033, 508] on span "SUBMIT" at bounding box center [1045, 512] width 29 height 9
radio input "true"
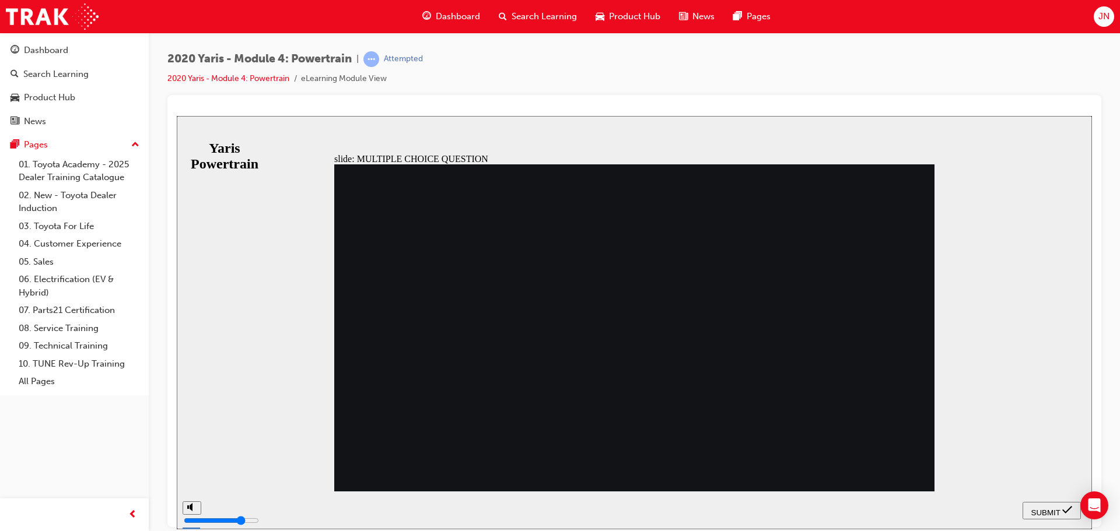
click at [1052, 517] on button "SUBMIT" at bounding box center [1051, 509] width 58 height 17
click at [1027, 507] on div "SUBMIT" at bounding box center [1051, 510] width 49 height 12
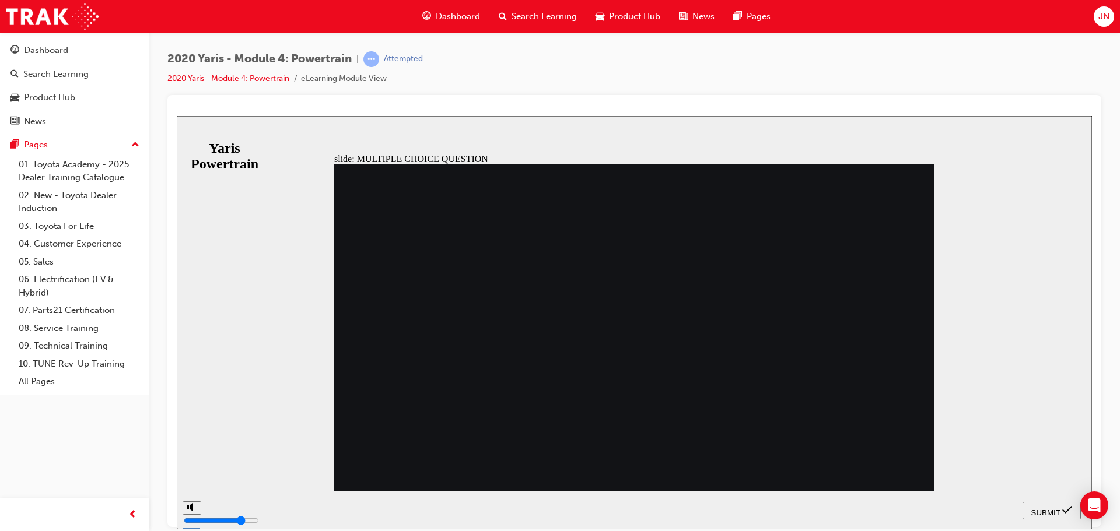
radio input "false"
radio input "true"
click at [1039, 504] on button "SUBMIT" at bounding box center [1051, 509] width 58 height 17
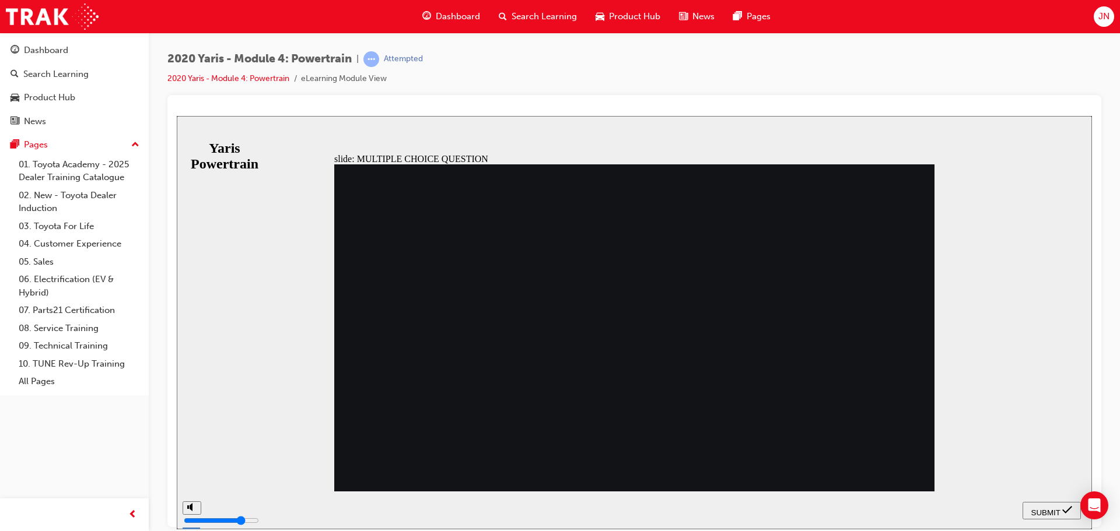
click at [1030, 510] on div "SUBMIT" at bounding box center [1051, 510] width 49 height 12
radio input "false"
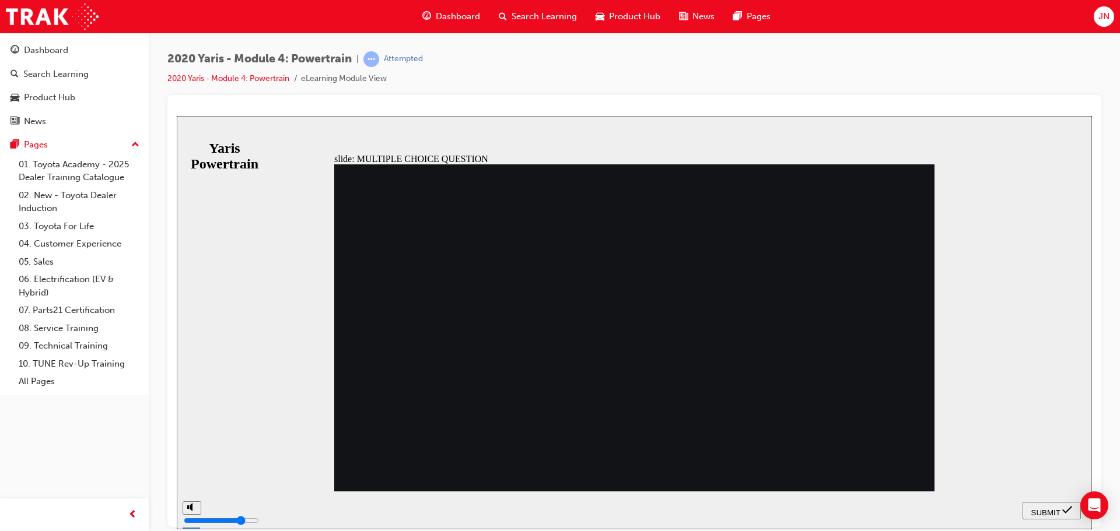
radio input "true"
click at [1034, 514] on span "SUBMIT" at bounding box center [1045, 512] width 29 height 9
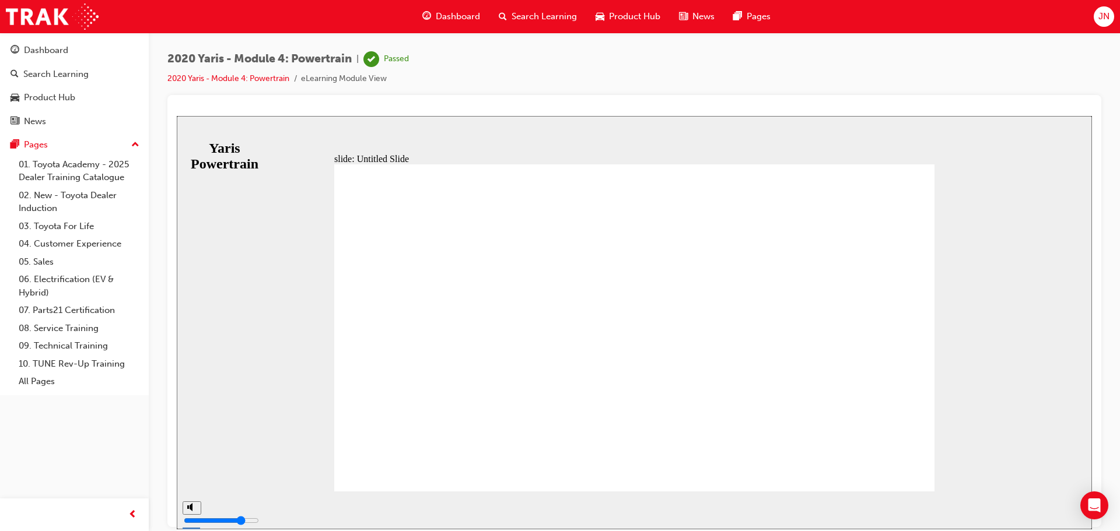
click at [469, 17] on span "Dashboard" at bounding box center [458, 16] width 44 height 13
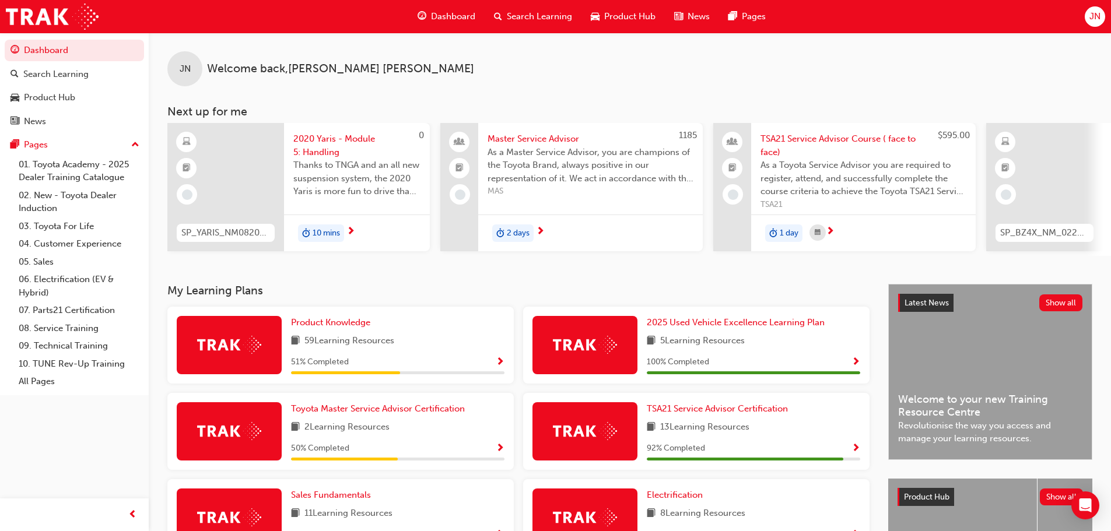
click at [340, 138] on span "2020 Yaris - Module 5: Handling" at bounding box center [356, 145] width 127 height 26
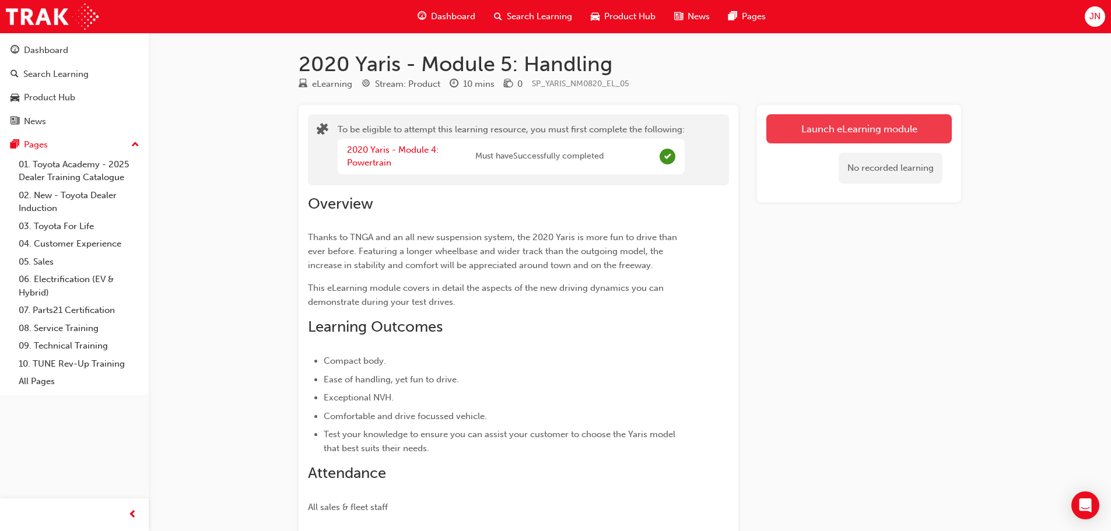
click at [896, 122] on button "Launch eLearning module" at bounding box center [858, 128] width 185 height 29
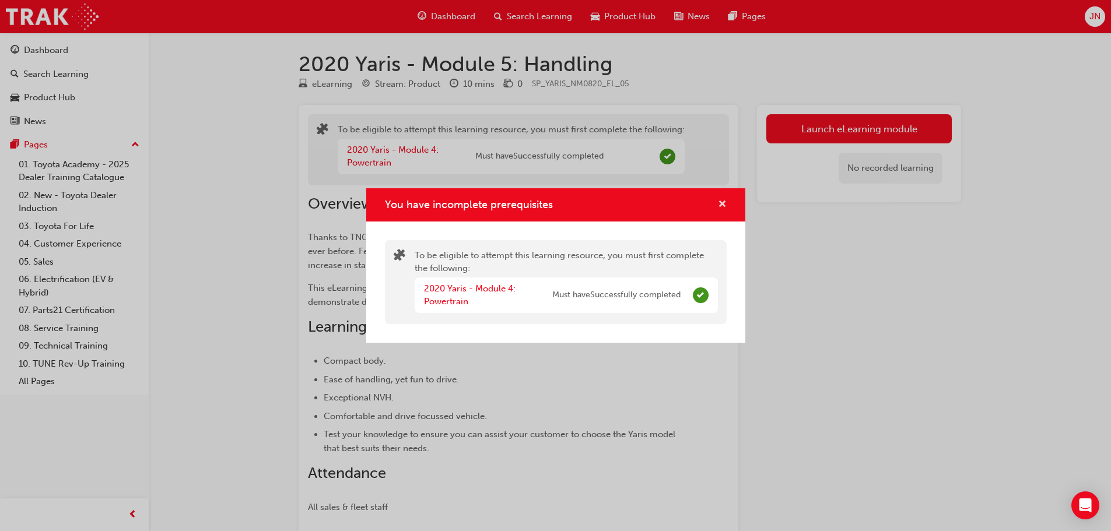
click at [718, 203] on button "You have incomplete prerequisites" at bounding box center [722, 205] width 9 height 15
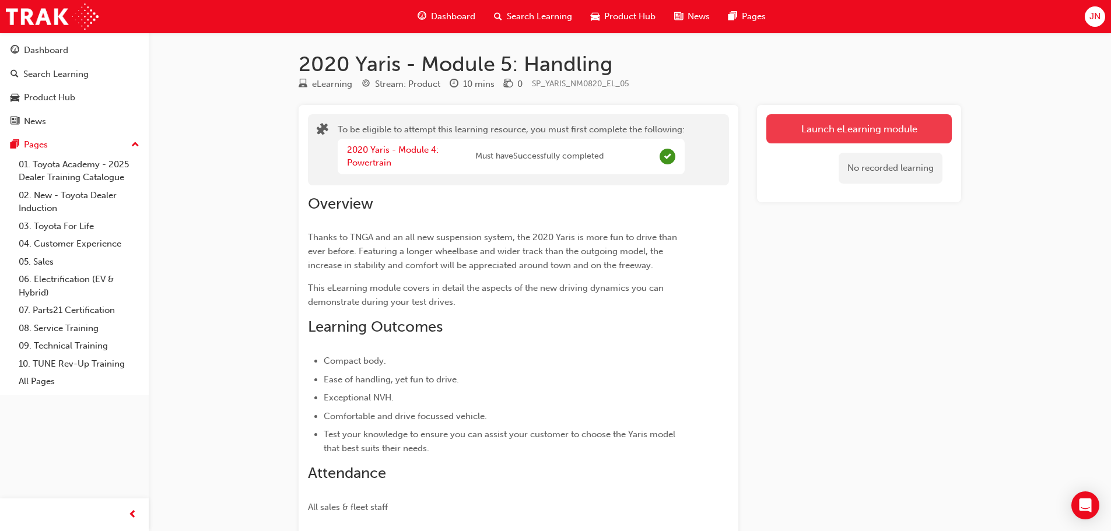
click at [839, 122] on button "Launch eLearning module" at bounding box center [858, 128] width 185 height 29
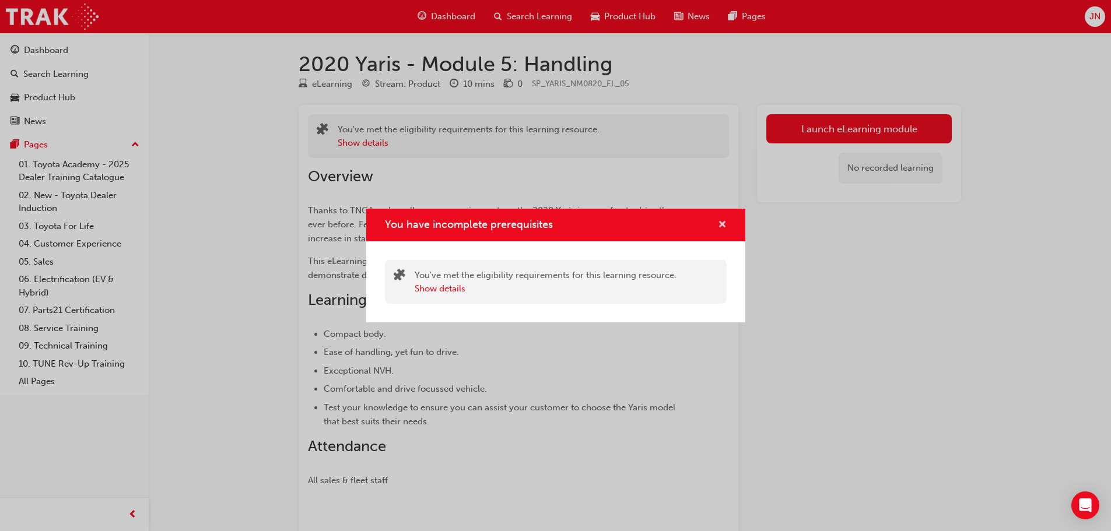
click at [722, 224] on span "cross-icon" at bounding box center [722, 225] width 9 height 10
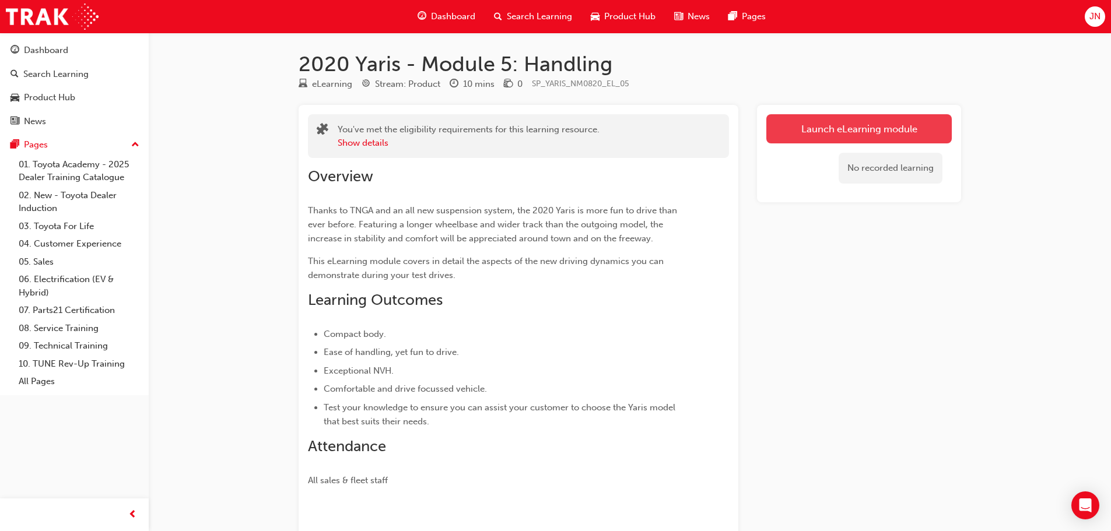
click at [827, 130] on button "Launch eLearning module" at bounding box center [858, 128] width 185 height 29
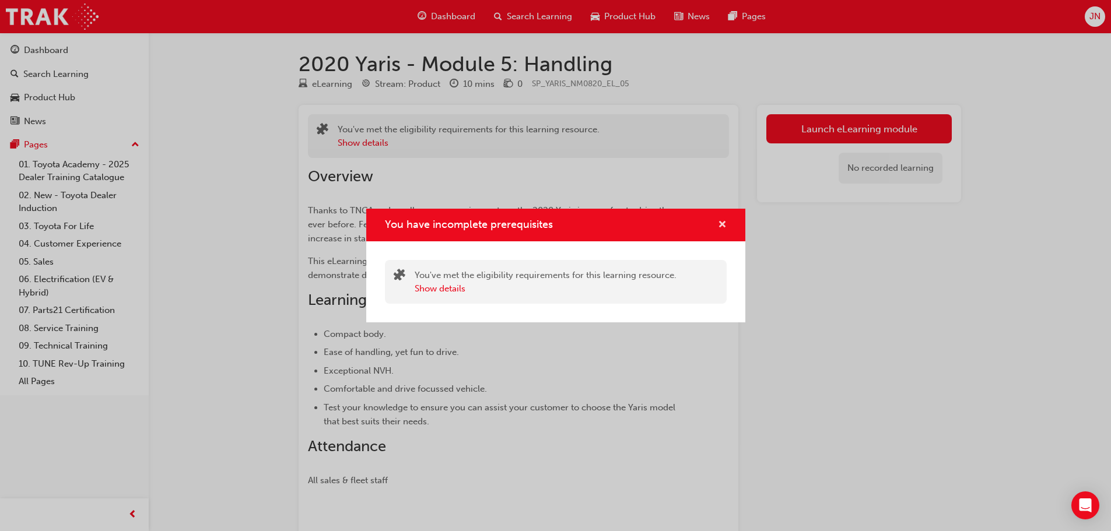
click at [725, 223] on span "cross-icon" at bounding box center [722, 225] width 9 height 10
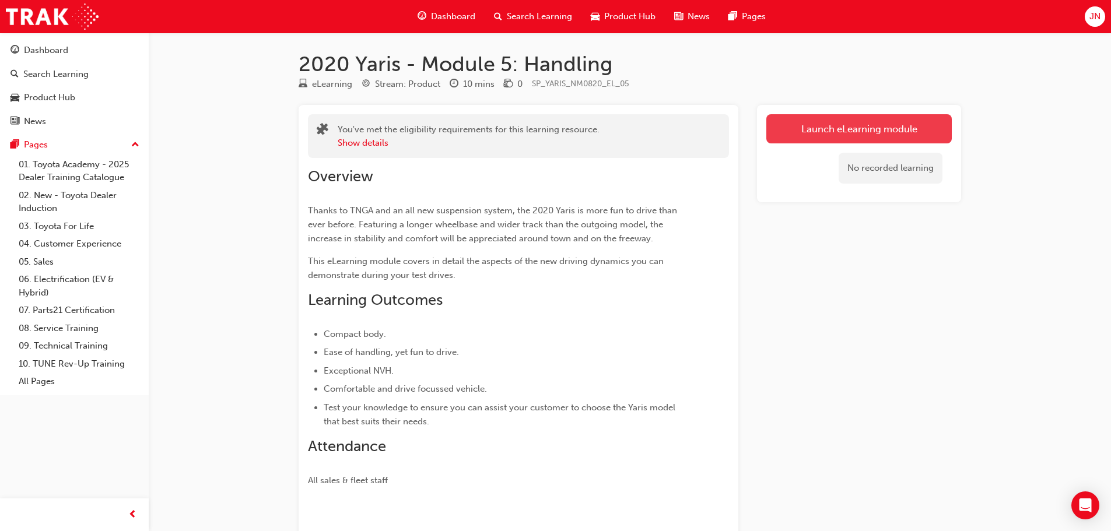
click at [825, 127] on button "Launch eLearning module" at bounding box center [858, 128] width 185 height 29
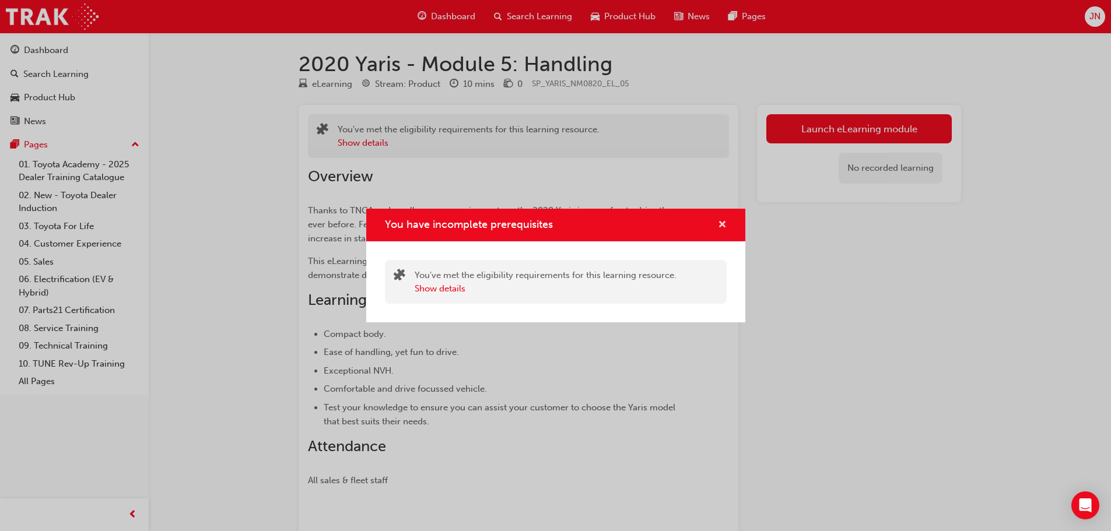
click at [719, 226] on span "cross-icon" at bounding box center [722, 225] width 9 height 10
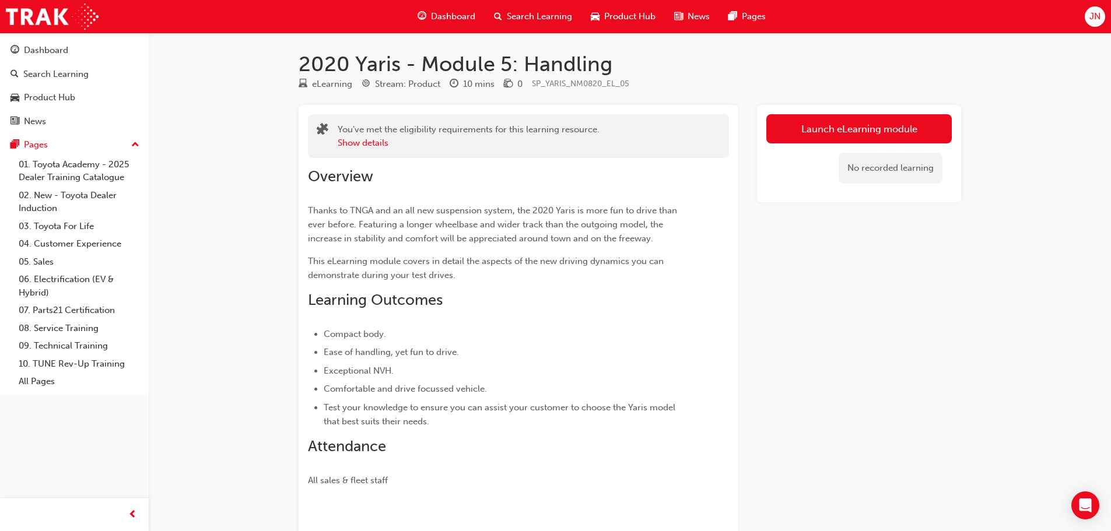
click at [461, 22] on span "Dashboard" at bounding box center [453, 16] width 44 height 13
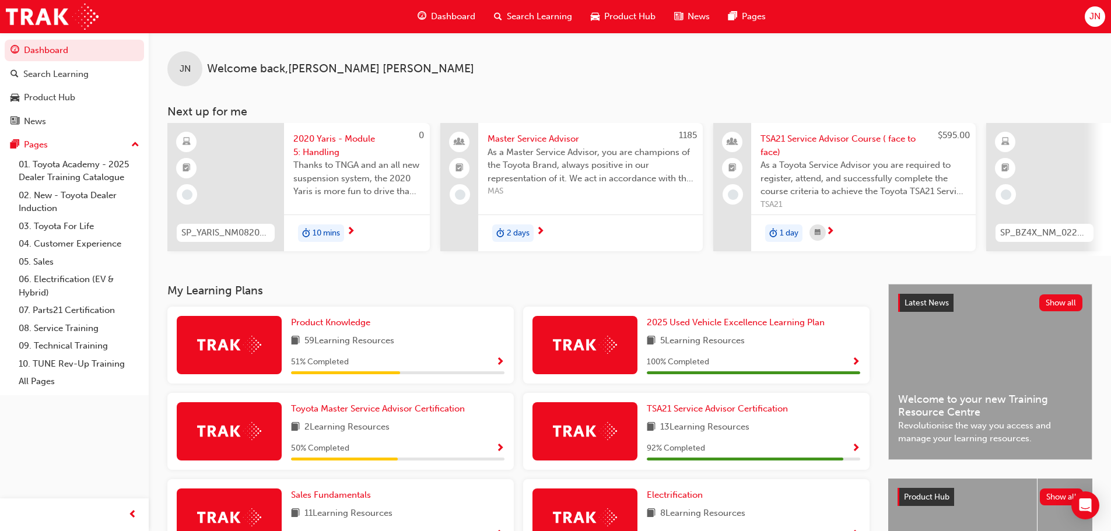
click at [322, 145] on span "2020 Yaris - Module 5: Handling" at bounding box center [356, 145] width 127 height 26
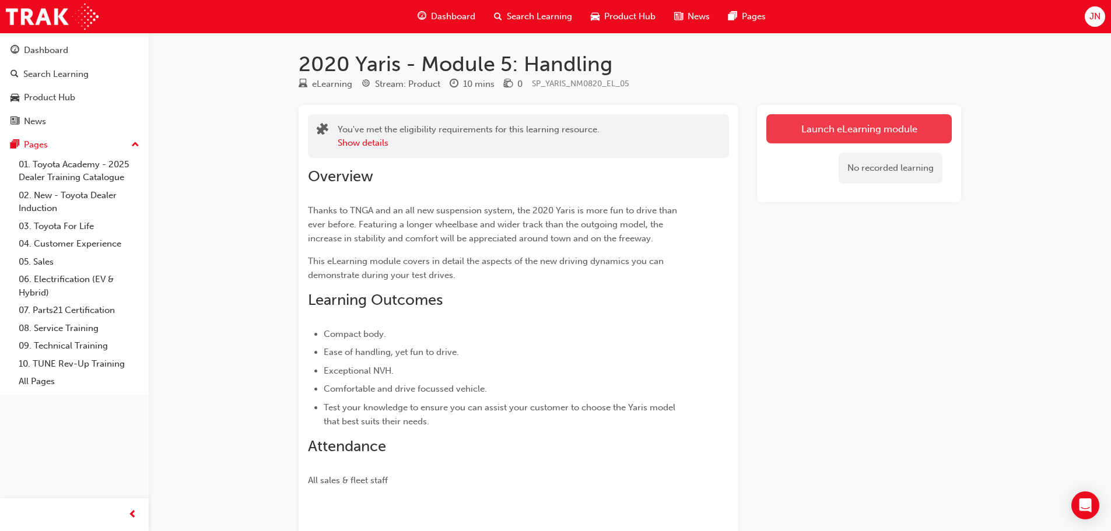
click at [850, 129] on link "Launch eLearning module" at bounding box center [858, 128] width 185 height 29
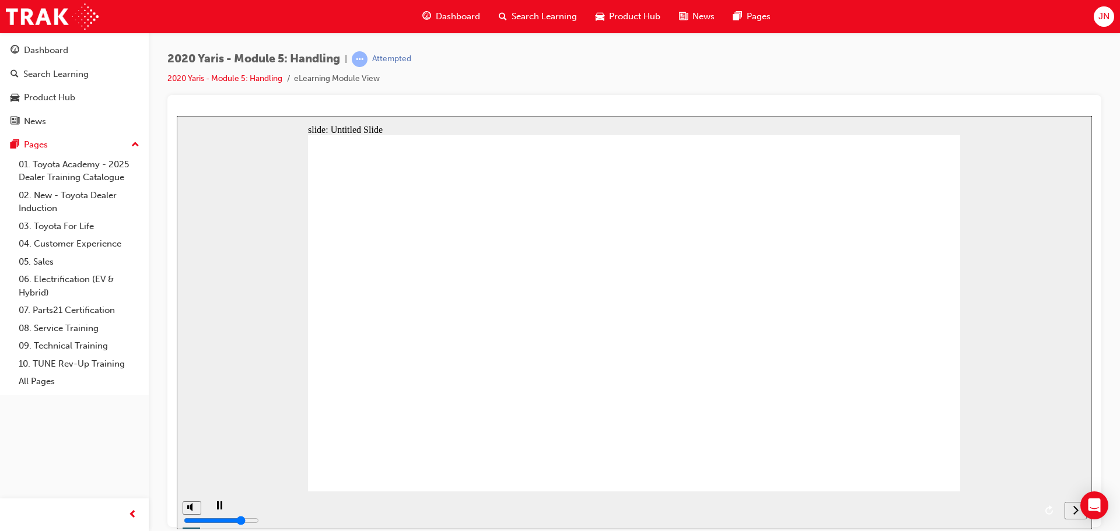
click at [1013, 73] on div "2020 Yaris - Module 5: Handling | Attempted 2020 Yaris - Module 5: Handling eLe…" at bounding box center [634, 73] width 934 height 44
click at [1069, 507] on div "next" at bounding box center [1075, 510] width 13 height 12
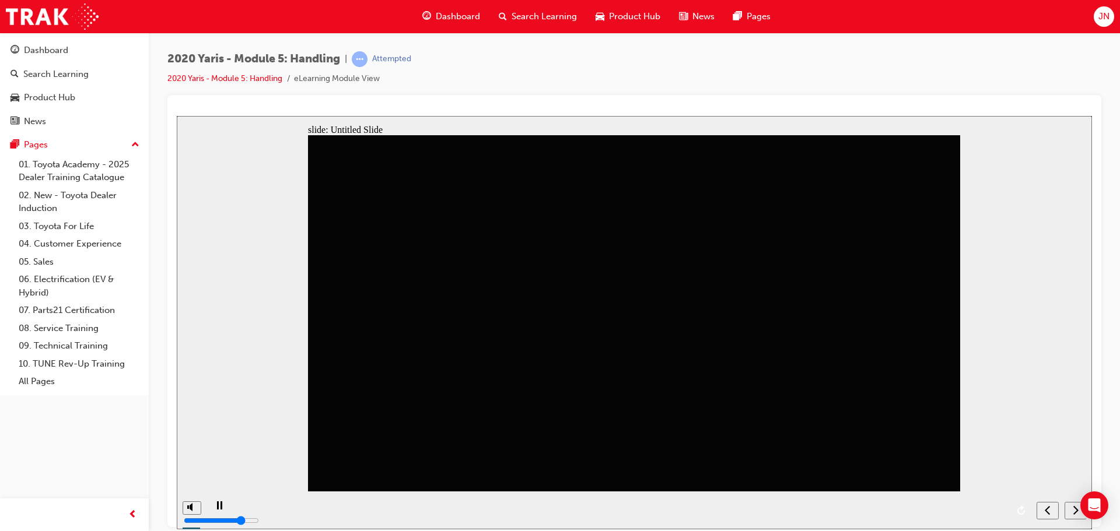
click at [1069, 507] on div "next" at bounding box center [1075, 510] width 13 height 12
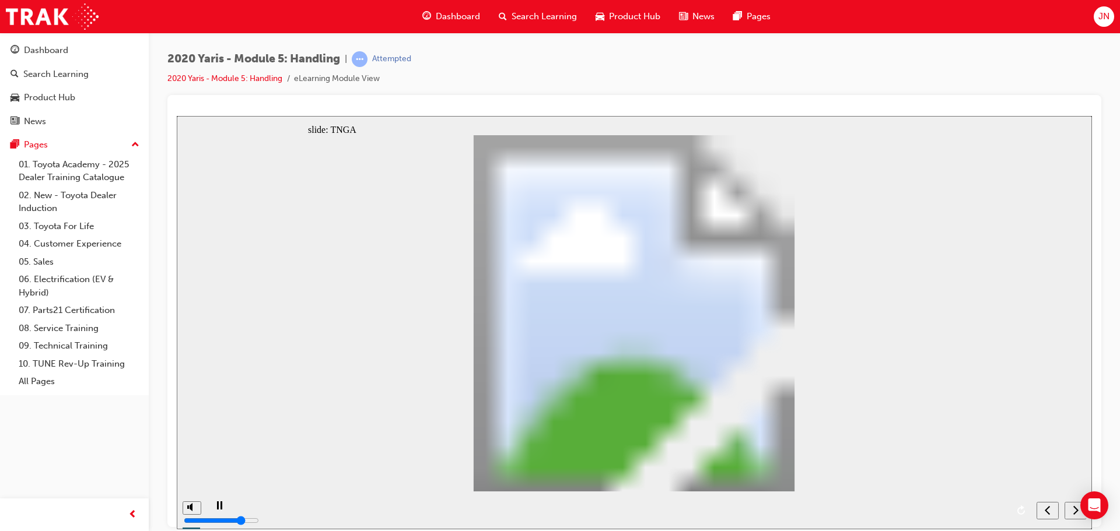
click at [1069, 507] on div "next" at bounding box center [1075, 510] width 13 height 12
click at [1074, 513] on icon "next" at bounding box center [1075, 509] width 6 height 10
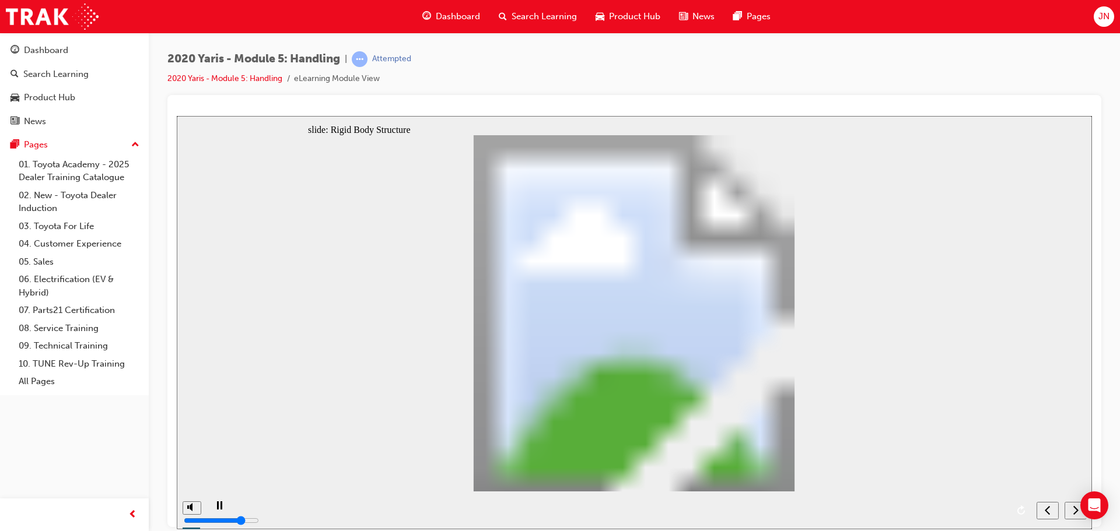
click at [1074, 513] on icon "next" at bounding box center [1075, 509] width 6 height 10
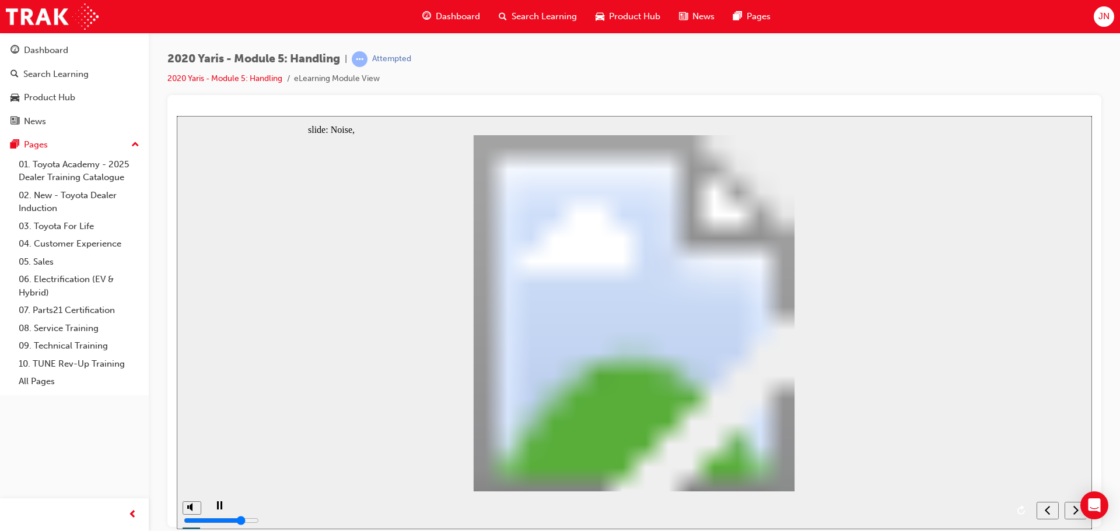
click at [1074, 513] on icon "next" at bounding box center [1075, 509] width 6 height 10
click at [1074, 513] on icon "submit" at bounding box center [1073, 509] width 10 height 10
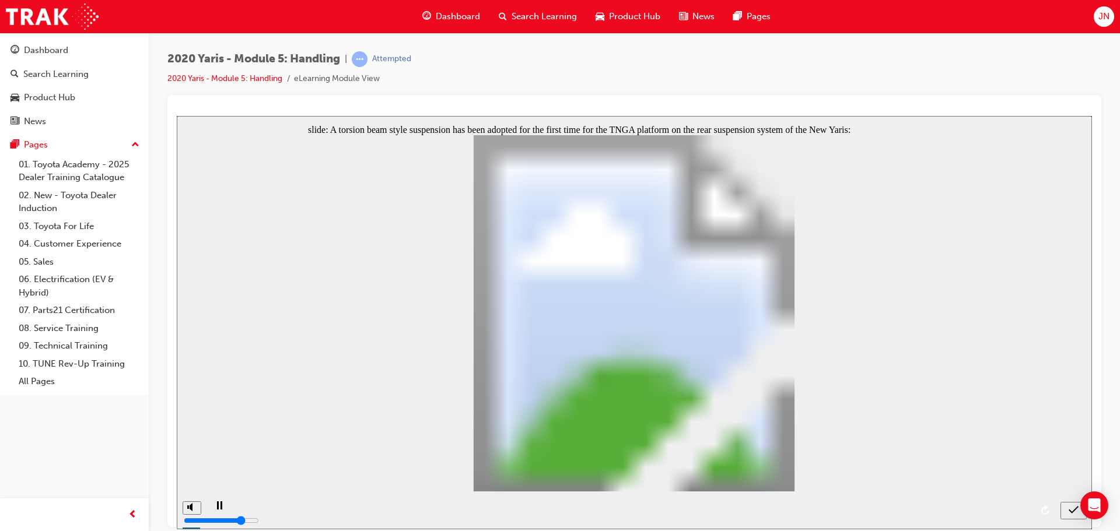
radio input "true"
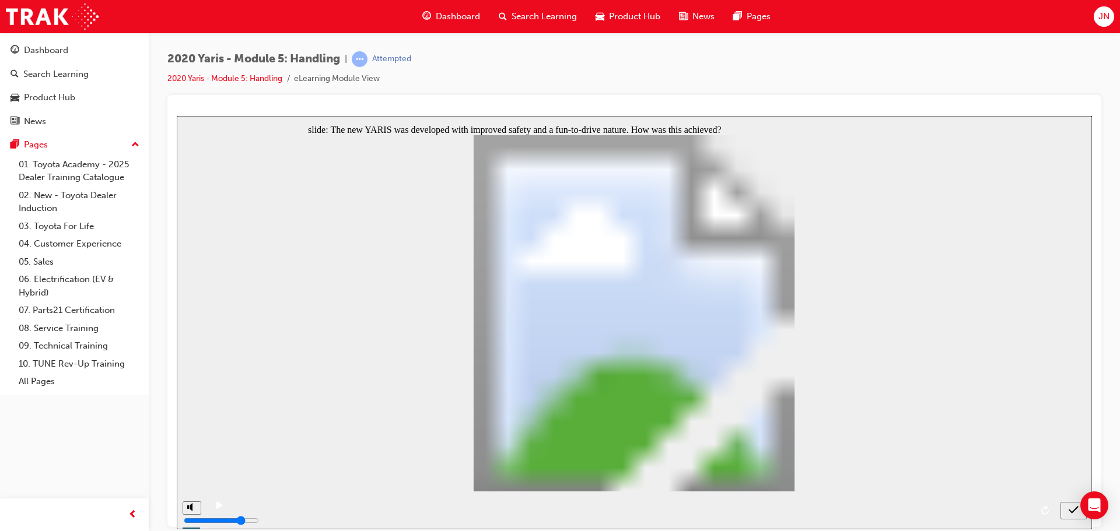
radio input "true"
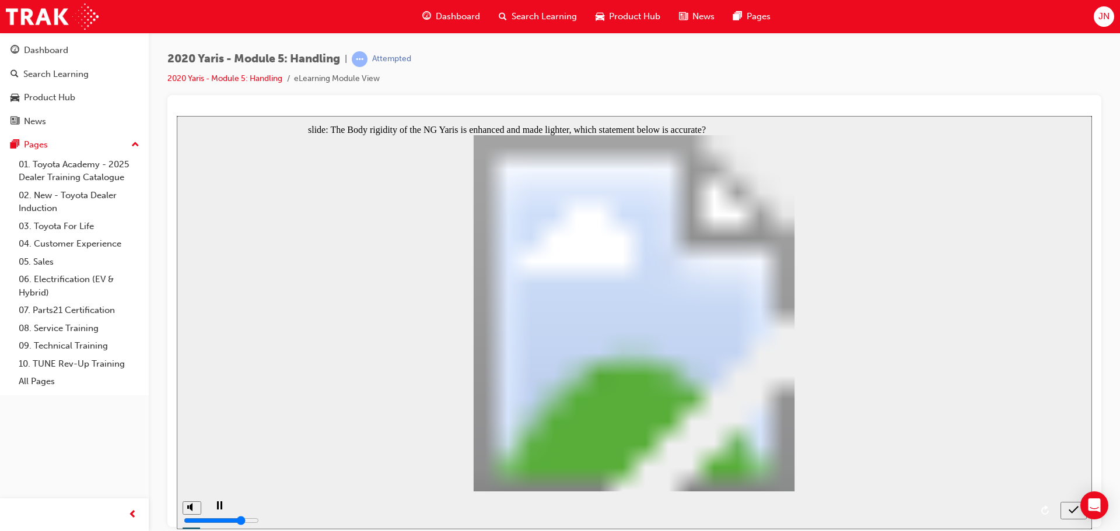
radio input "true"
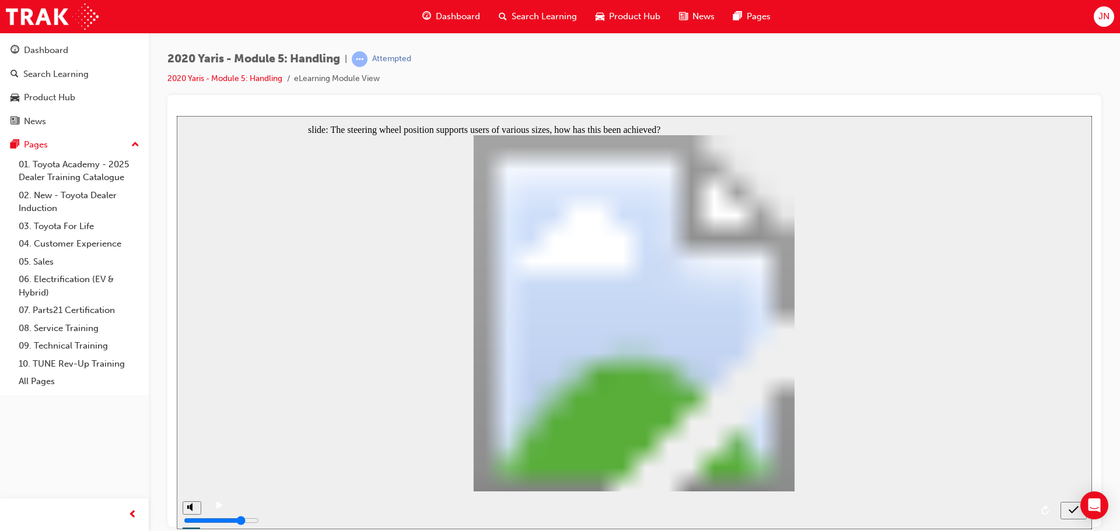
radio input "true"
radio input "false"
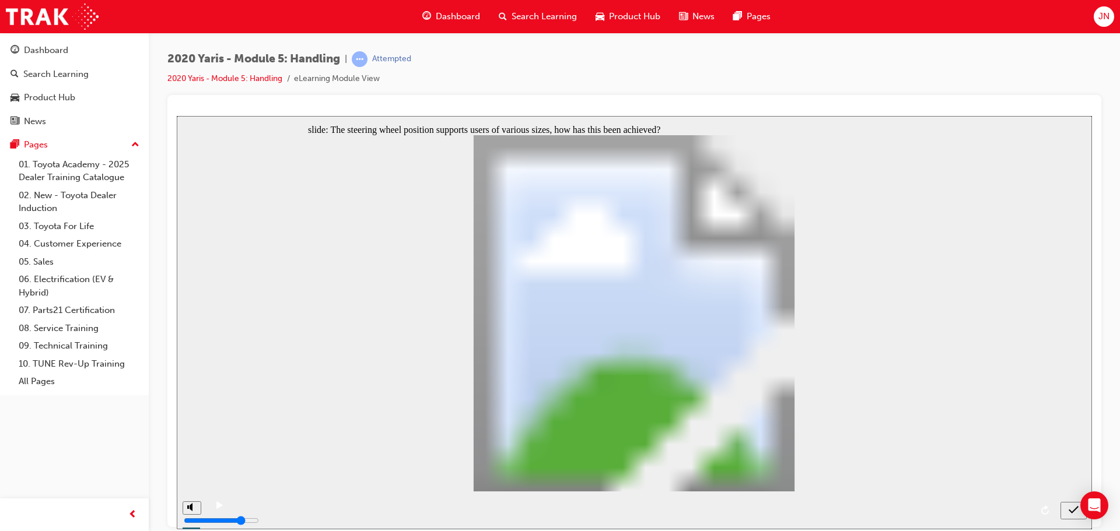
radio input "false"
radio input "true"
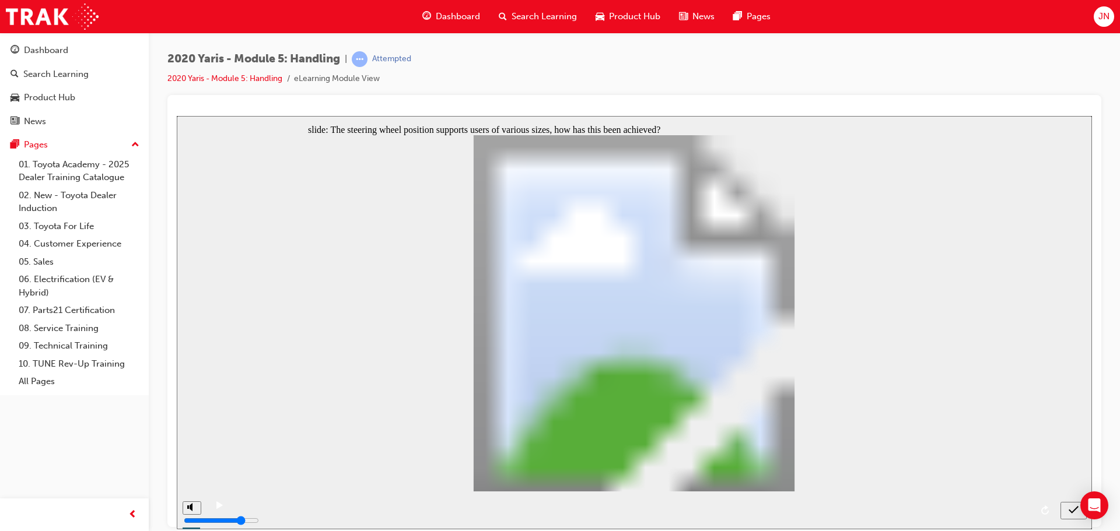
radio input "false"
radio input "true"
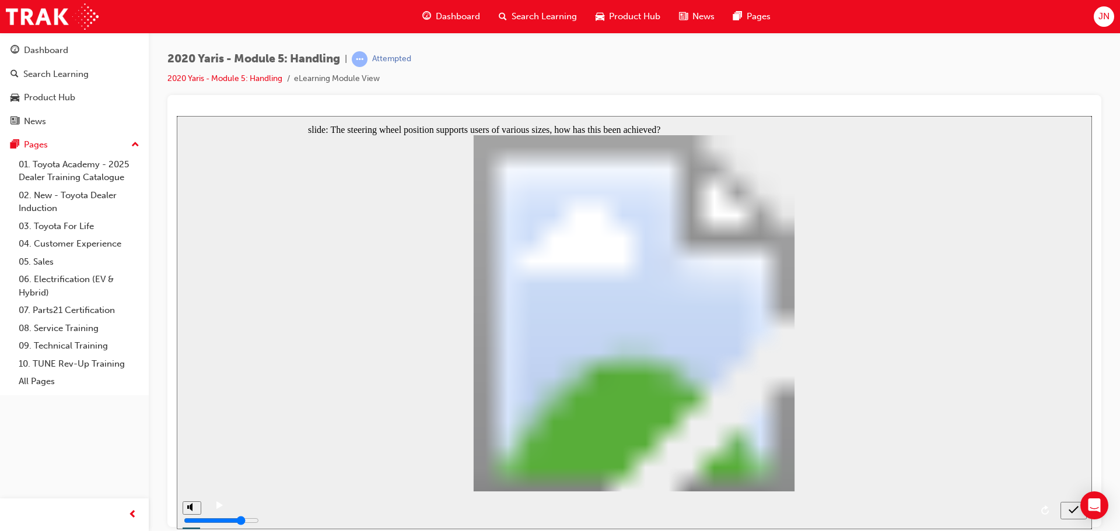
radio input "true"
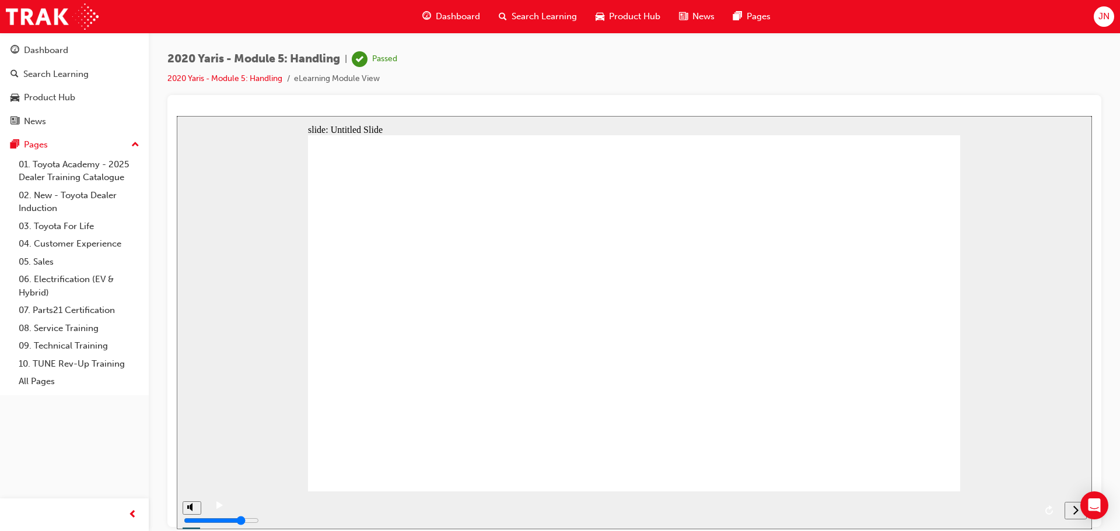
click at [1079, 513] on div "next" at bounding box center [1075, 510] width 13 height 12
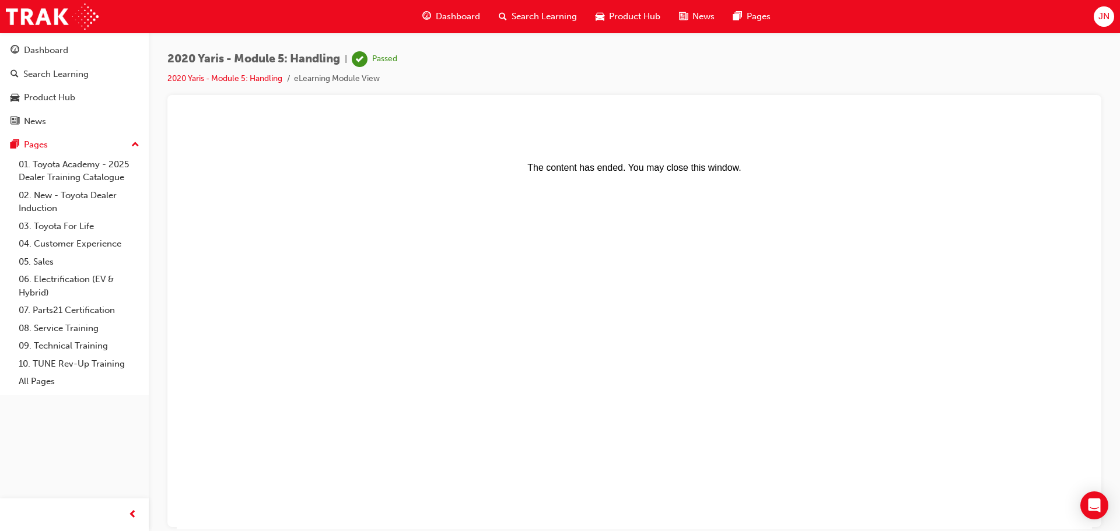
click at [436, 20] on span "Dashboard" at bounding box center [458, 16] width 44 height 13
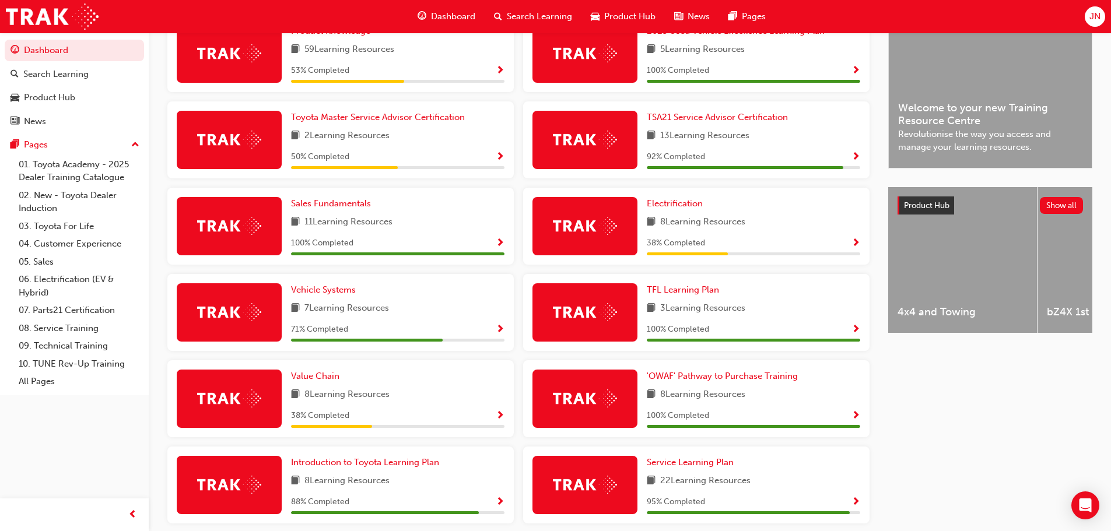
scroll to position [346, 0]
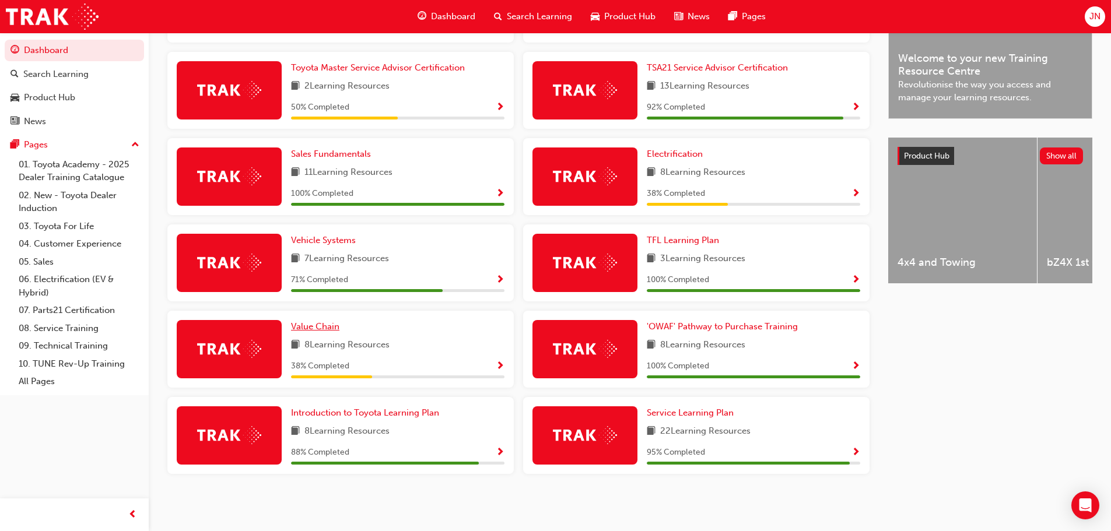
click at [332, 331] on span "Value Chain" at bounding box center [315, 326] width 48 height 10
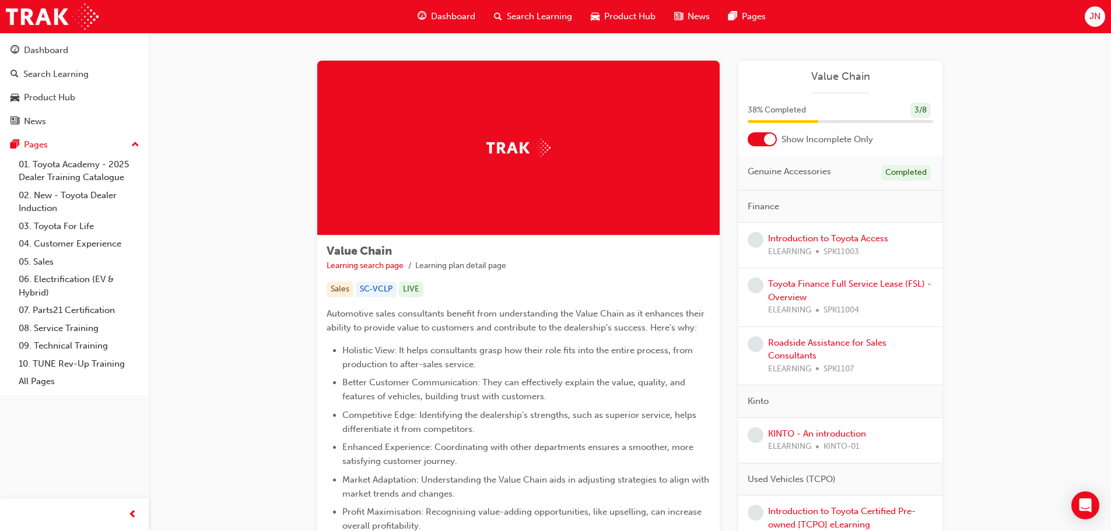
click at [454, 23] on div "Dashboard" at bounding box center [446, 17] width 76 height 24
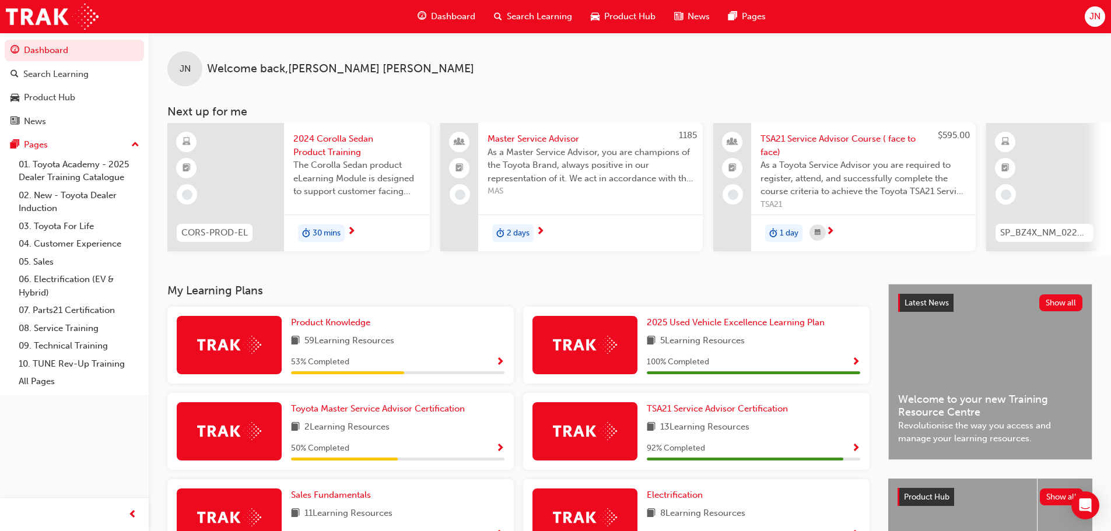
click at [327, 145] on span "2024 Corolla Sedan Product Training" at bounding box center [356, 145] width 127 height 26
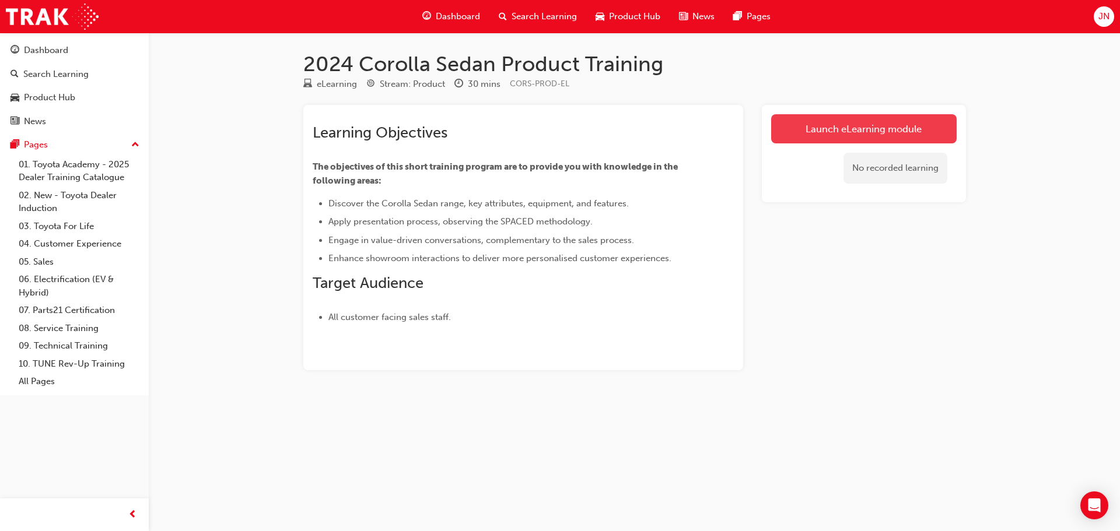
click at [817, 138] on link "Launch eLearning module" at bounding box center [863, 128] width 185 height 29
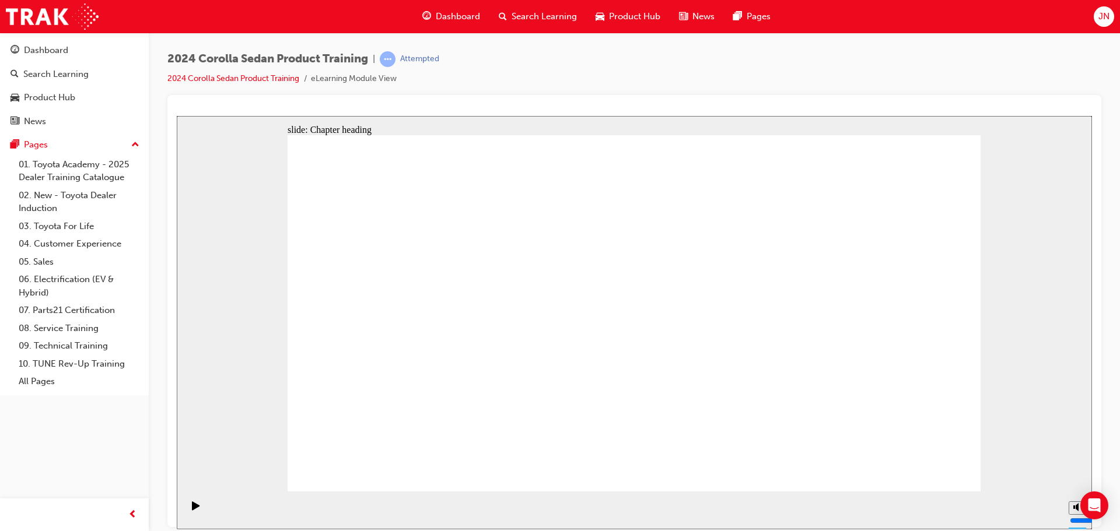
click at [806, 68] on div "2024 Corolla Sedan Product Training | Attempted 2024 Corolla Sedan Product Trai…" at bounding box center [634, 73] width 934 height 44
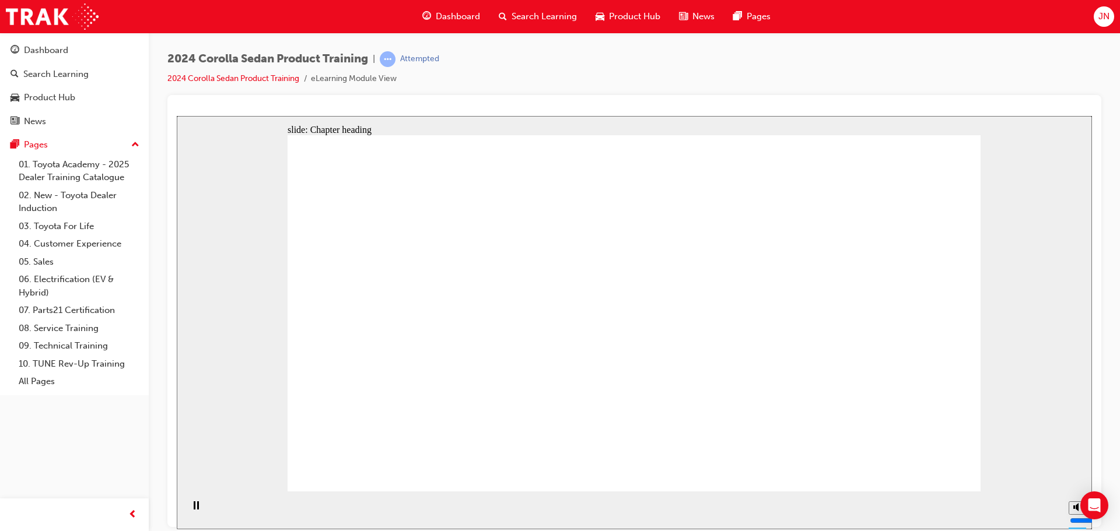
drag, startPoint x: 717, startPoint y: 304, endPoint x: 808, endPoint y: 294, distance: 91.5
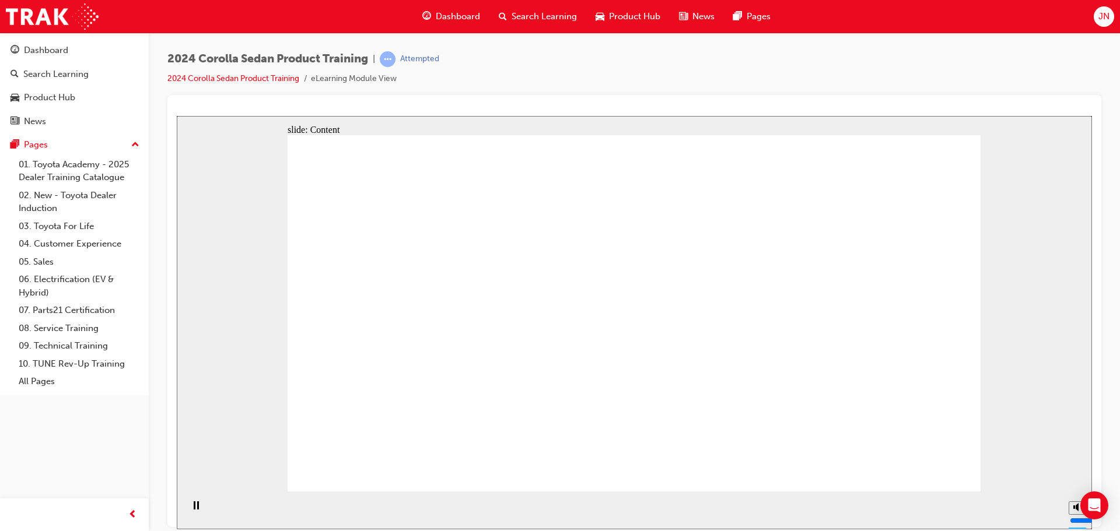
drag, startPoint x: 510, startPoint y: 373, endPoint x: 500, endPoint y: 370, distance: 10.9
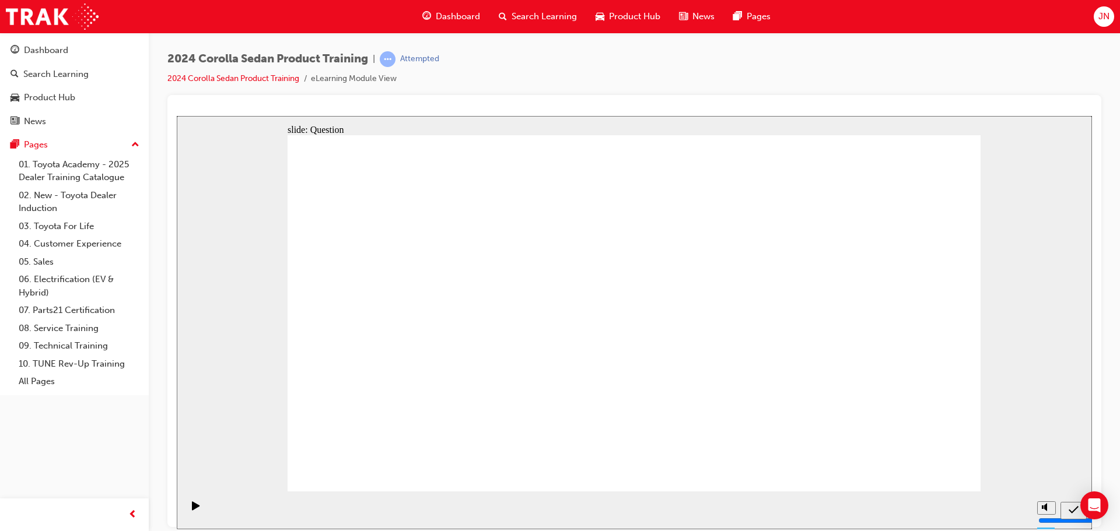
radio input "true"
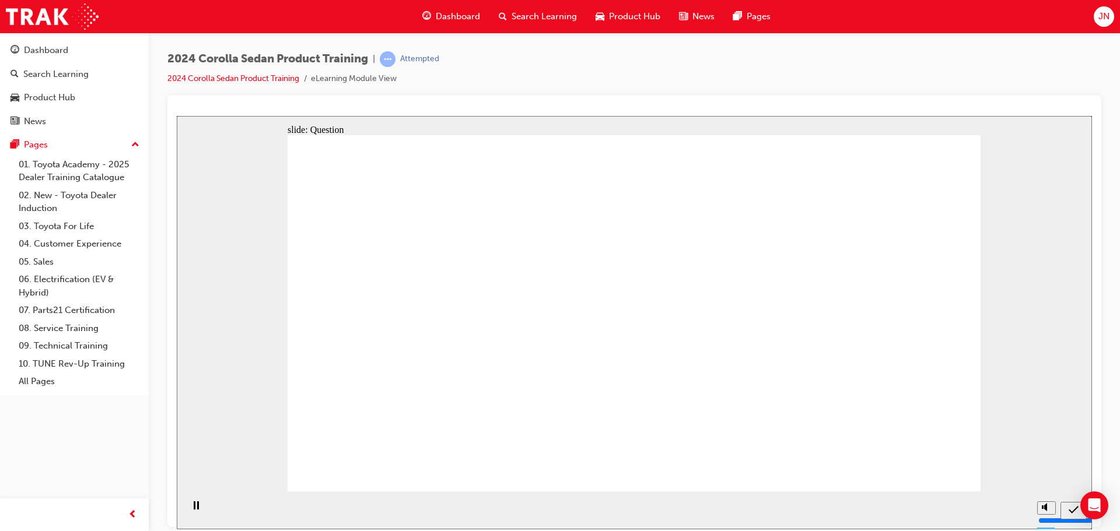
radio input "true"
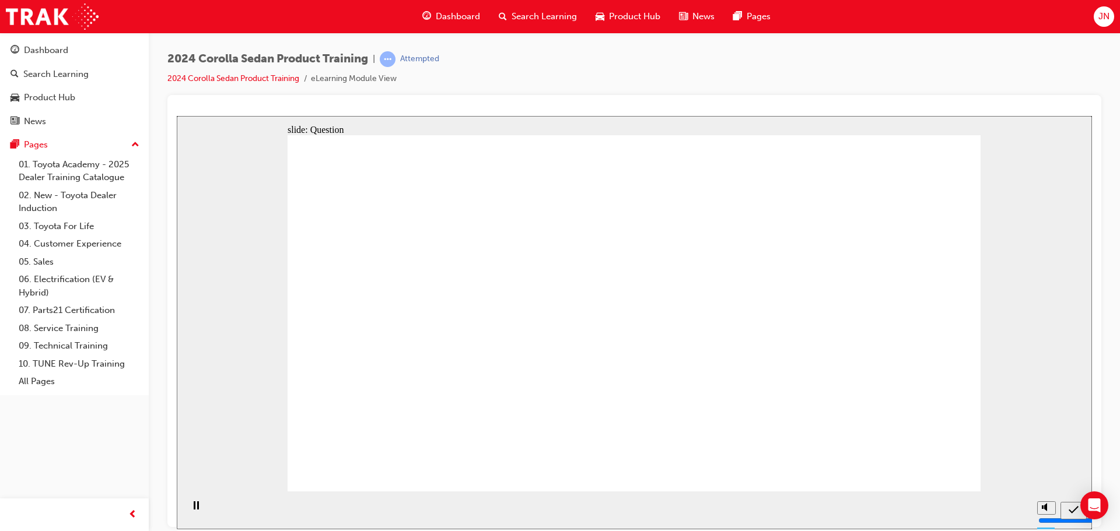
radio input "true"
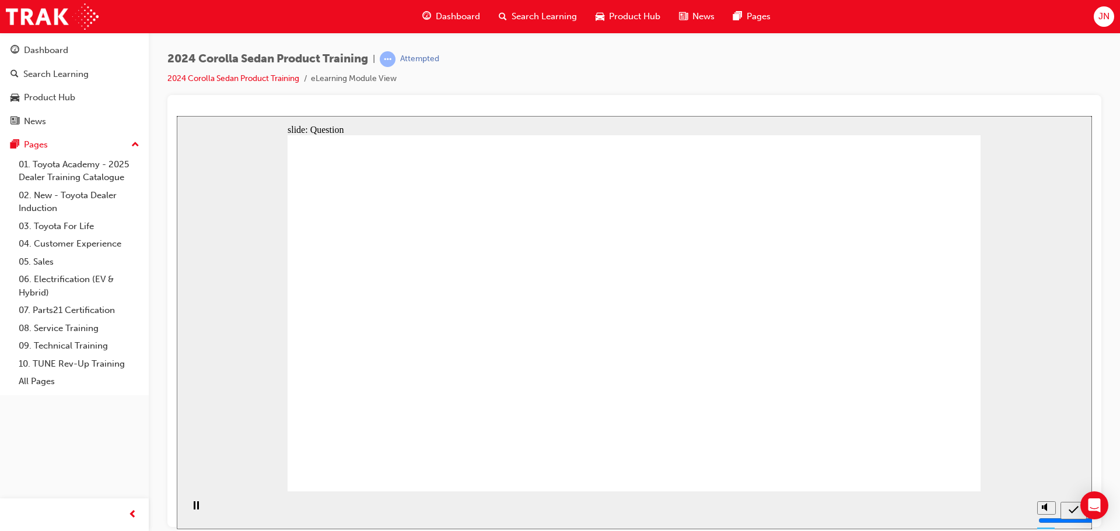
drag, startPoint x: 707, startPoint y: 328, endPoint x: 494, endPoint y: 436, distance: 238.6
drag, startPoint x: 629, startPoint y: 363, endPoint x: 562, endPoint y: 430, distance: 95.2
drag, startPoint x: 578, startPoint y: 304, endPoint x: 685, endPoint y: 409, distance: 149.3
drag, startPoint x: 477, startPoint y: 306, endPoint x: 812, endPoint y: 410, distance: 351.1
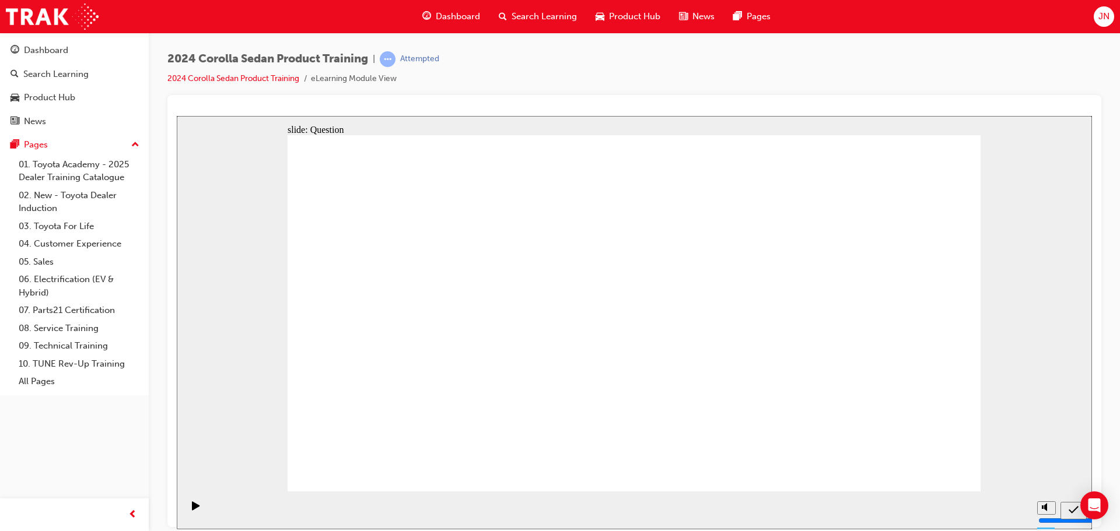
radio input "true"
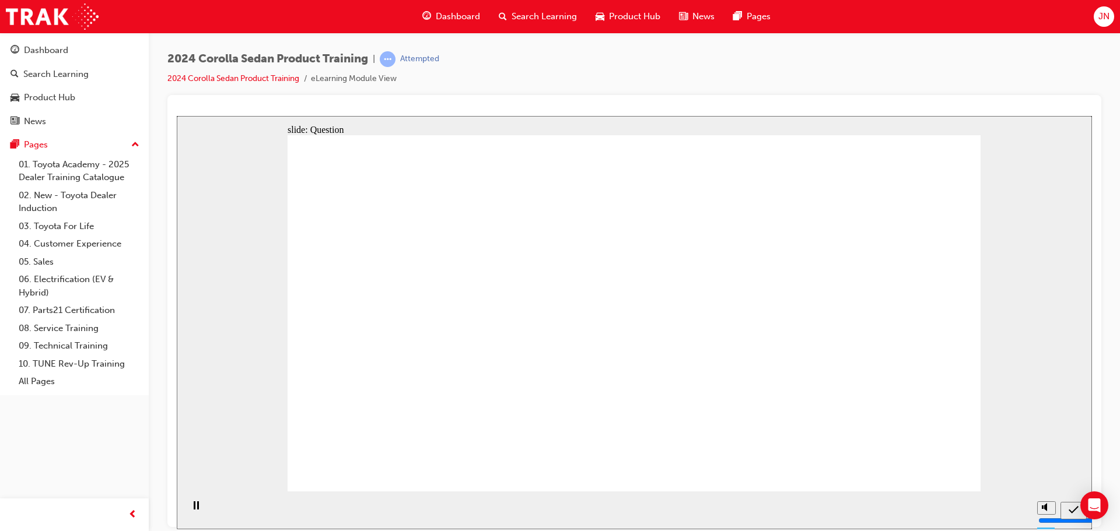
drag, startPoint x: 322, startPoint y: 235, endPoint x: 441, endPoint y: 269, distance: 123.7
drag, startPoint x: 498, startPoint y: 271, endPoint x: 334, endPoint y: 250, distance: 165.1
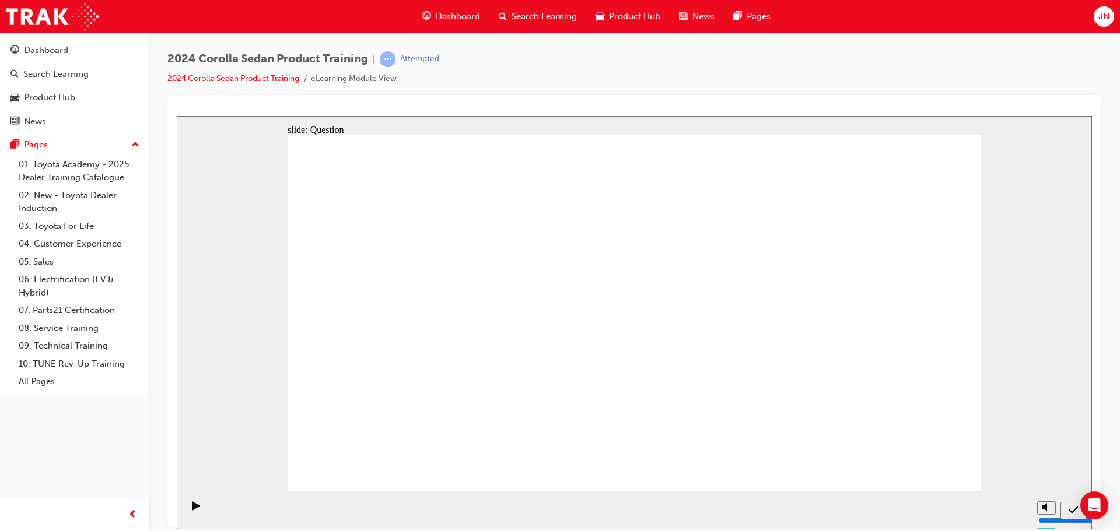
radio input "true"
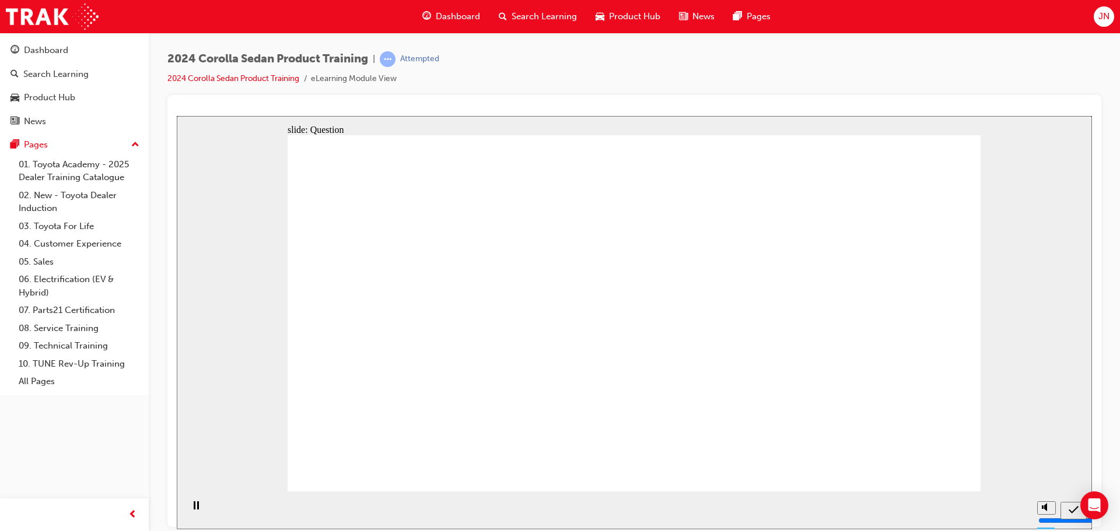
radio input "true"
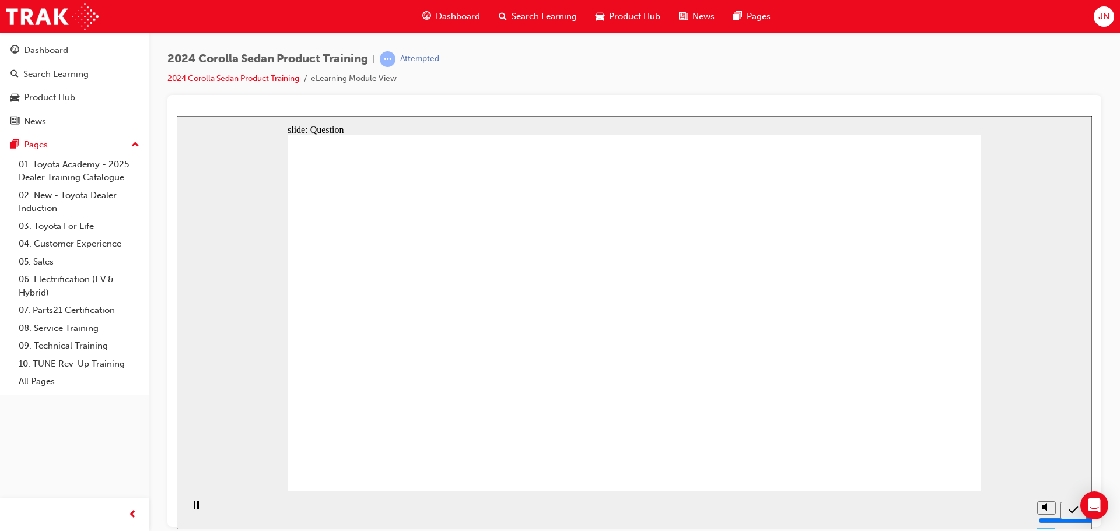
drag, startPoint x: 669, startPoint y: 286, endPoint x: 445, endPoint y: 406, distance: 253.6
drag, startPoint x: 809, startPoint y: 280, endPoint x: 559, endPoint y: 387, distance: 272.0
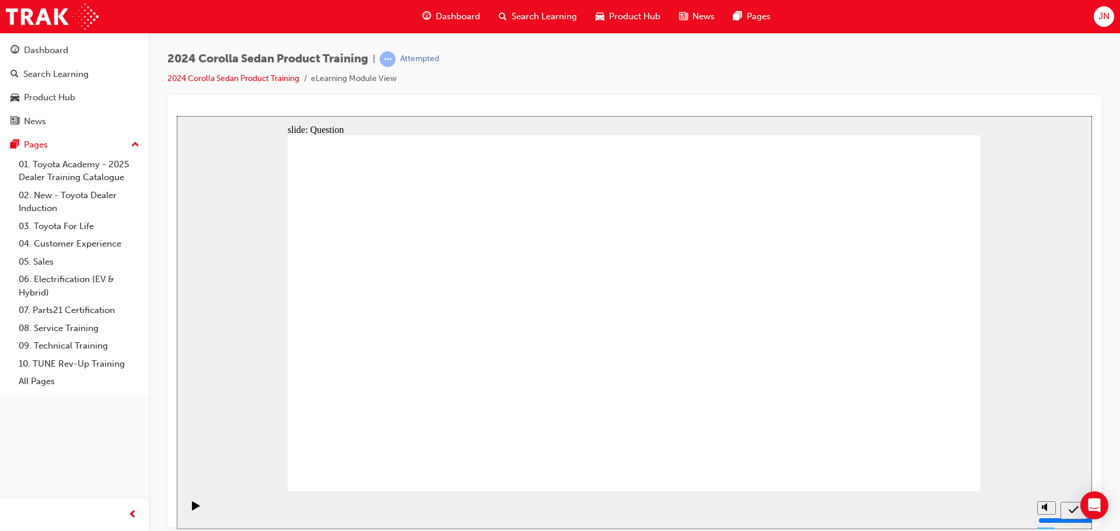
drag, startPoint x: 446, startPoint y: 301, endPoint x: 796, endPoint y: 422, distance: 369.9
drag, startPoint x: 607, startPoint y: 311, endPoint x: 713, endPoint y: 406, distance: 142.5
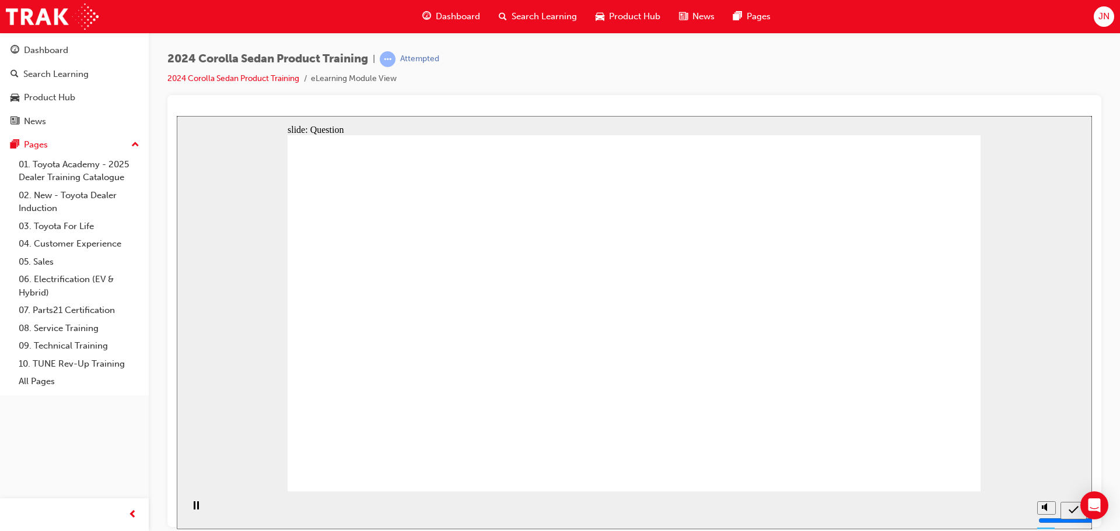
radio input "true"
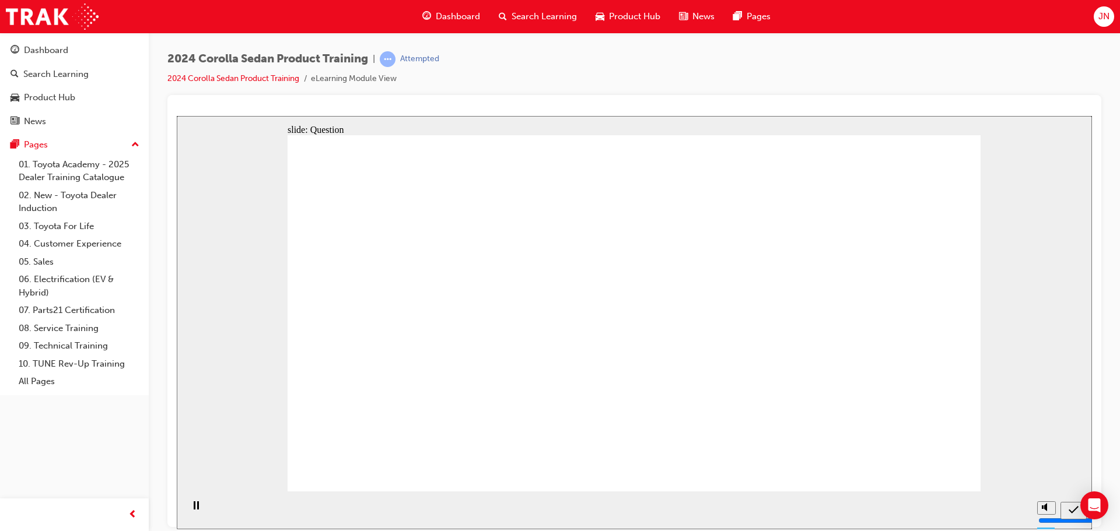
radio input "true"
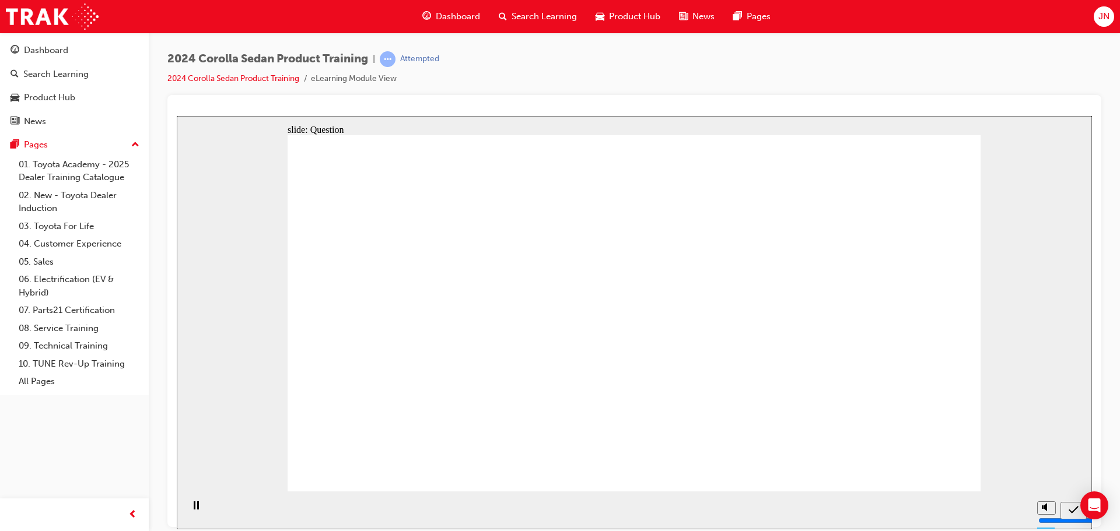
radio input "true"
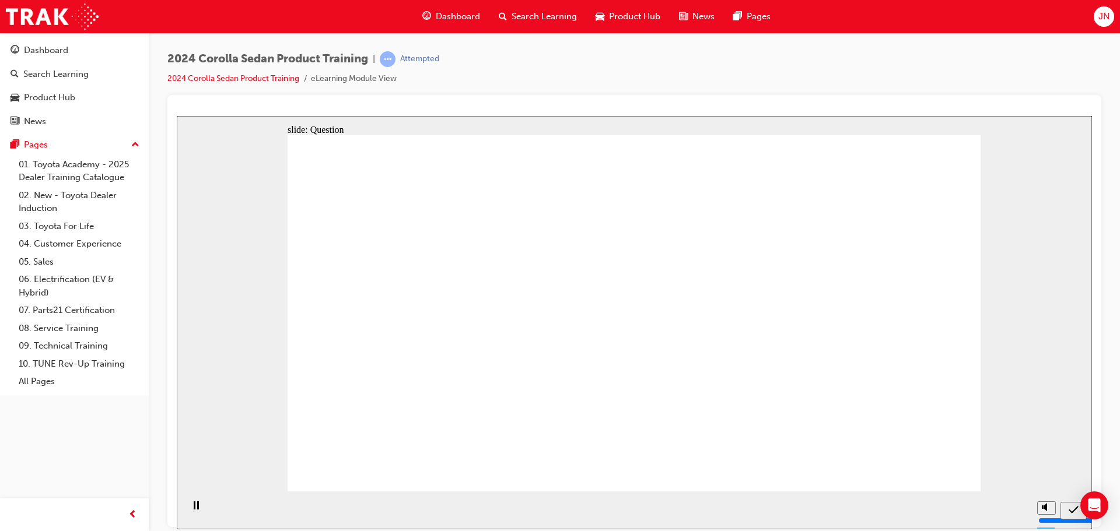
drag, startPoint x: 684, startPoint y: 297, endPoint x: 457, endPoint y: 399, distance: 249.0
drag, startPoint x: 794, startPoint y: 301, endPoint x: 550, endPoint y: 400, distance: 263.7
drag, startPoint x: 634, startPoint y: 364, endPoint x: 632, endPoint y: 376, distance: 11.9
drag, startPoint x: 664, startPoint y: 349, endPoint x: 813, endPoint y: 282, distance: 163.4
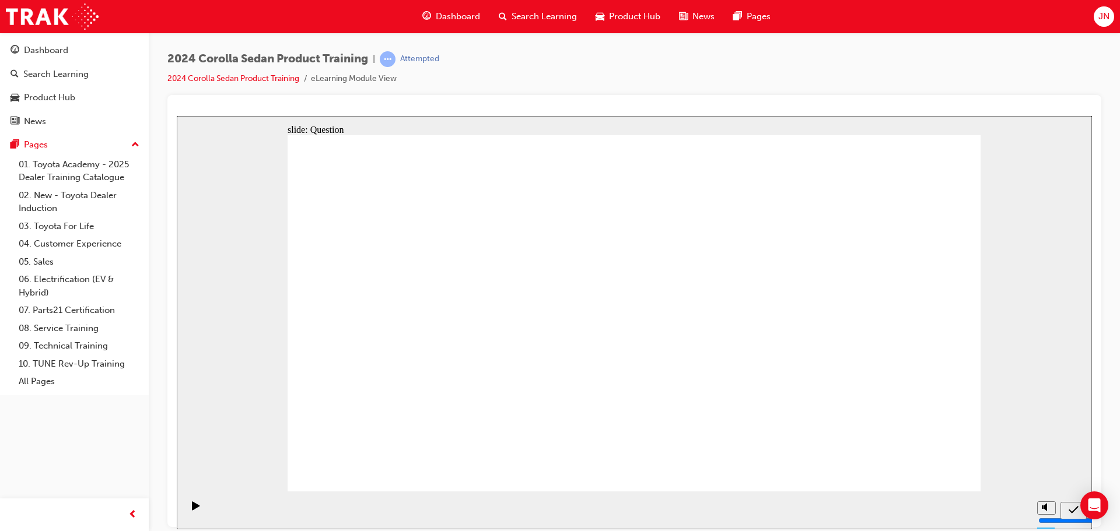
drag, startPoint x: 704, startPoint y: 374, endPoint x: 680, endPoint y: 276, distance: 101.5
drag, startPoint x: 690, startPoint y: 302, endPoint x: 721, endPoint y: 388, distance: 91.5
drag, startPoint x: 786, startPoint y: 269, endPoint x: 789, endPoint y: 420, distance: 150.5
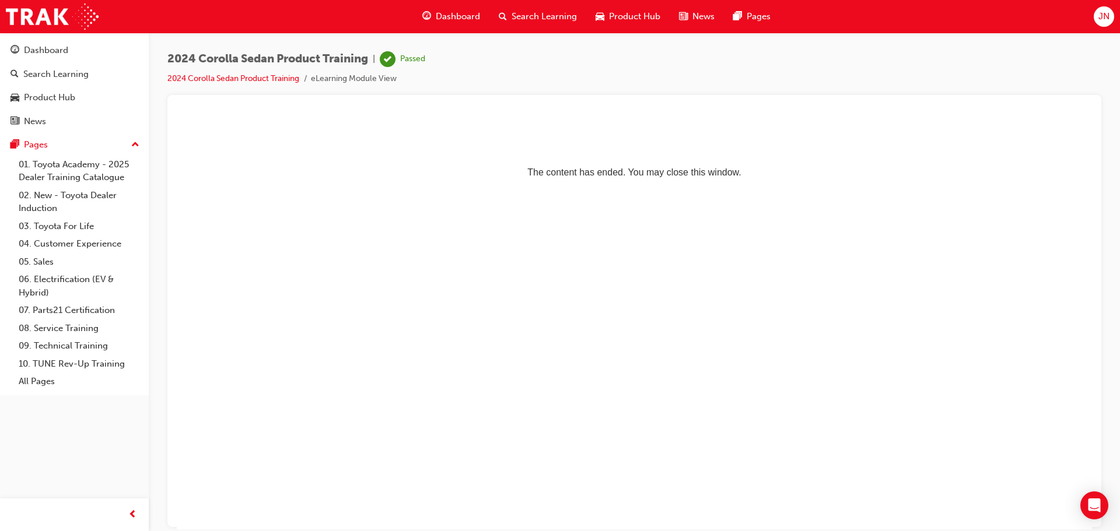
click at [450, 10] on span "Dashboard" at bounding box center [458, 16] width 44 height 13
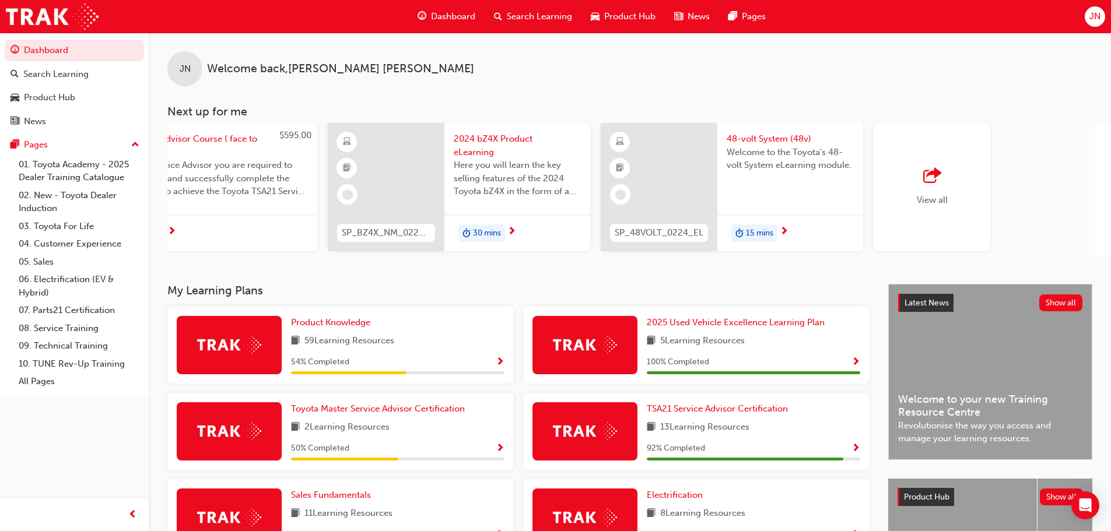
scroll to position [0, 692]
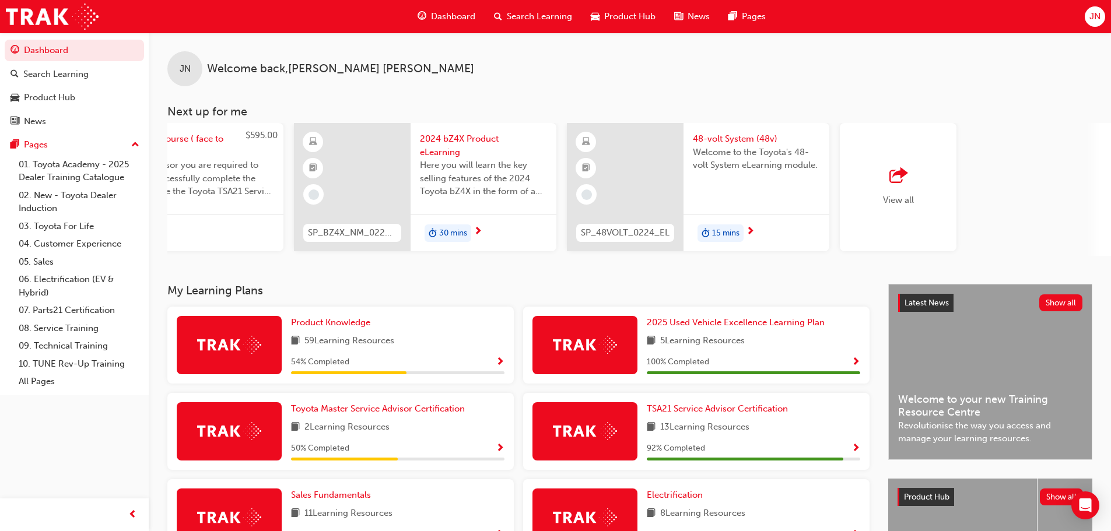
click at [897, 177] on span "outbound-icon" at bounding box center [897, 176] width 17 height 16
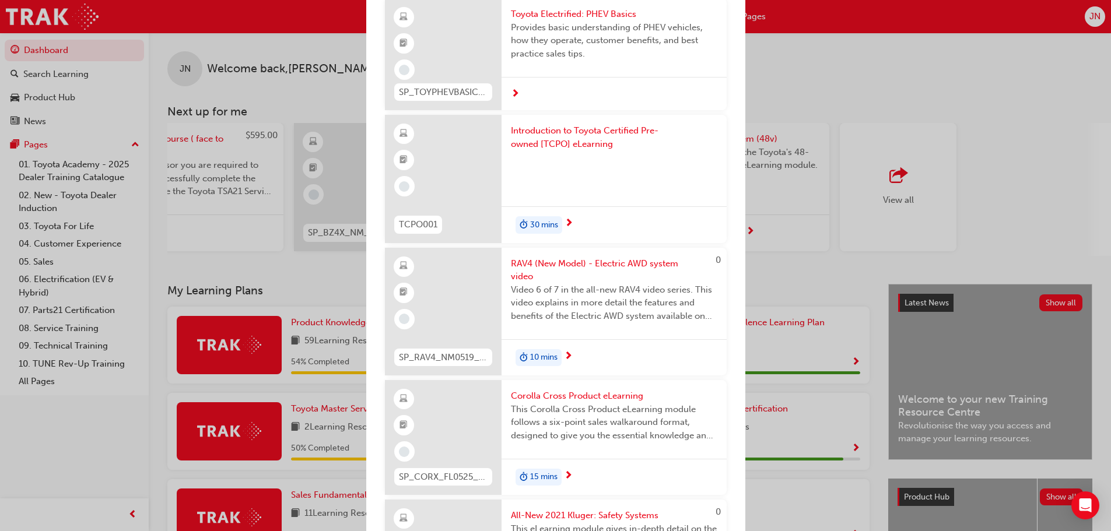
scroll to position [2391, 0]
click at [1015, 107] on div "Next up for me YARC-PROD-EL 2024 Yaris Cross Product Training The Yaris Cross p…" at bounding box center [555, 265] width 1111 height 531
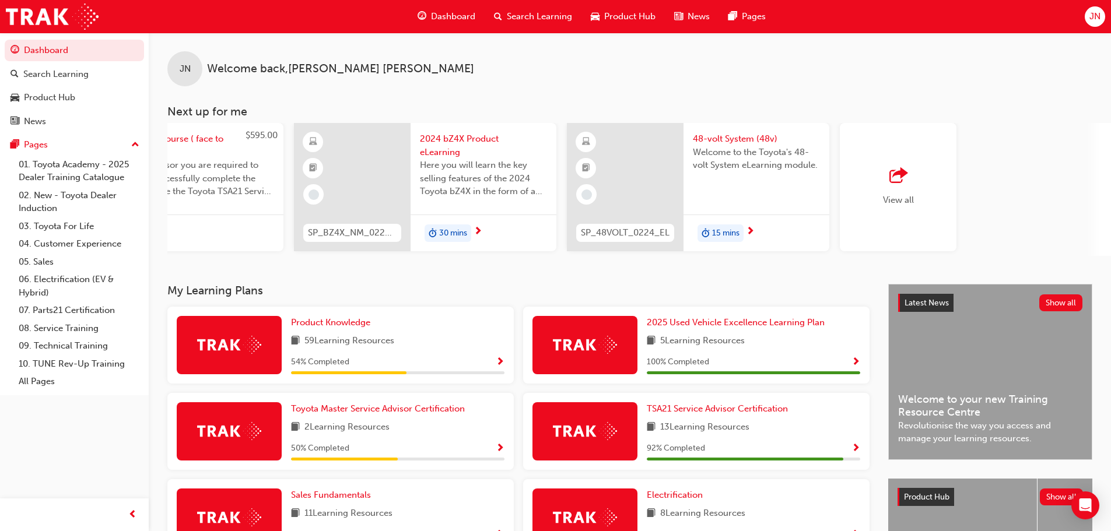
click at [422, 14] on span "guage-icon" at bounding box center [421, 16] width 9 height 15
